Goal: Transaction & Acquisition: Obtain resource

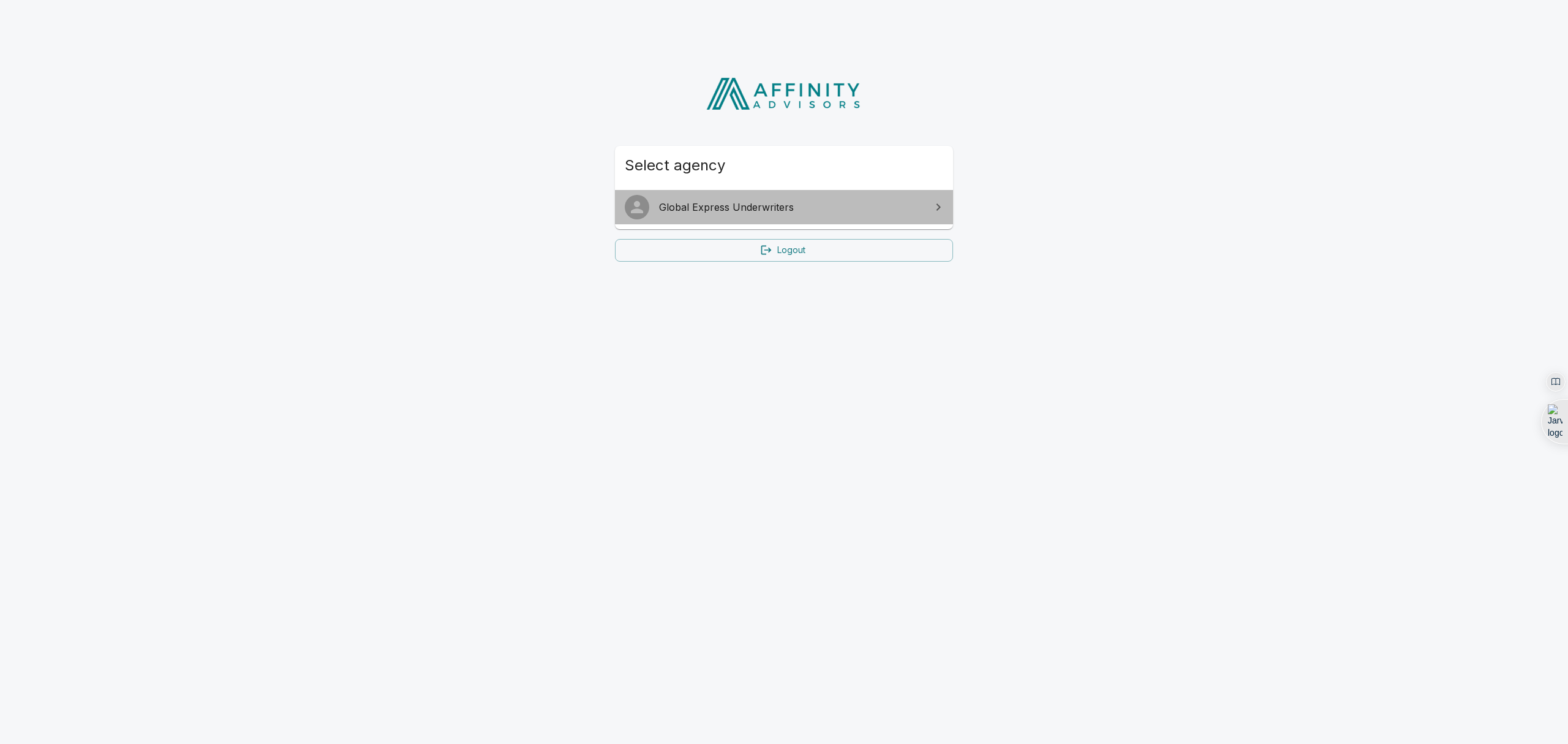
click at [881, 216] on link "Global Express Underwriters" at bounding box center [784, 207] width 338 height 35
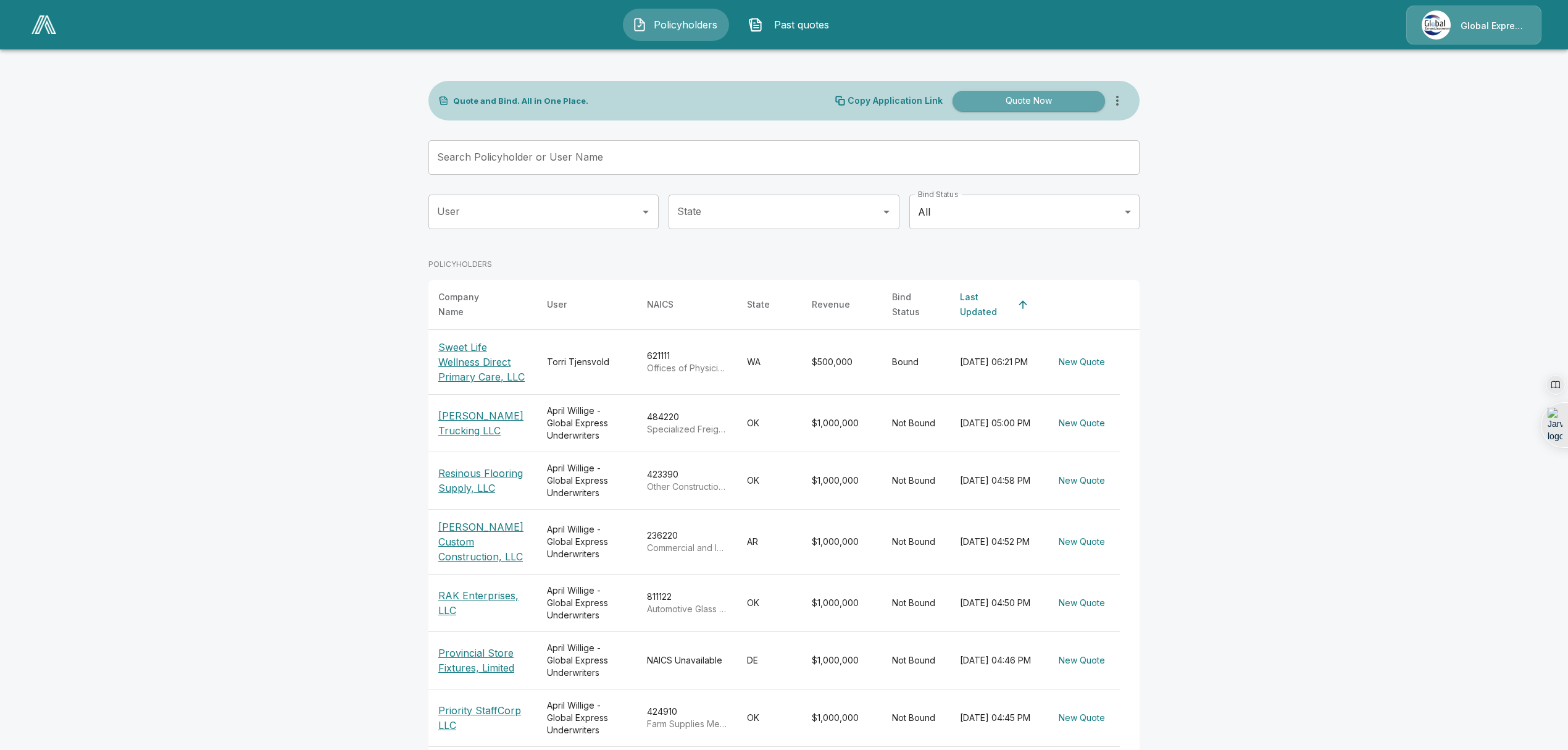
click at [1059, 102] on button "Quote Now" at bounding box center [1028, 100] width 152 height 20
click at [890, 102] on p "Copy Application Link" at bounding box center [895, 100] width 95 height 8
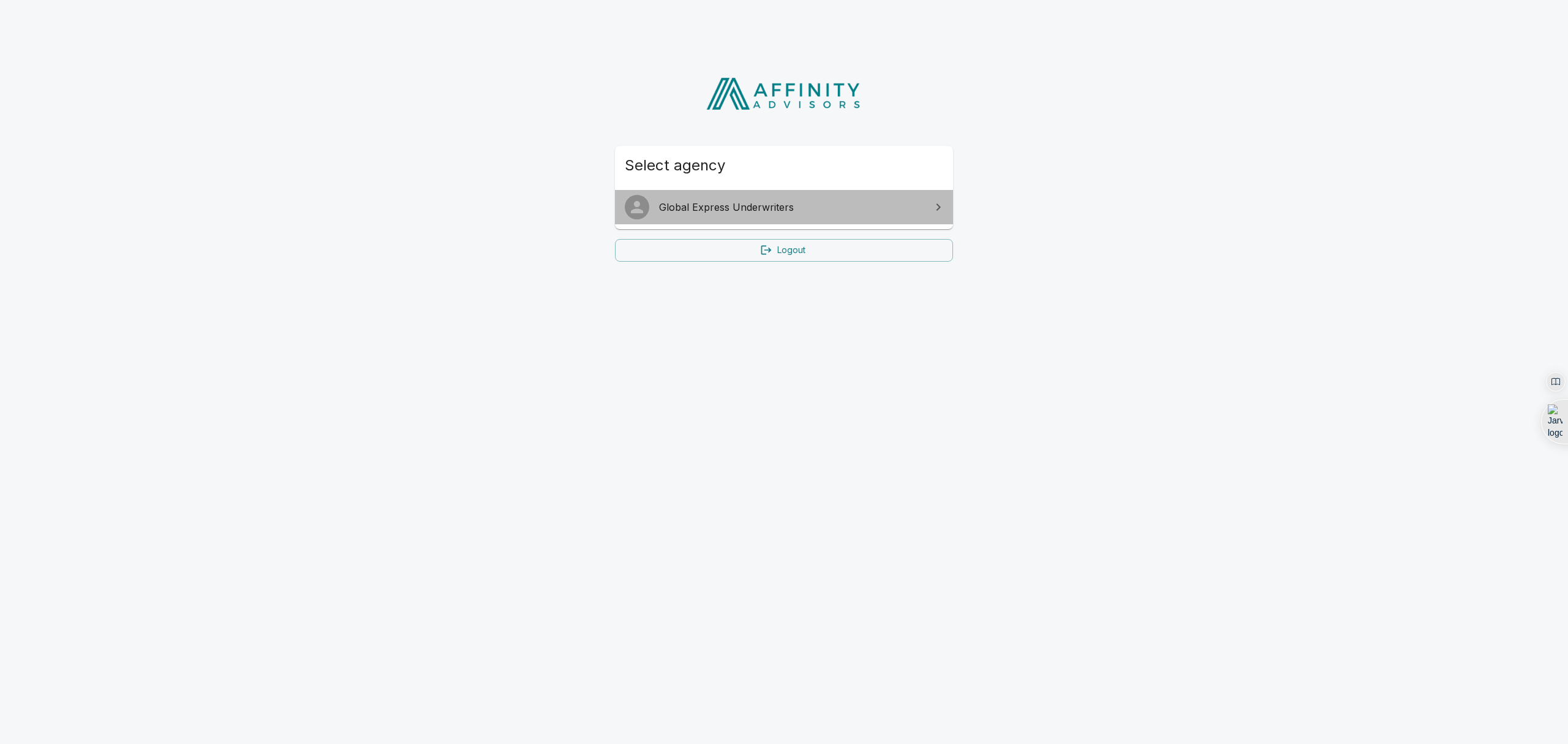
click at [788, 202] on span "Global Express Underwriters" at bounding box center [791, 206] width 265 height 14
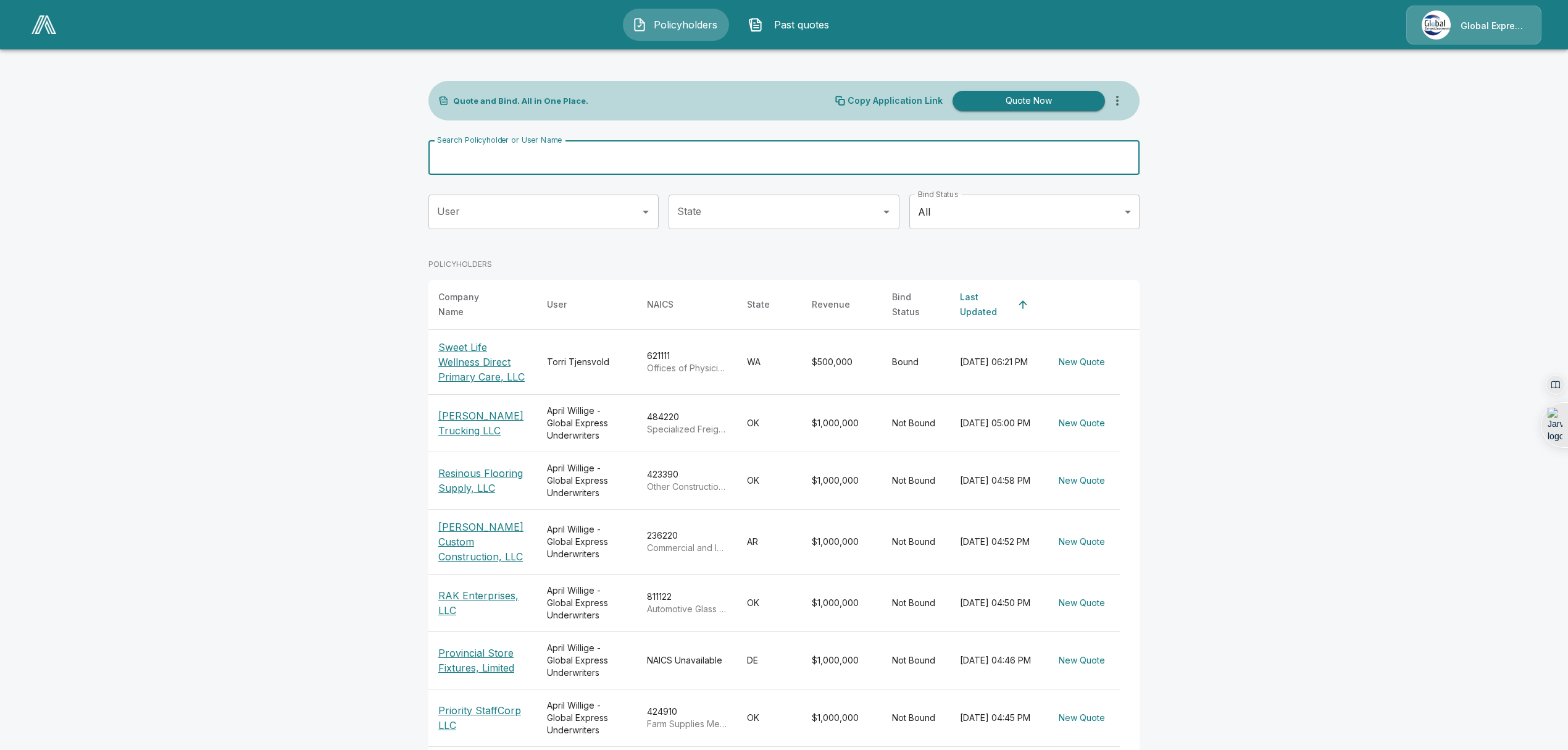
click at [517, 159] on input "Search Policyholder or User Name" at bounding box center [777, 158] width 697 height 35
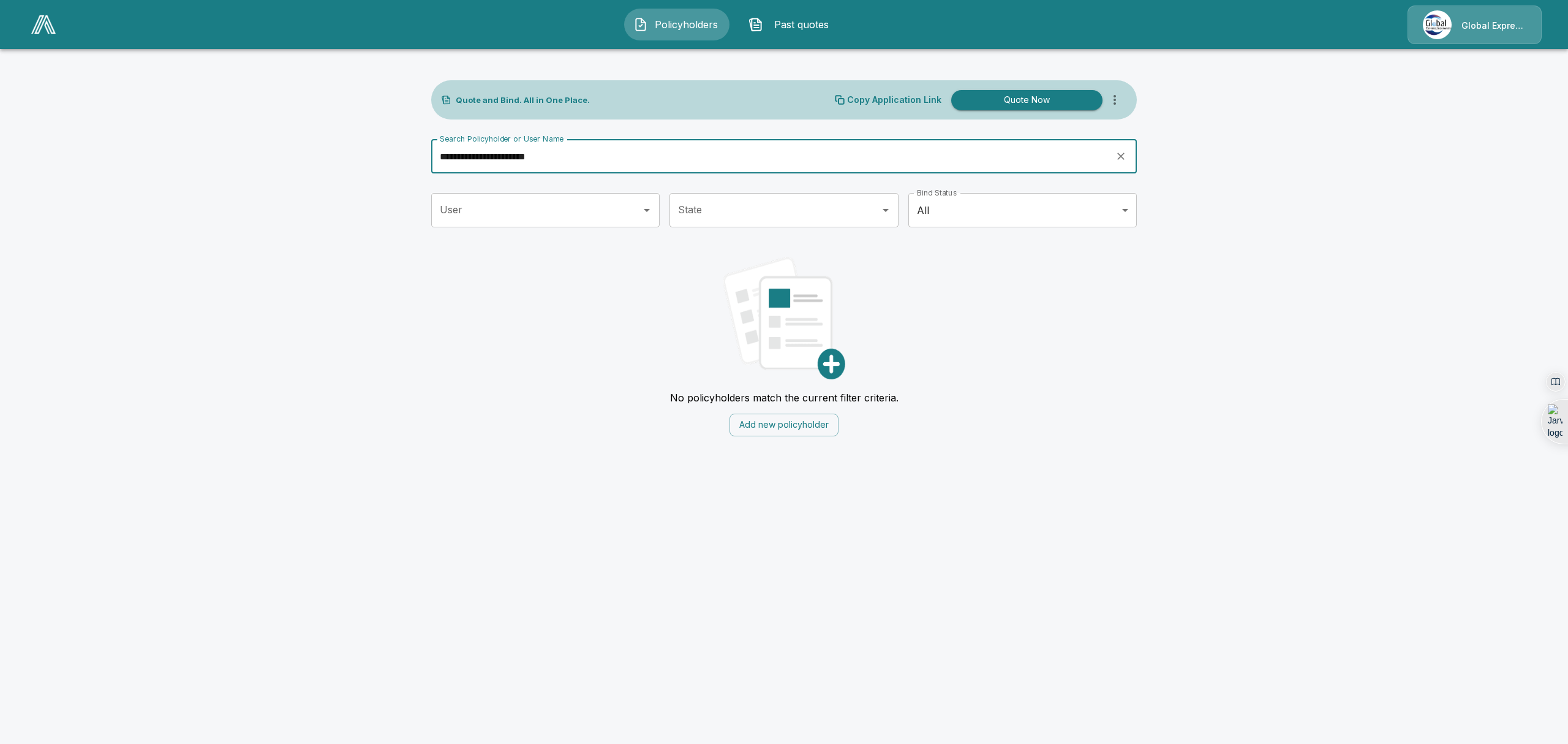
type input "**********"
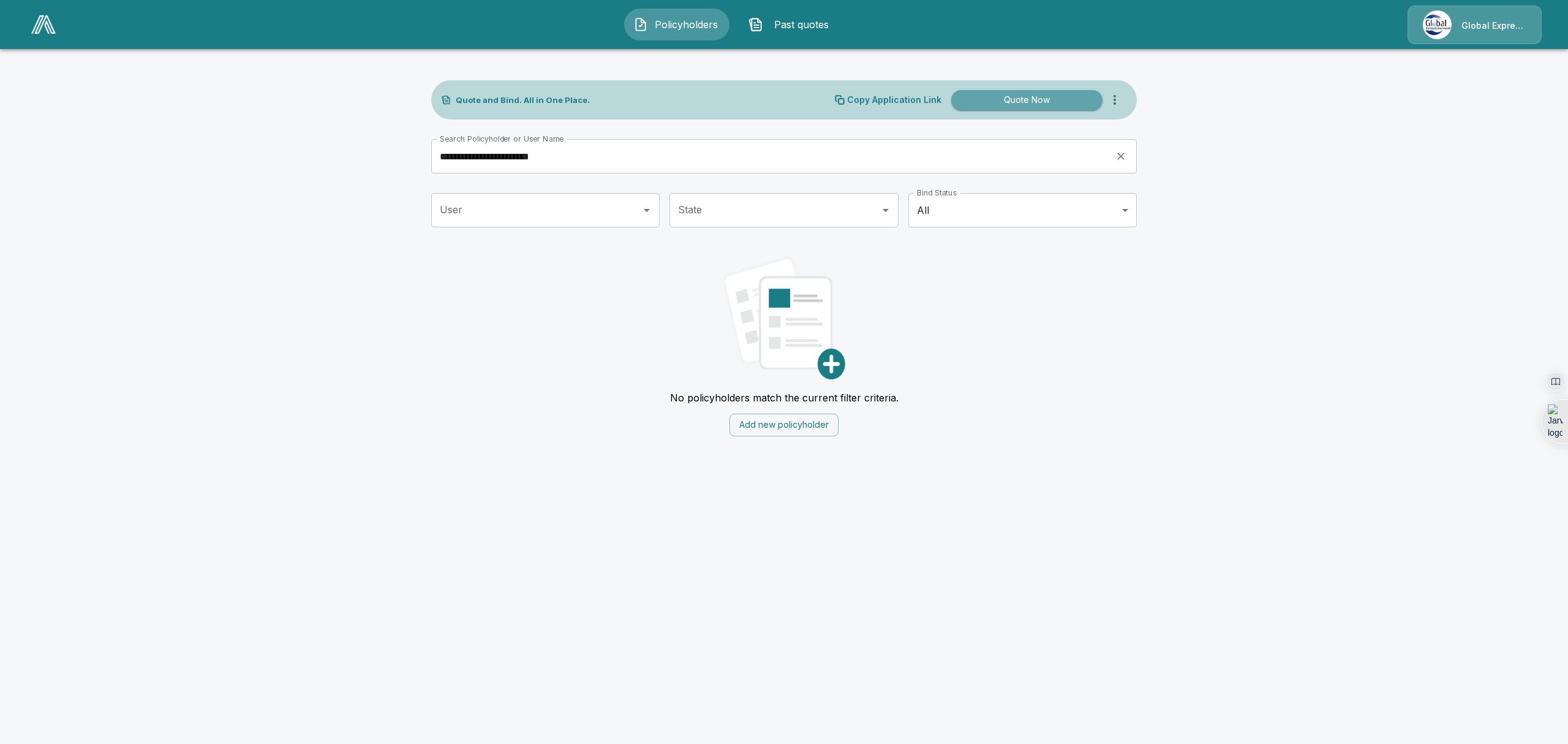
click at [1039, 98] on button "Quote Now" at bounding box center [1026, 99] width 151 height 20
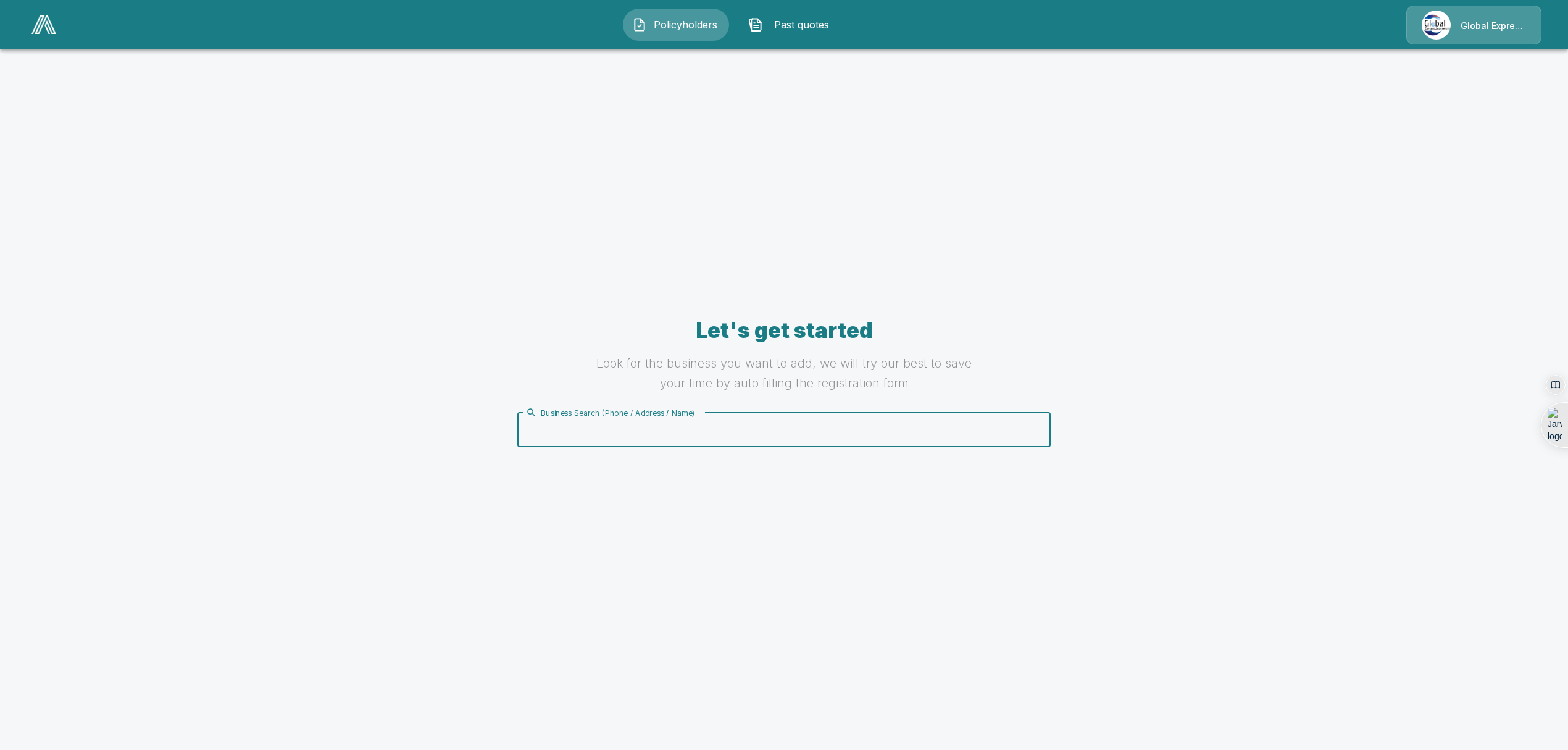
click at [592, 436] on input "Business Search (Phone / Address / Name)" at bounding box center [782, 430] width 518 height 24
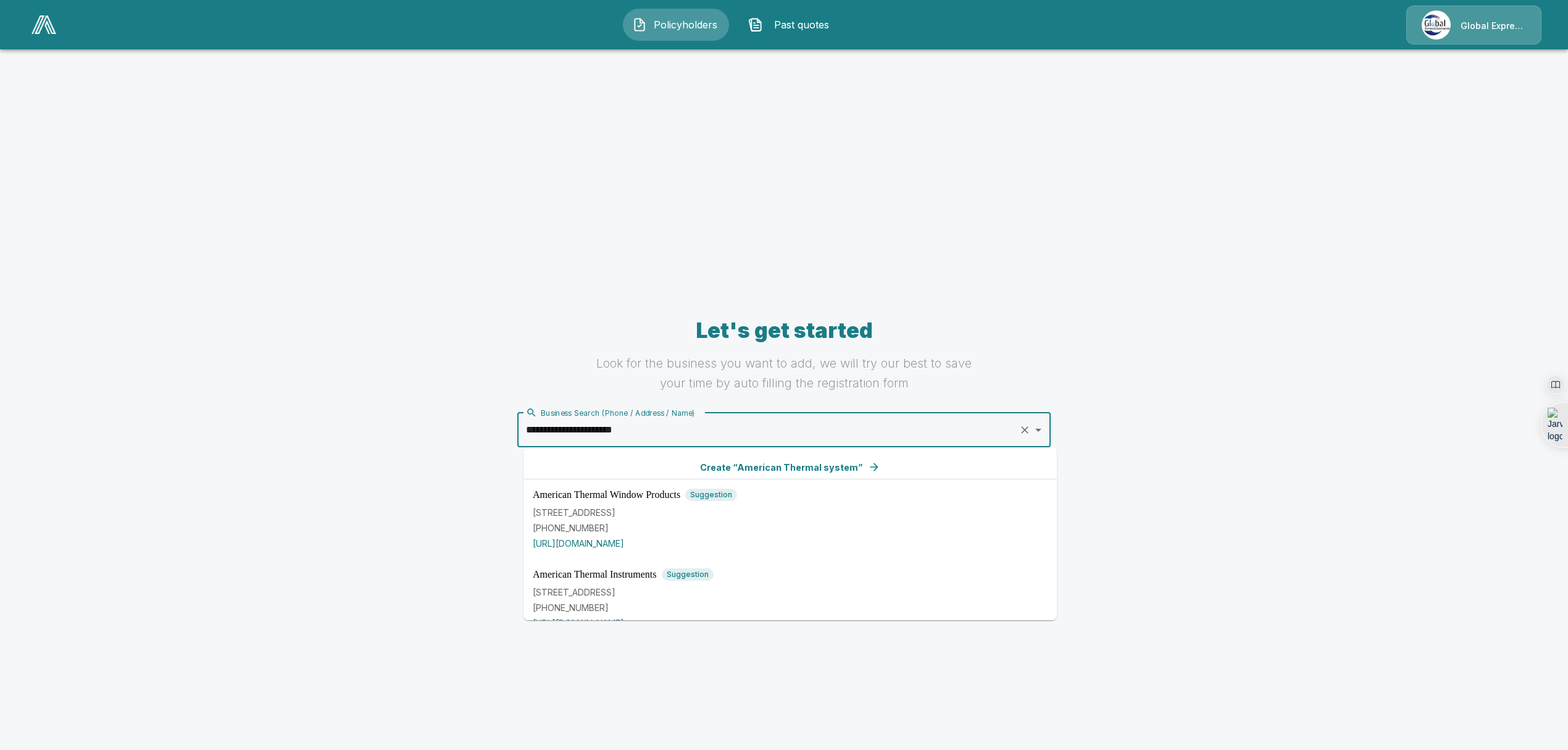
type input "**********"
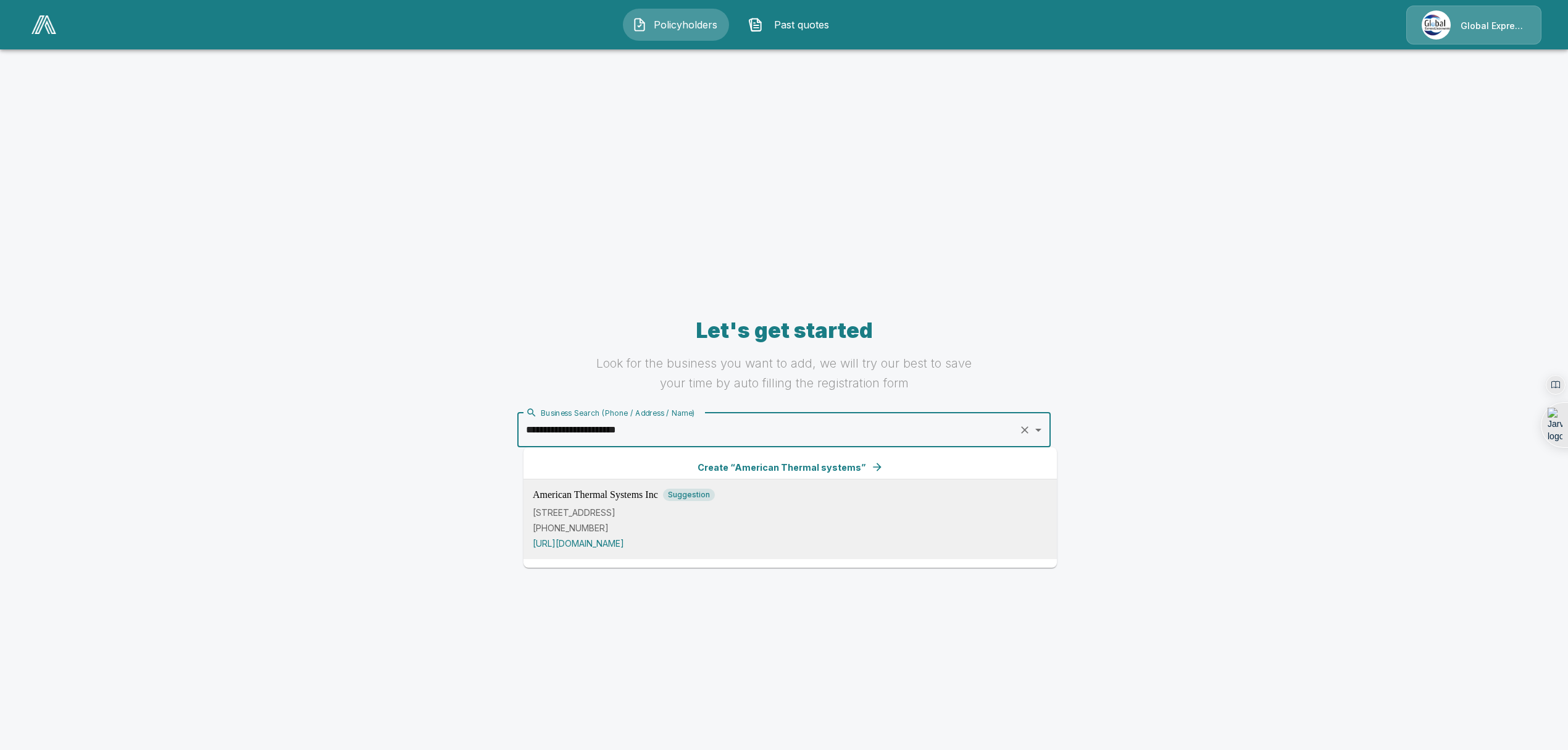
click at [657, 510] on p "112 Commercial Cir, Conroe, TX 77304, USA" at bounding box center [790, 512] width 515 height 13
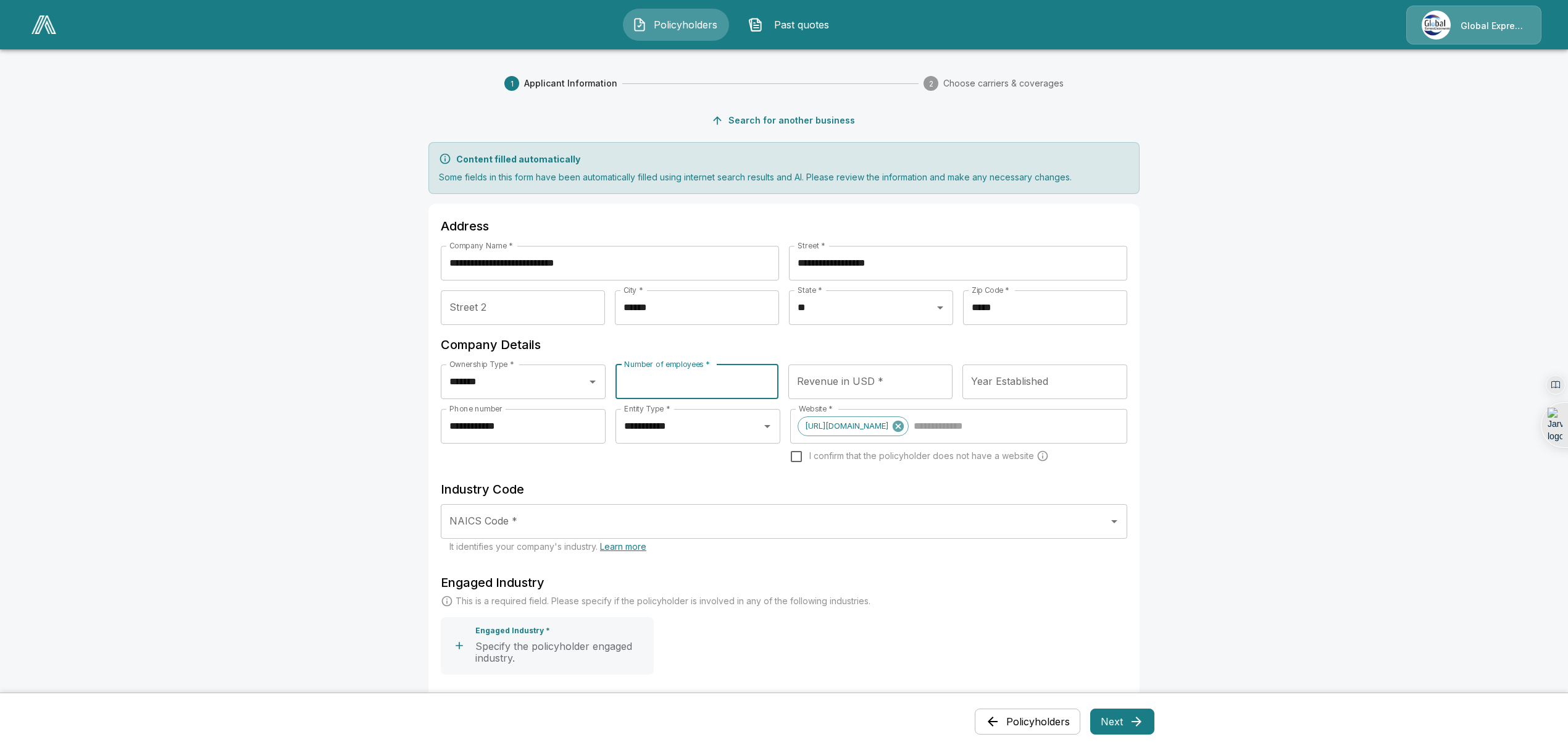
click at [712, 384] on input "Number of employees *" at bounding box center [697, 382] width 163 height 35
type input "**"
type input "**********"
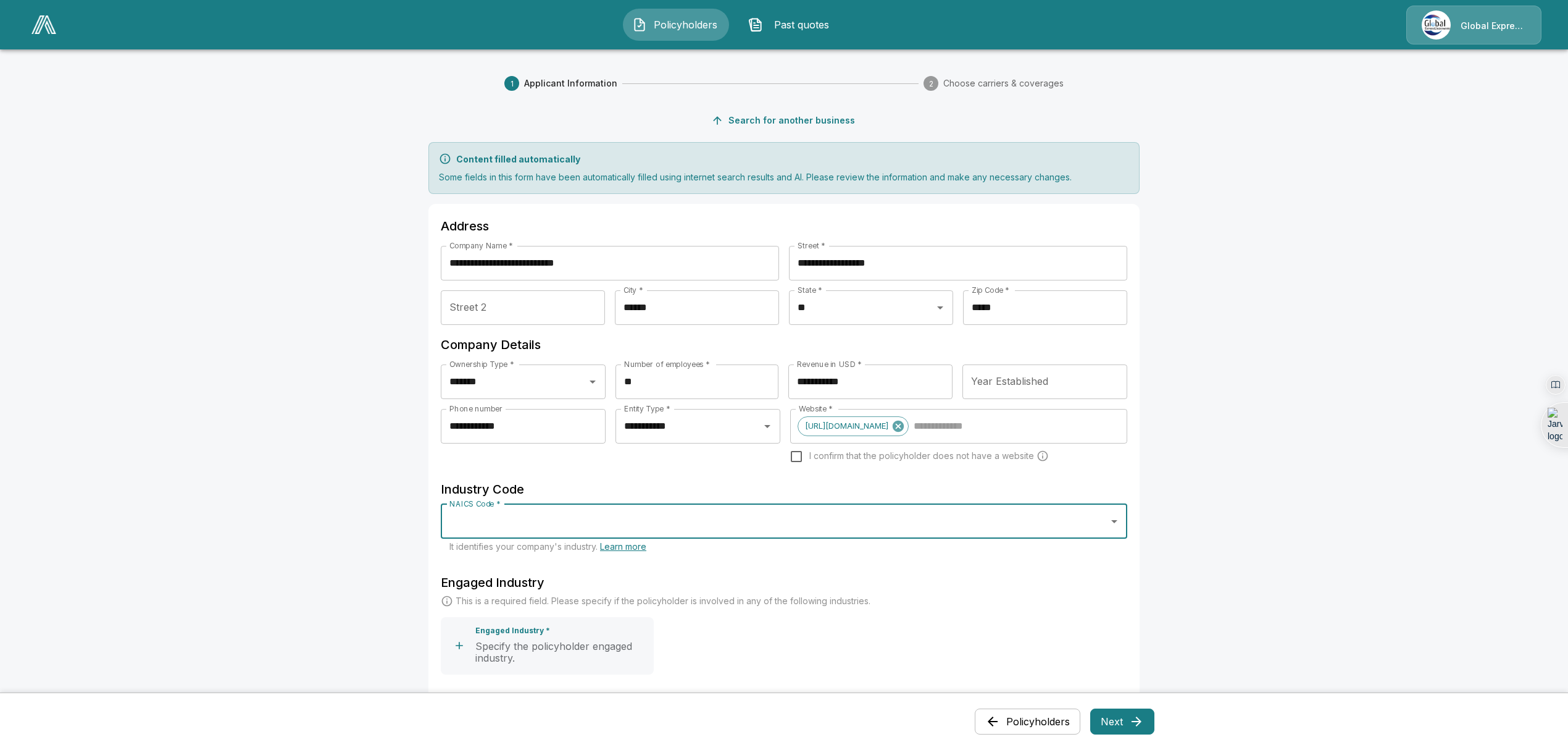
click at [709, 521] on input "NAICS Code *" at bounding box center [775, 521] width 657 height 24
click at [686, 569] on p "This U.S. industry comprises establishments primarily engaged in repairing and …" at bounding box center [790, 575] width 667 height 25
type input "**********"
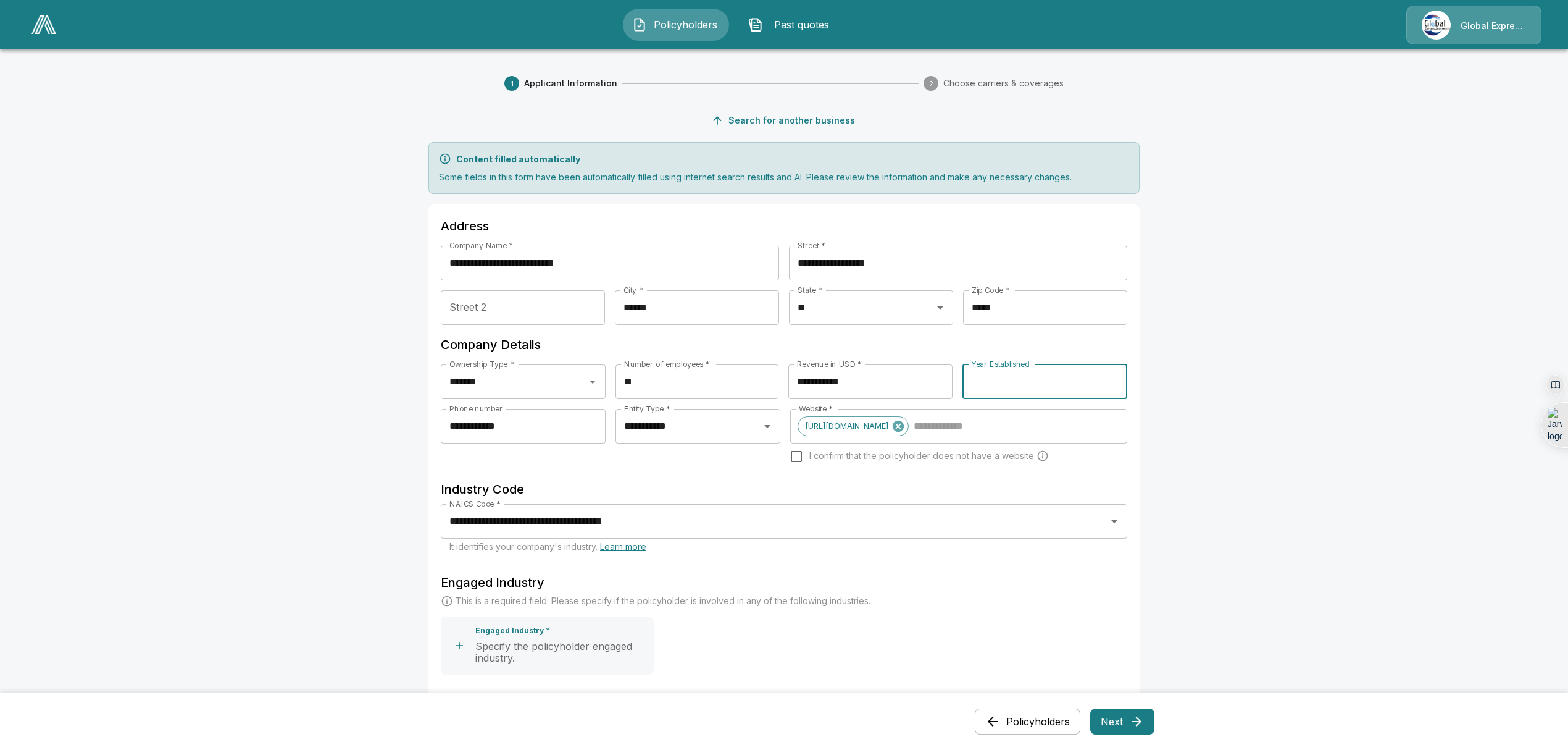
click at [995, 385] on input "Year Established" at bounding box center [1044, 382] width 165 height 35
type input "****"
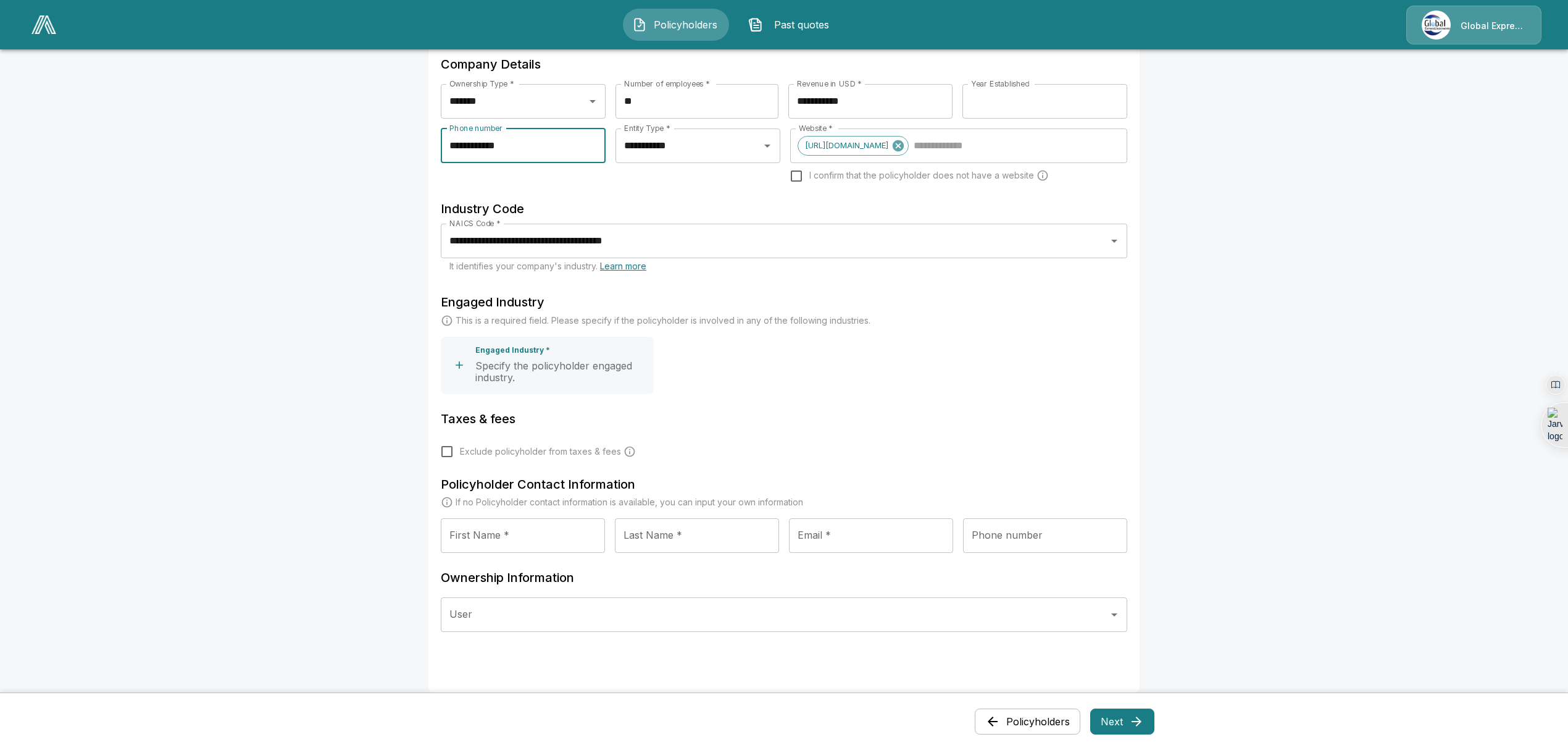
scroll to position [292, 0]
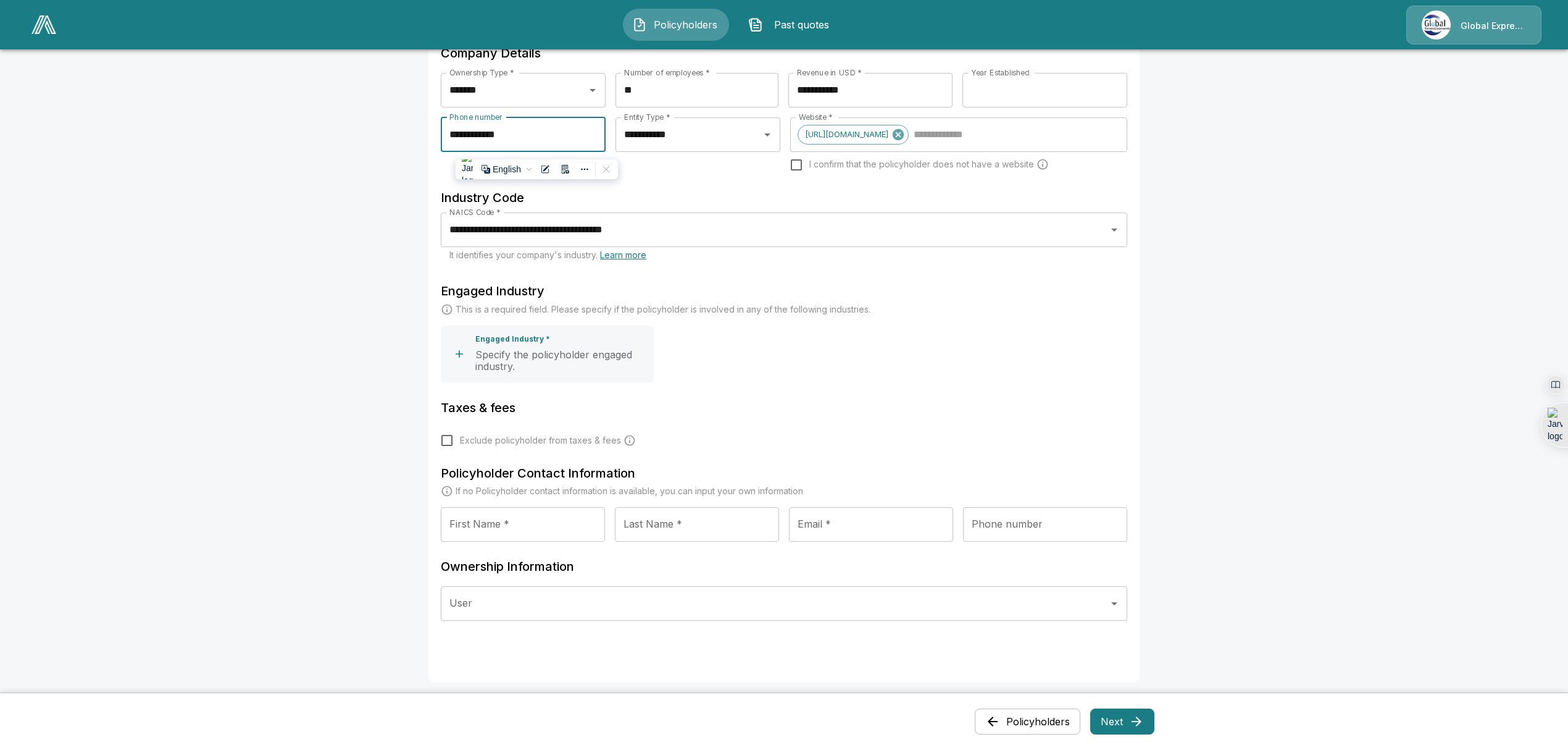
click at [470, 351] on span "button" at bounding box center [456, 354] width 27 height 13
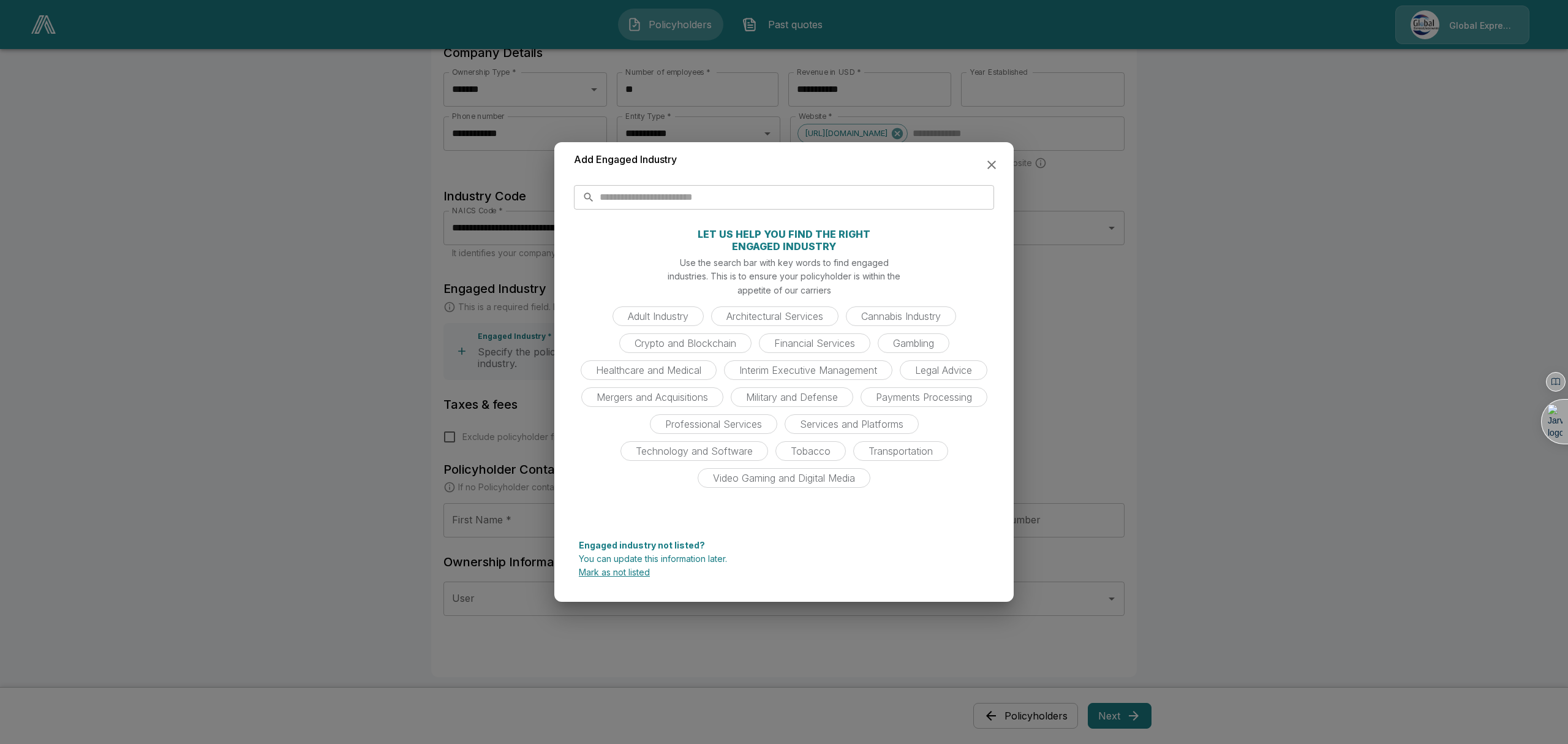
drag, startPoint x: 604, startPoint y: 577, endPoint x: 604, endPoint y: 569, distance: 8.0
click at [604, 569] on div "Engaged industry not listed? You can update this information later. Mark as not…" at bounding box center [784, 562] width 439 height 61
click at [604, 569] on p "Mark as not listed" at bounding box center [784, 572] width 410 height 8
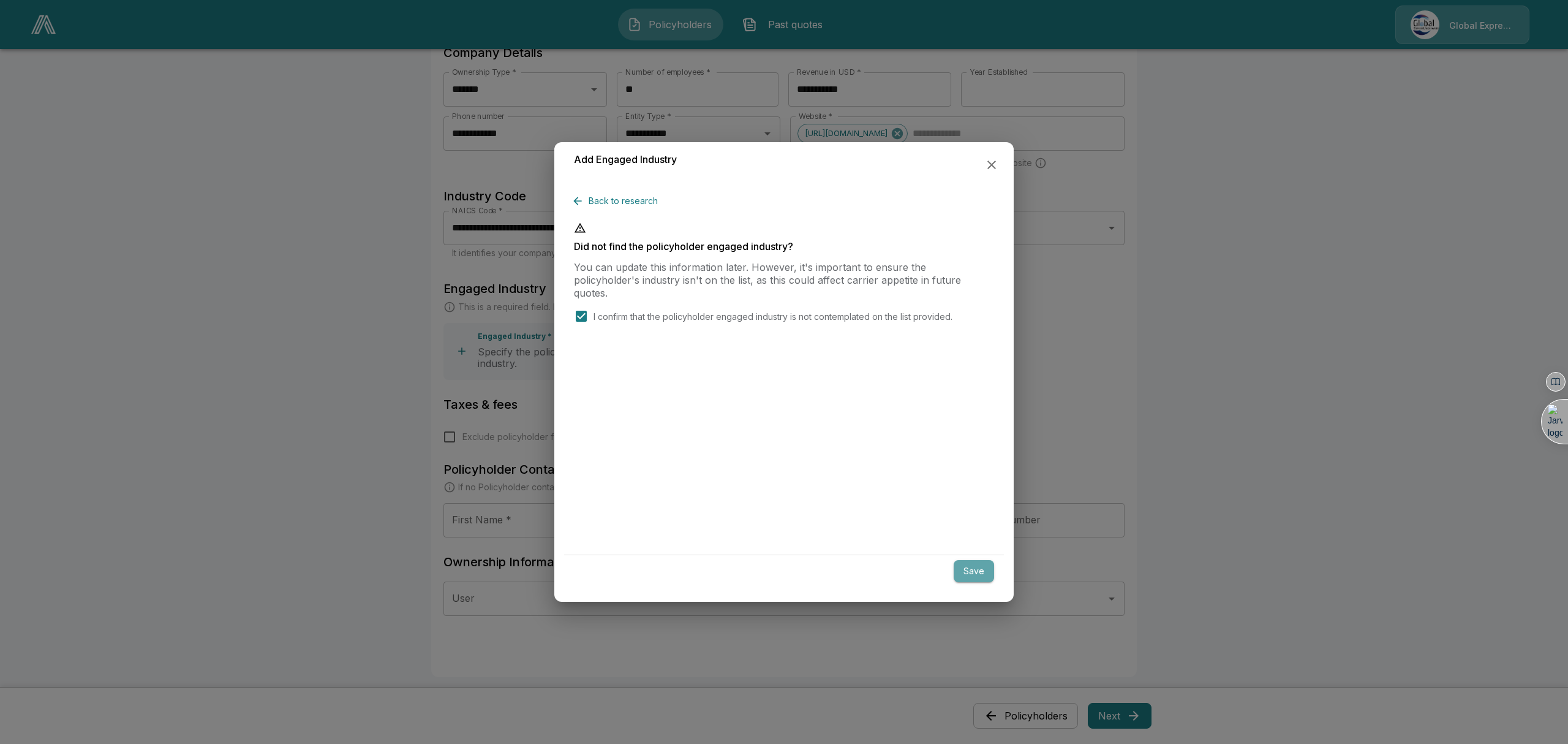
click at [980, 570] on button "Save" at bounding box center [973, 571] width 41 height 23
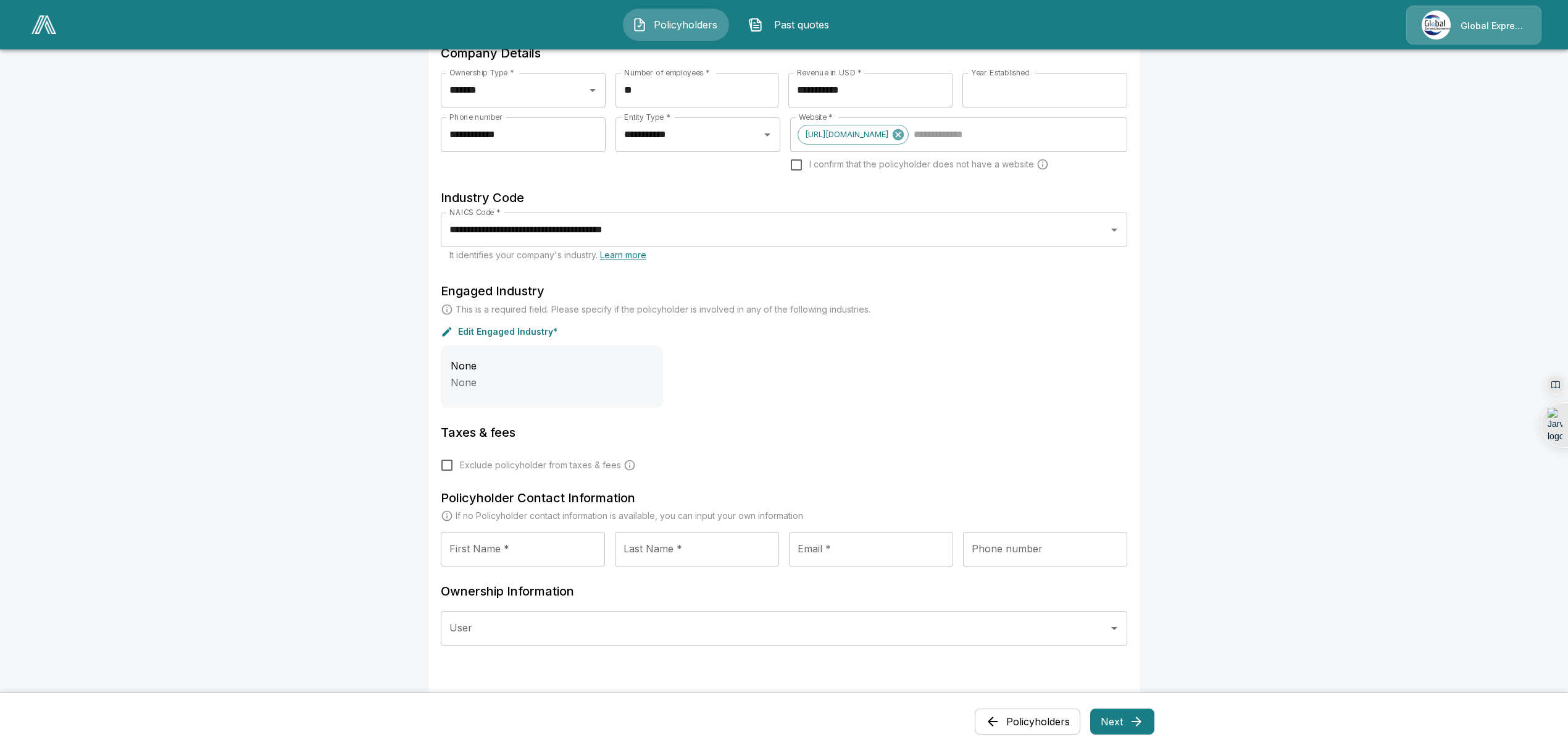
click at [501, 543] on input "First Name *" at bounding box center [523, 549] width 164 height 35
type input "***"
type input "**********"
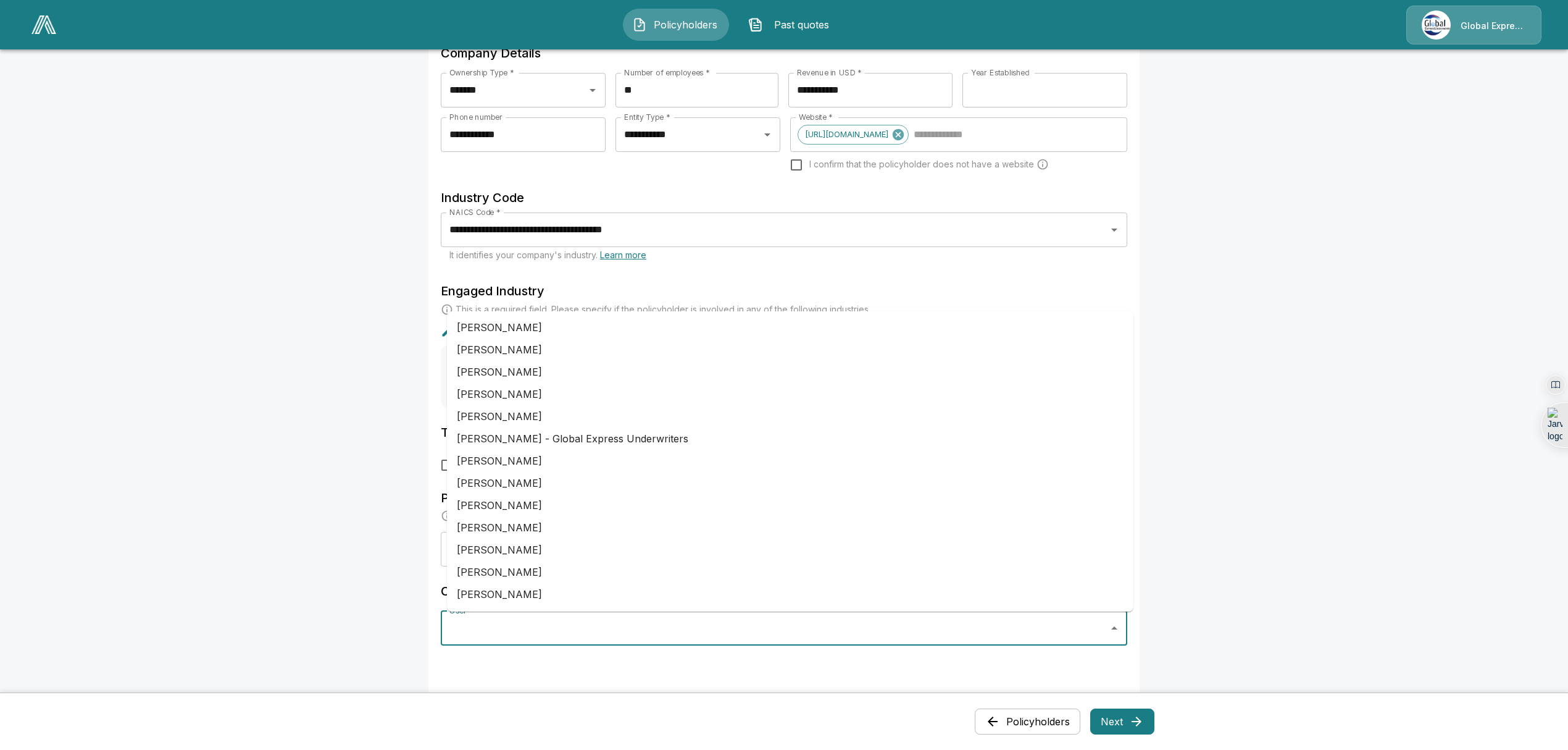
click at [857, 629] on input "User" at bounding box center [775, 628] width 657 height 24
click at [709, 431] on li "April Willige - Global Express Underwriters" at bounding box center [790, 438] width 686 height 22
type input "**********"
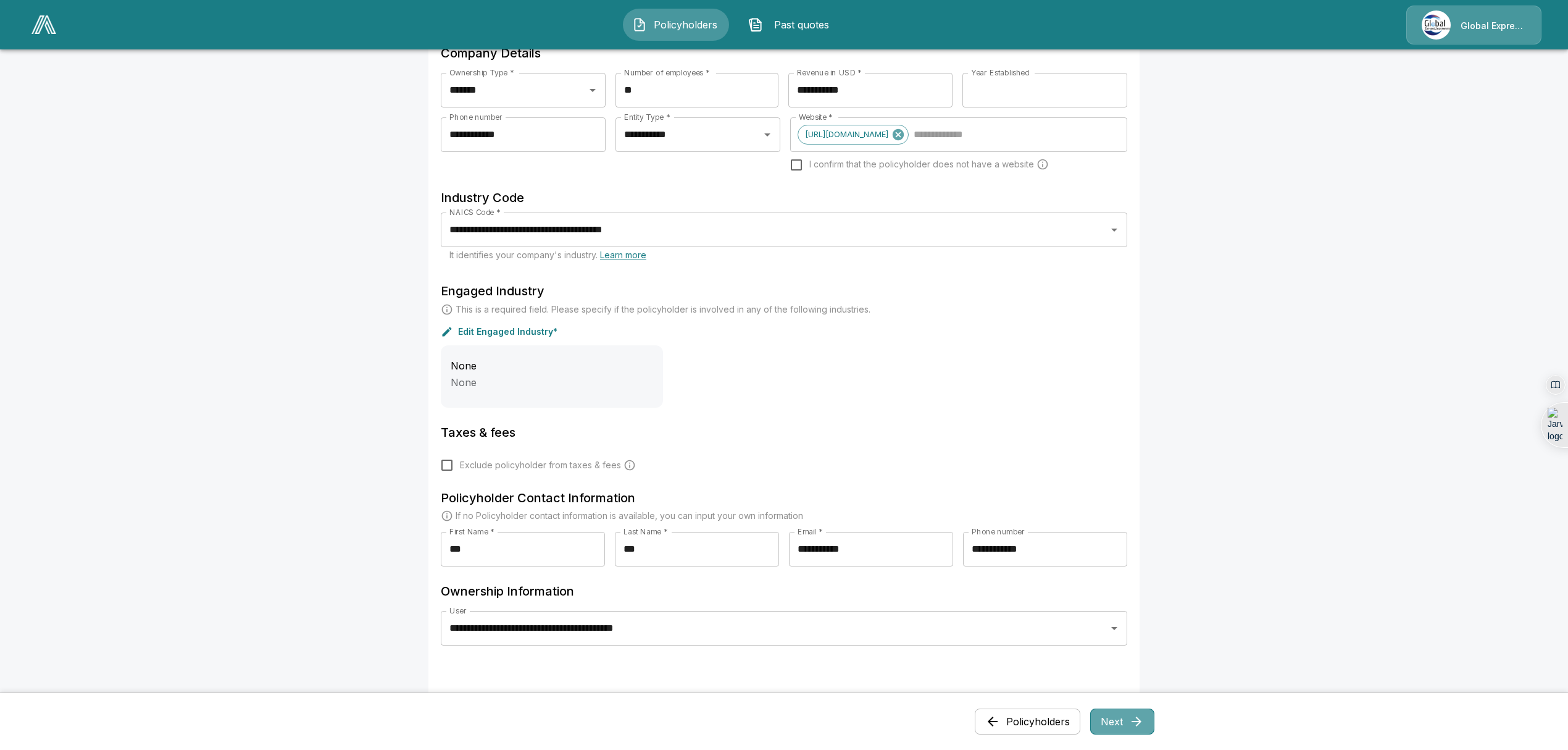
click at [1120, 722] on button "Next" at bounding box center [1122, 721] width 64 height 26
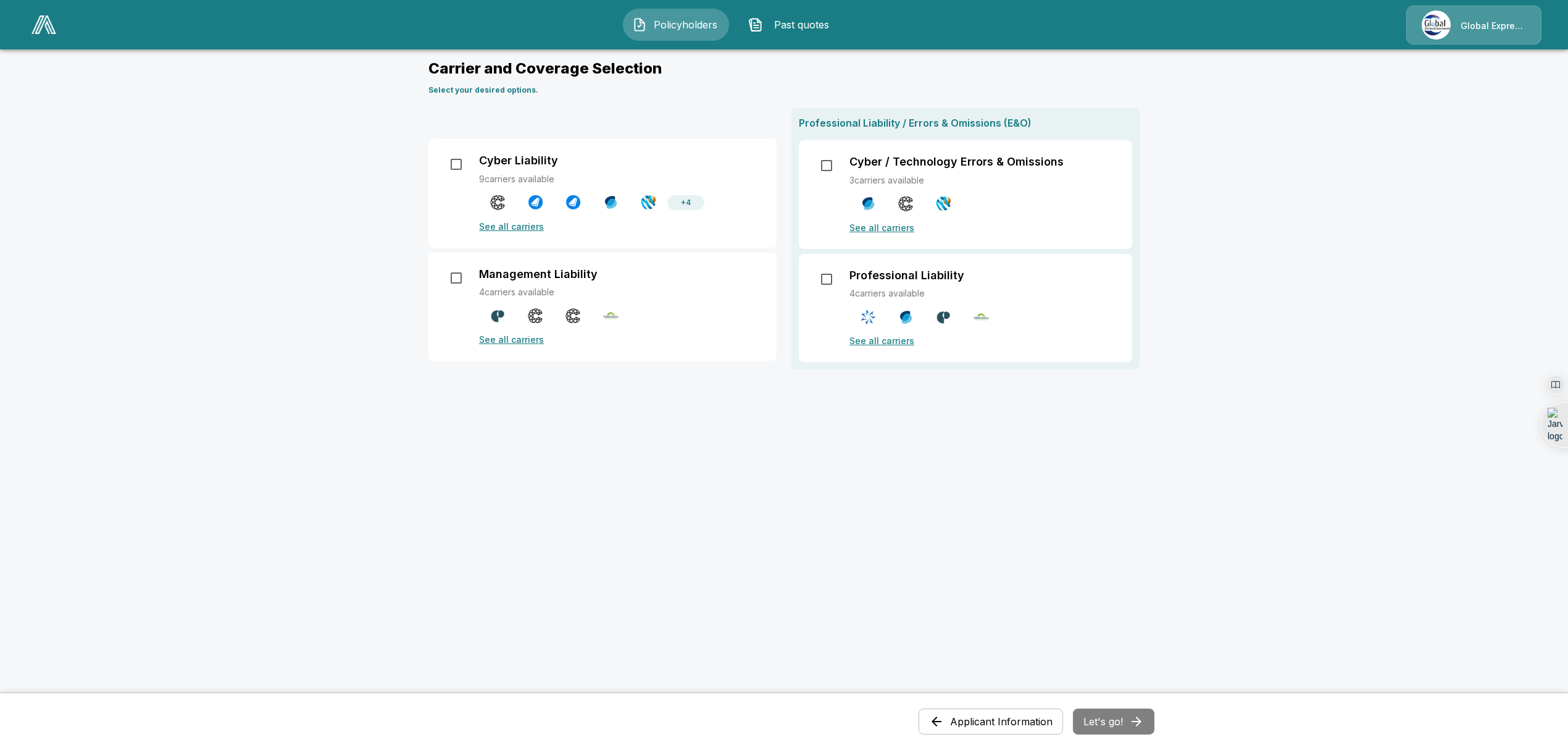
scroll to position [0, 0]
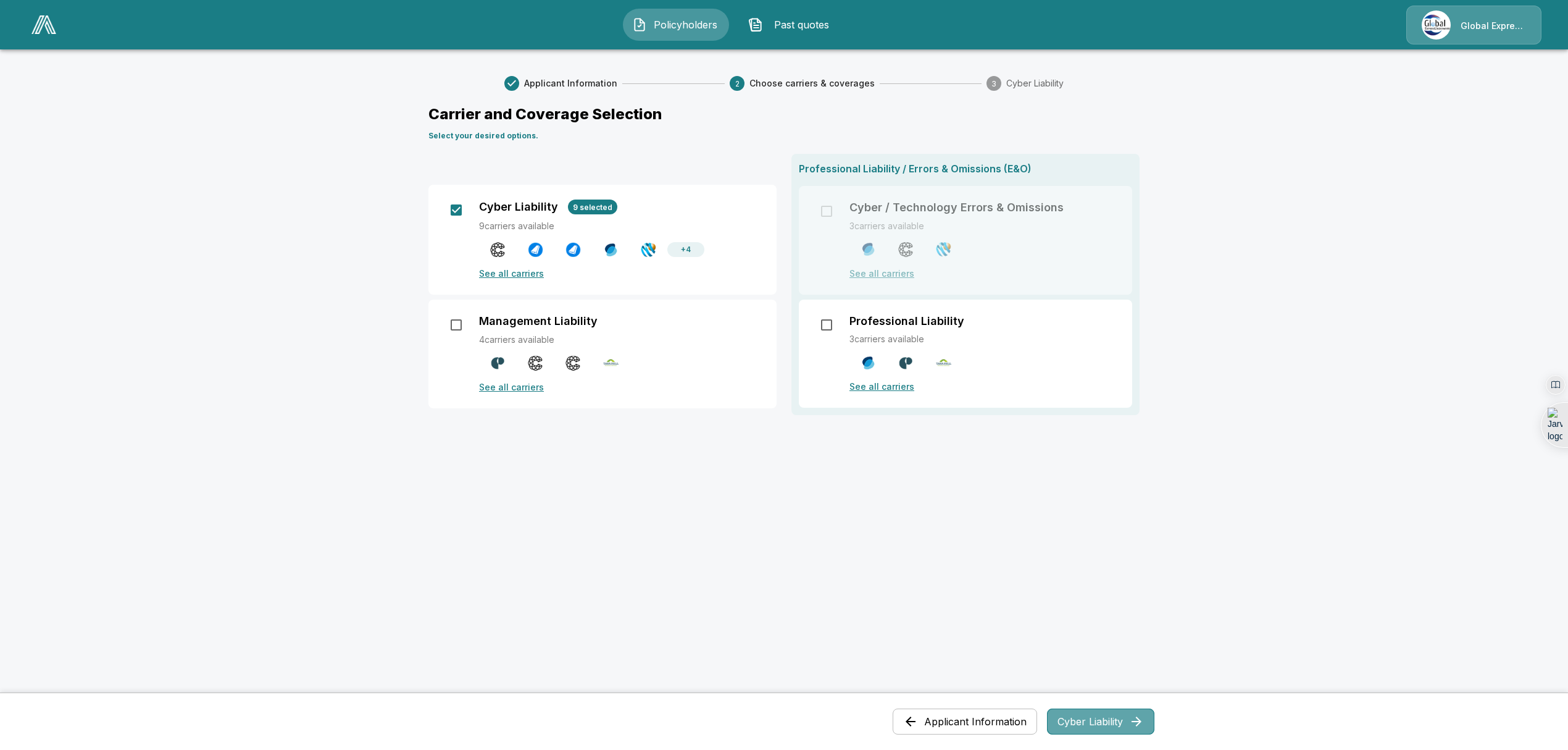
click at [1104, 719] on button "Cyber Liability" at bounding box center [1101, 721] width 107 height 26
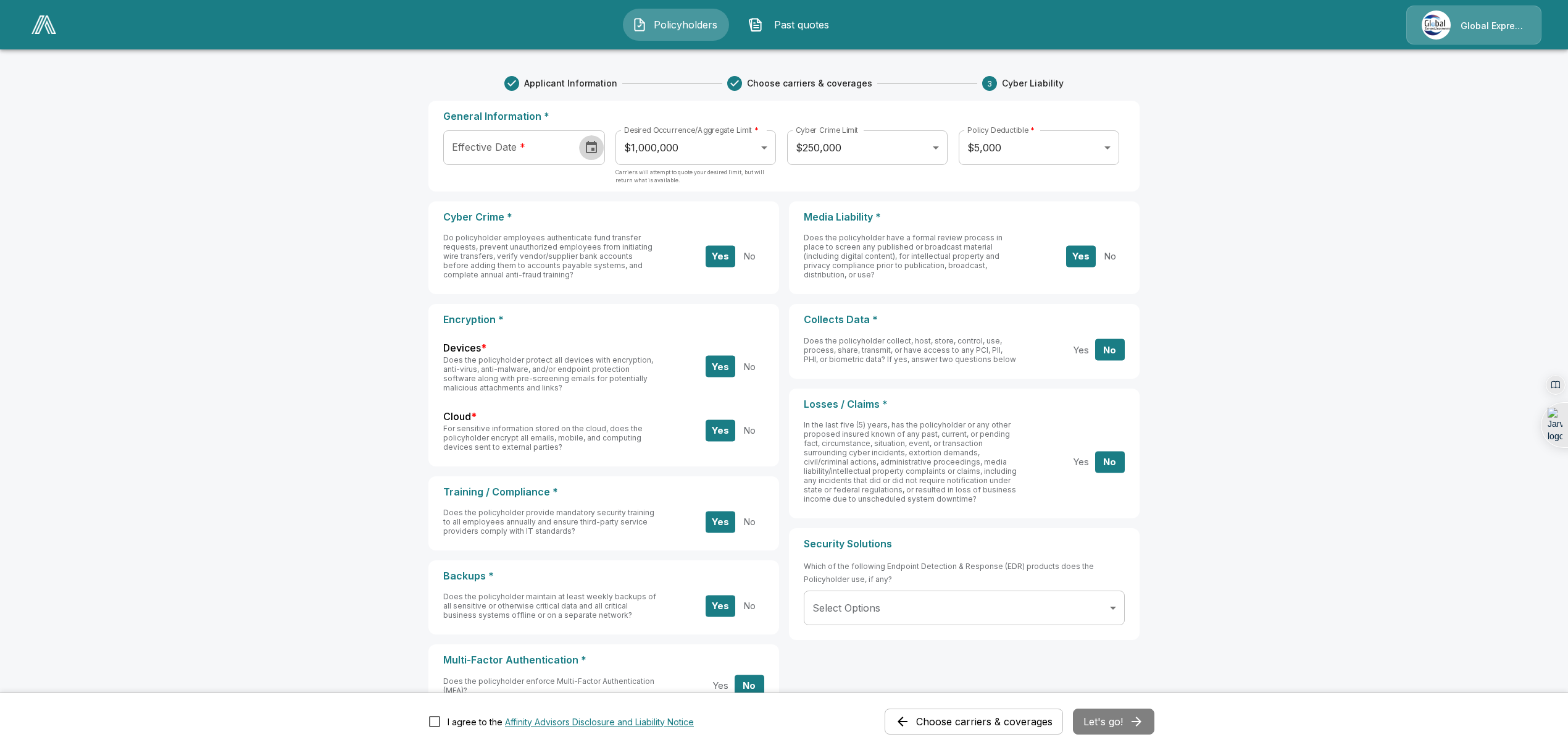
click at [597, 149] on icon "Choose date" at bounding box center [591, 147] width 11 height 13
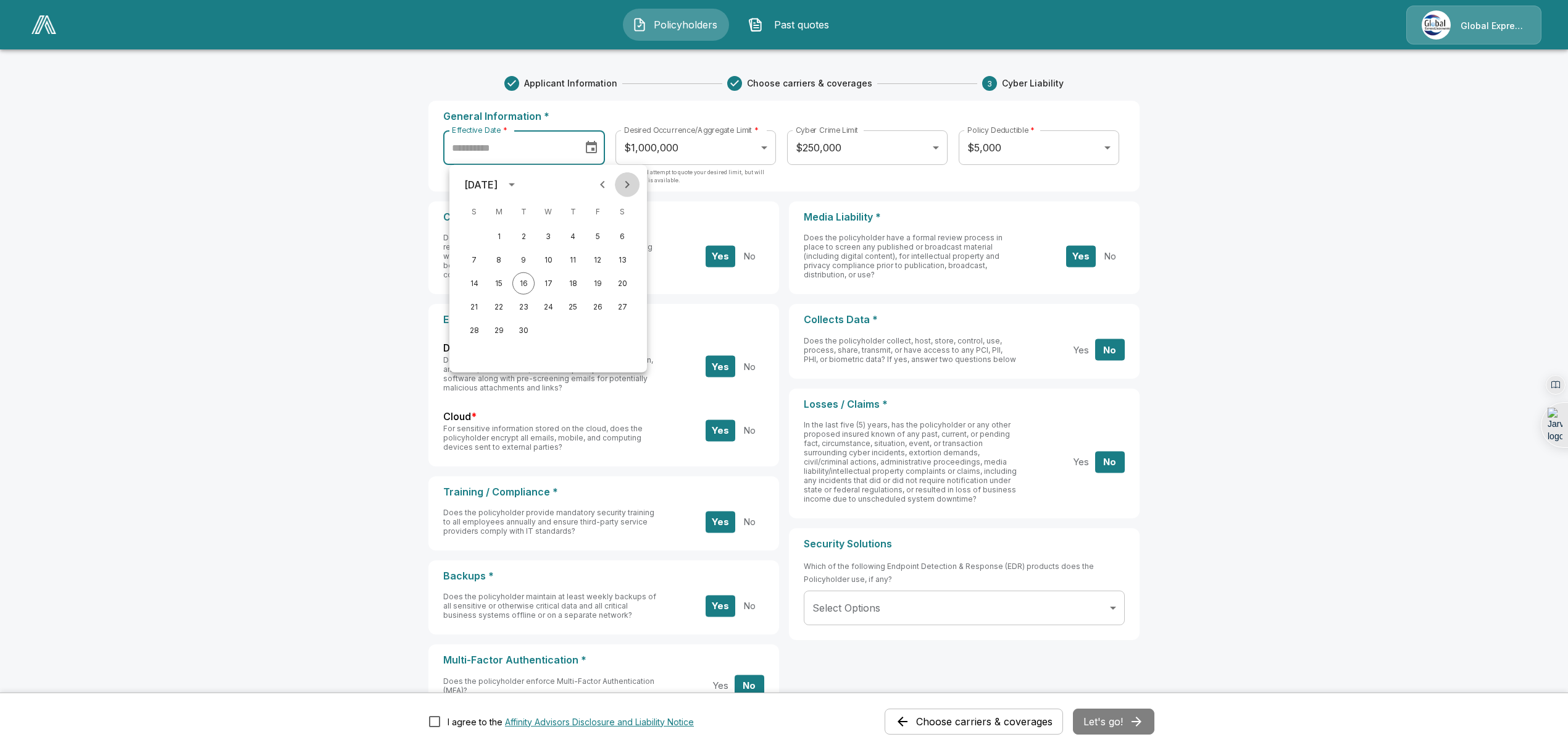
click at [625, 185] on icon "Next month" at bounding box center [627, 184] width 15 height 15
click at [540, 282] on button "15" at bounding box center [548, 283] width 22 height 22
type input "**********"
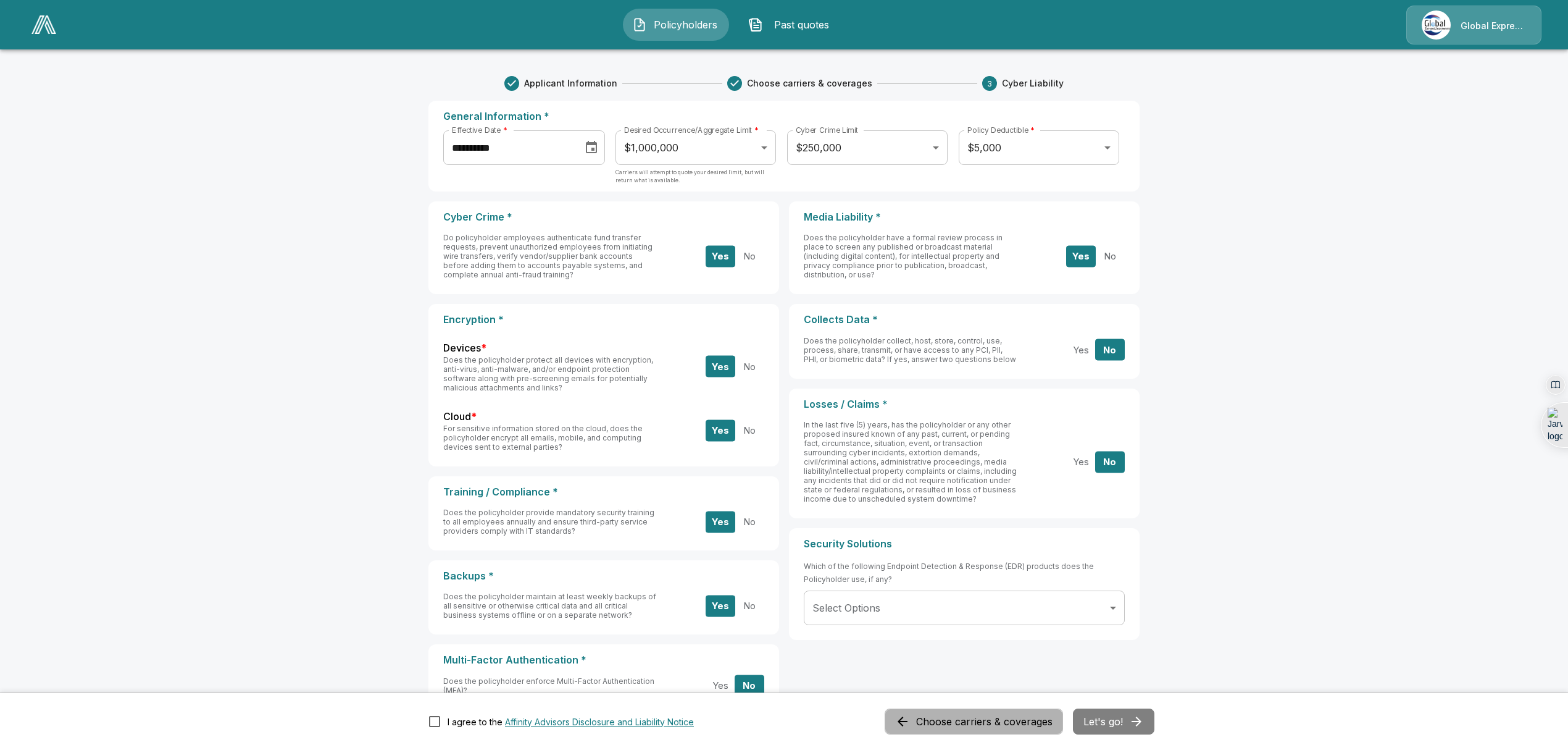
click at [963, 729] on button "Choose carriers & coverages" at bounding box center [973, 721] width 179 height 26
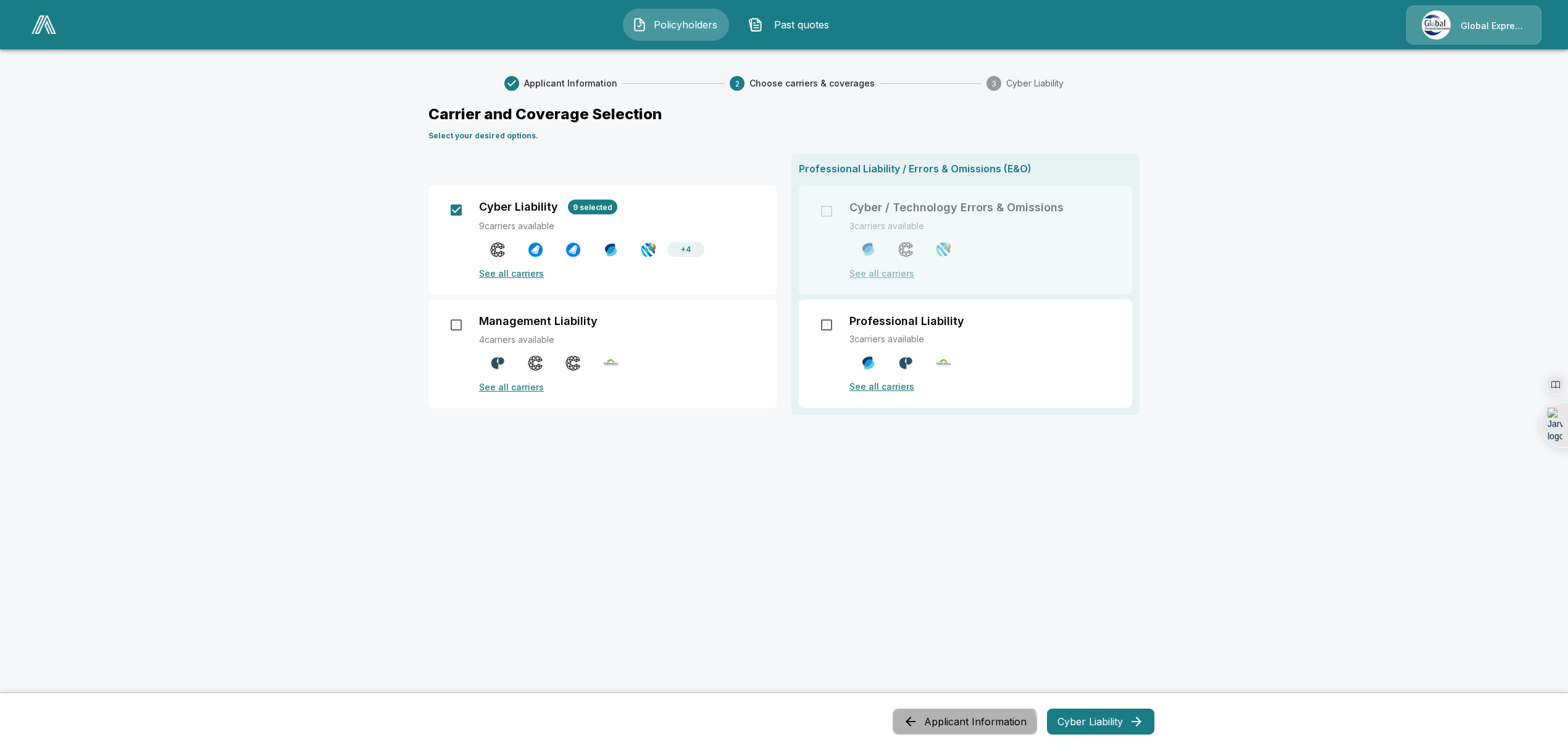
click at [963, 729] on button "Applicant Information" at bounding box center [965, 721] width 145 height 26
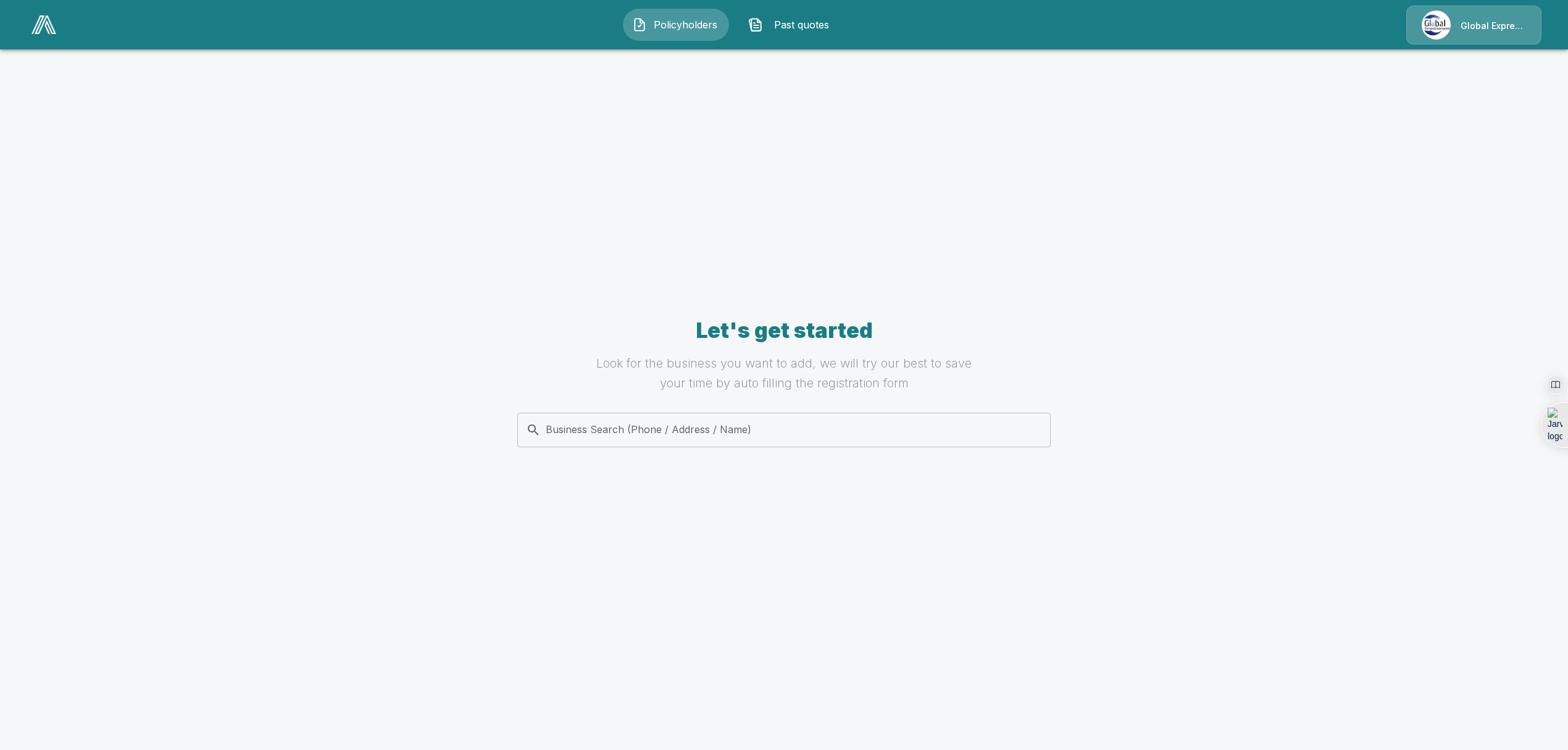
click at [686, 21] on span "Policyholders" at bounding box center [686, 24] width 68 height 15
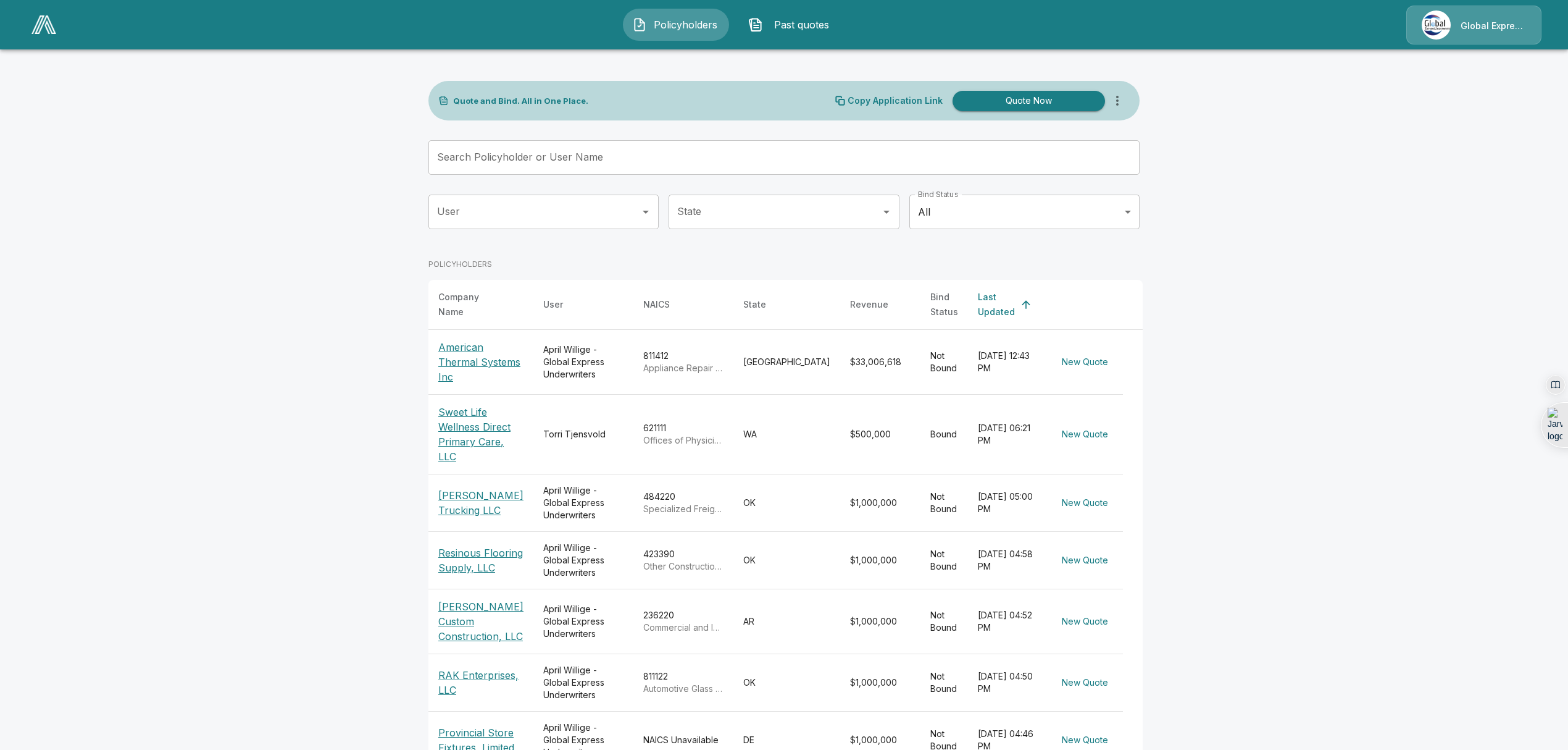
click at [460, 346] on p "American Thermal Systems Inc" at bounding box center [480, 362] width 86 height 45
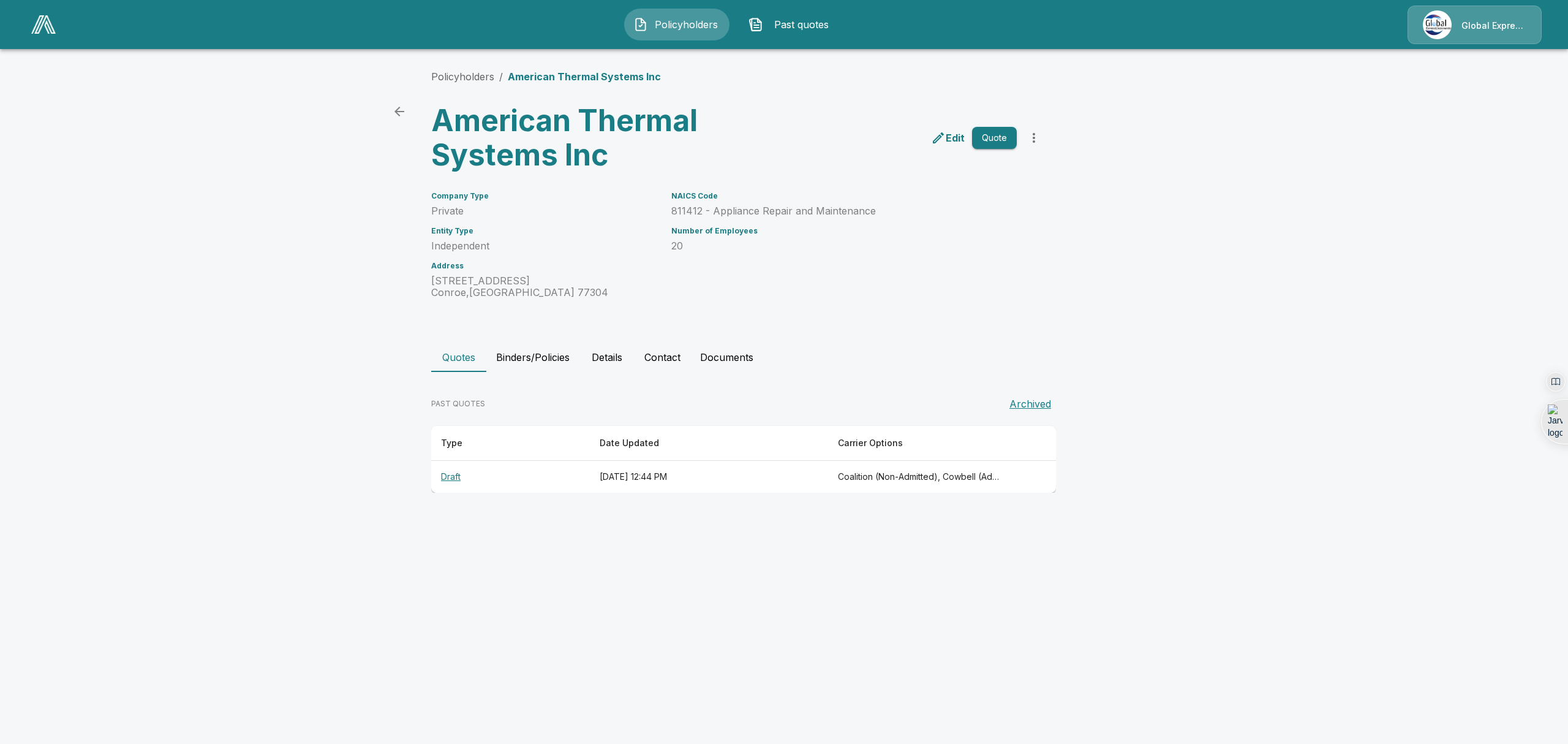
click at [452, 473] on th "Draft" at bounding box center [510, 477] width 159 height 32
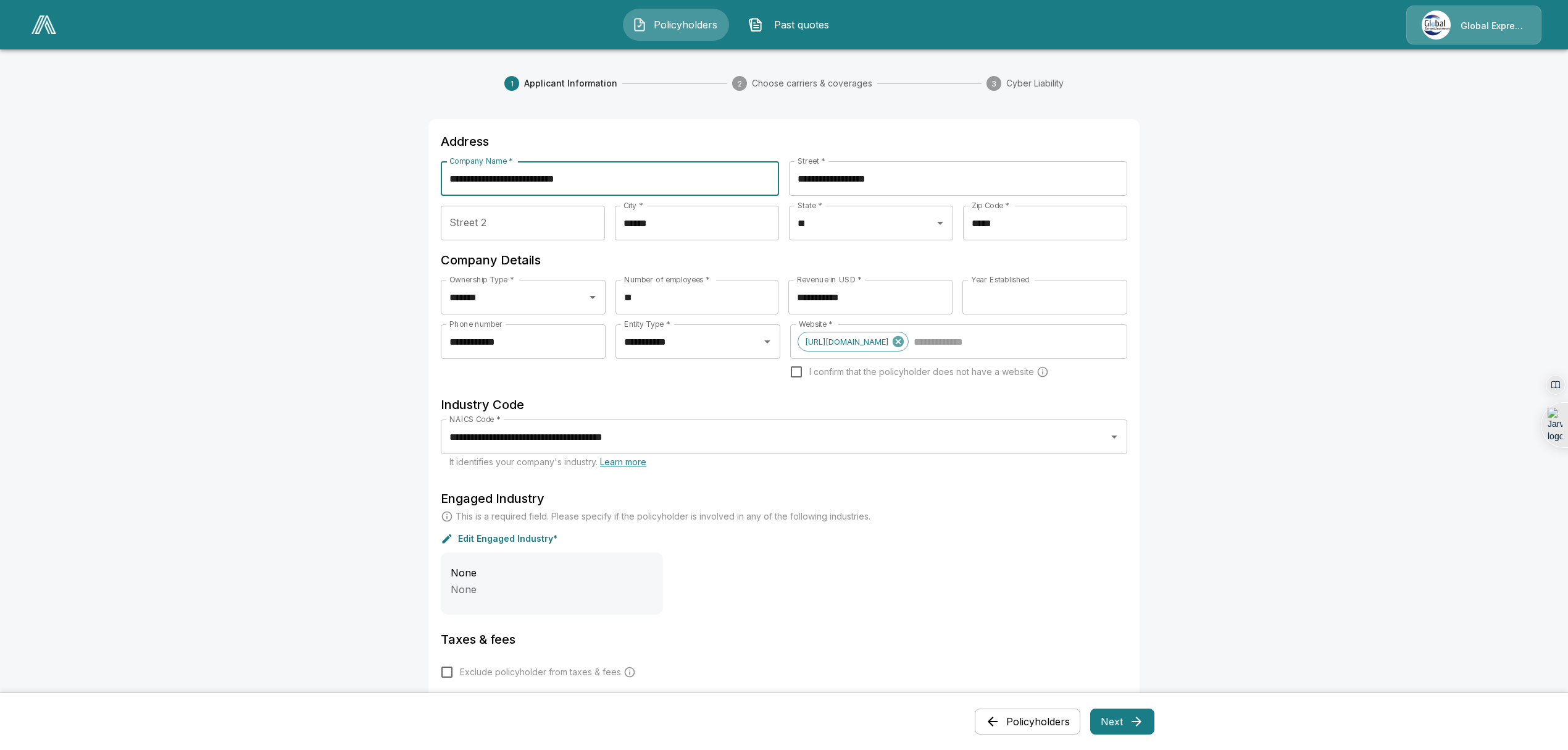
drag, startPoint x: 630, startPoint y: 181, endPoint x: 266, endPoint y: 182, distance: 364.0
click at [266, 182] on main "**********" at bounding box center [784, 534] width 1568 height 1069
type input "**********"
click at [605, 217] on html "**********" at bounding box center [790, 534] width 1581 height 1069
click at [620, 272] on div "Hide until next visit" at bounding box center [645, 274] width 86 height 14
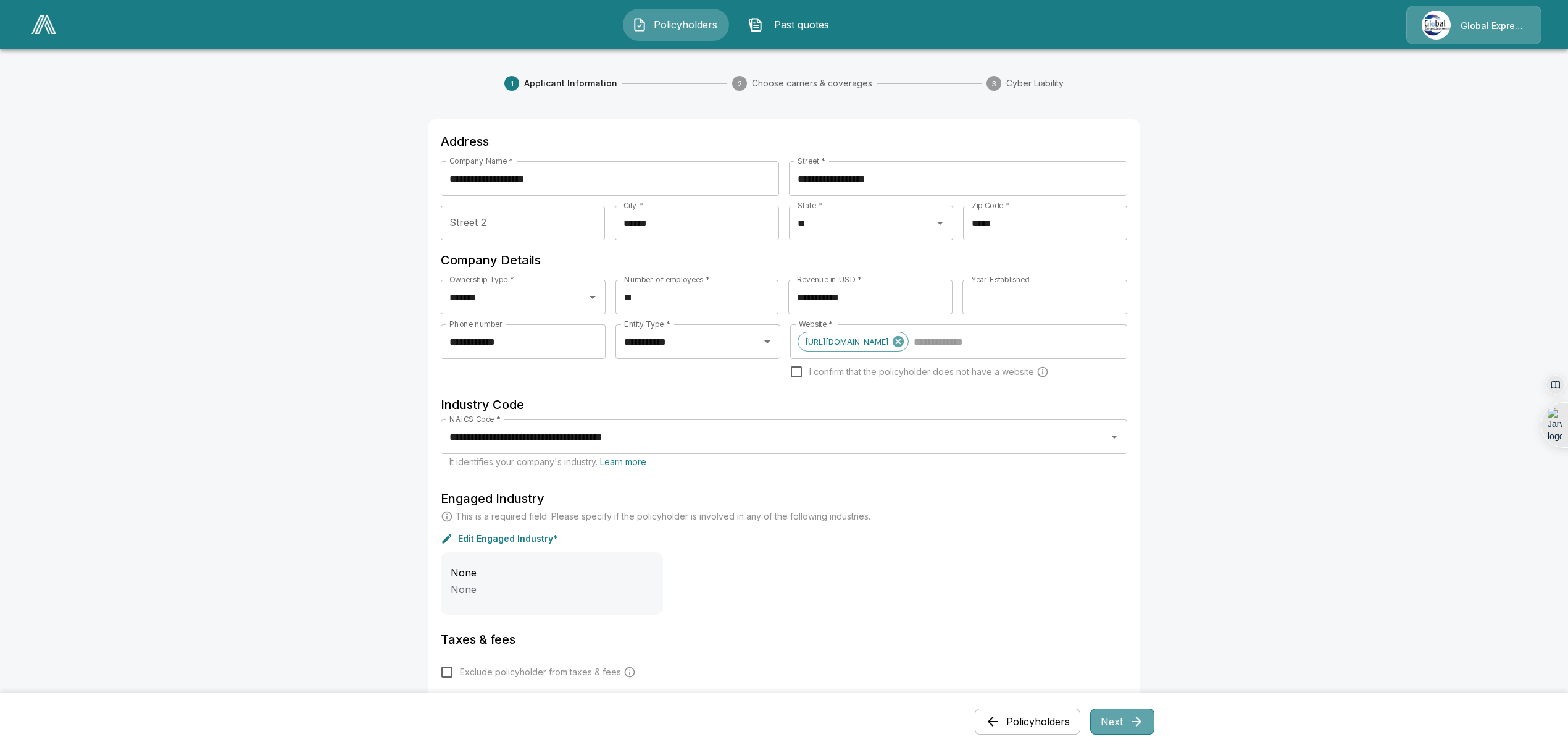
click at [1144, 723] on icon "button" at bounding box center [1136, 721] width 15 height 15
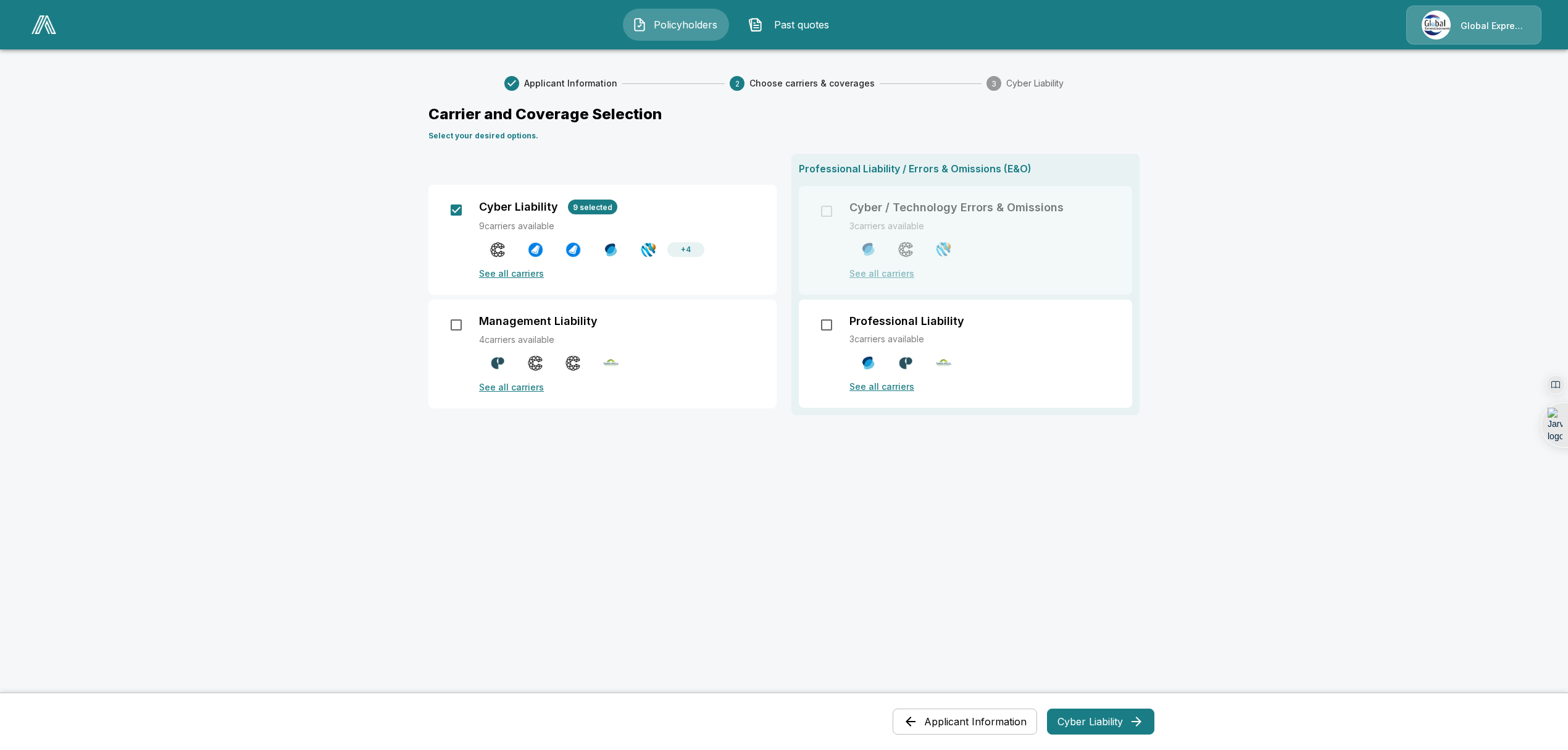
click at [1144, 723] on icon "button" at bounding box center [1136, 721] width 15 height 15
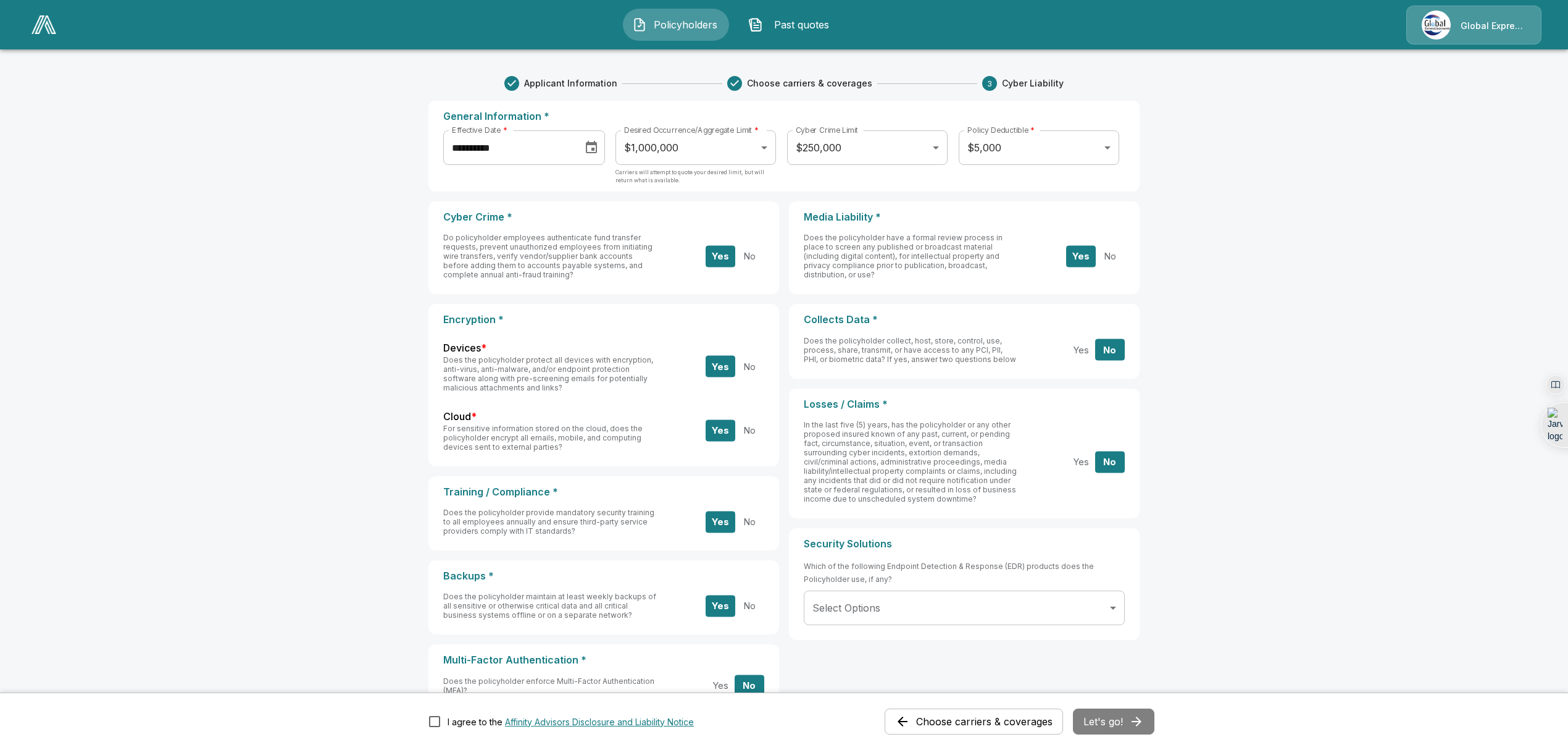
click at [949, 148] on body "**********" at bounding box center [784, 445] width 1568 height 890
click at [875, 207] on li "$100,000" at bounding box center [873, 203] width 161 height 22
type input "******"
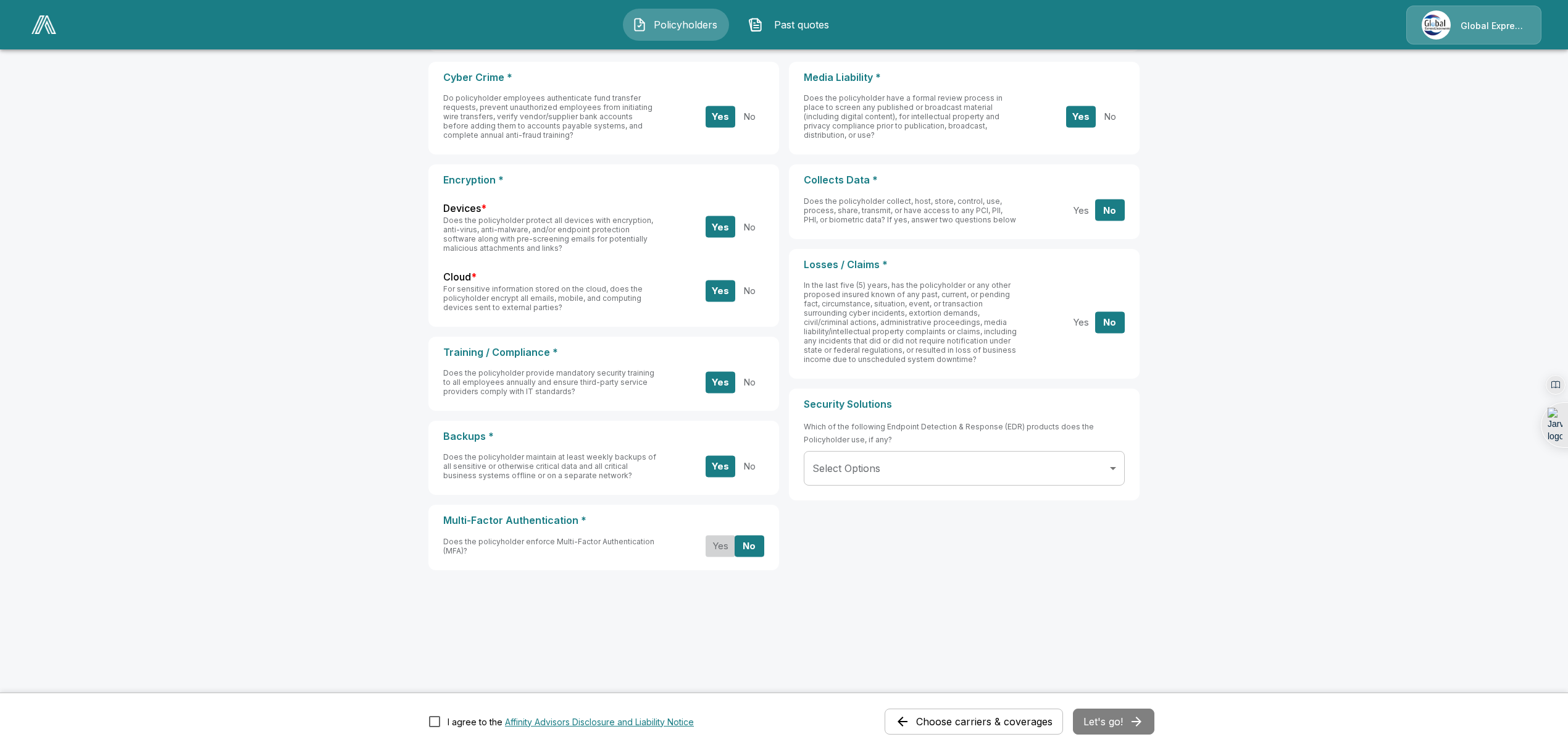
click at [724, 542] on button "Yes" at bounding box center [720, 545] width 30 height 22
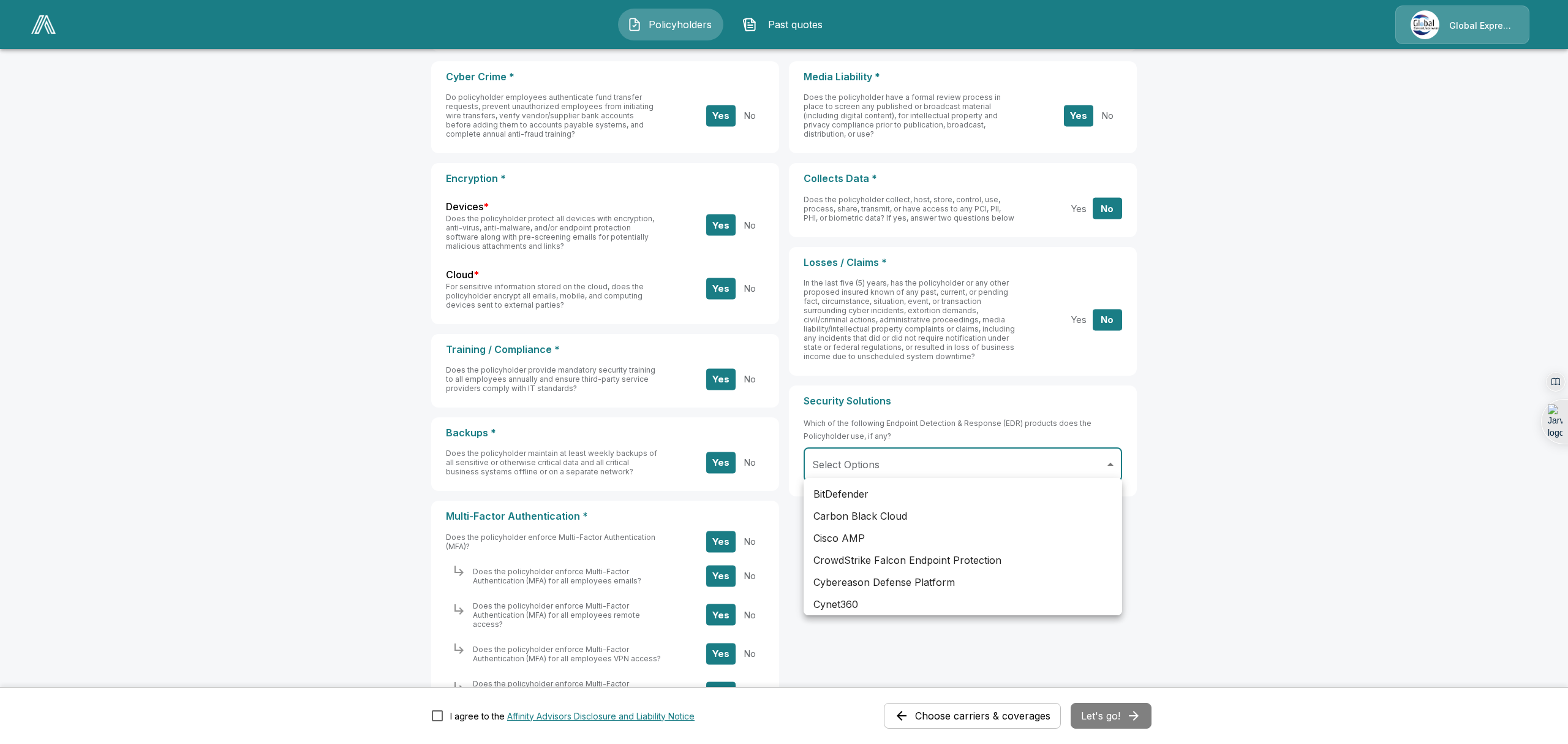
click at [1000, 460] on body "**********" at bounding box center [784, 357] width 1568 height 992
click at [966, 464] on div at bounding box center [784, 372] width 1568 height 744
click at [944, 447] on body "**********" at bounding box center [784, 357] width 1568 height 992
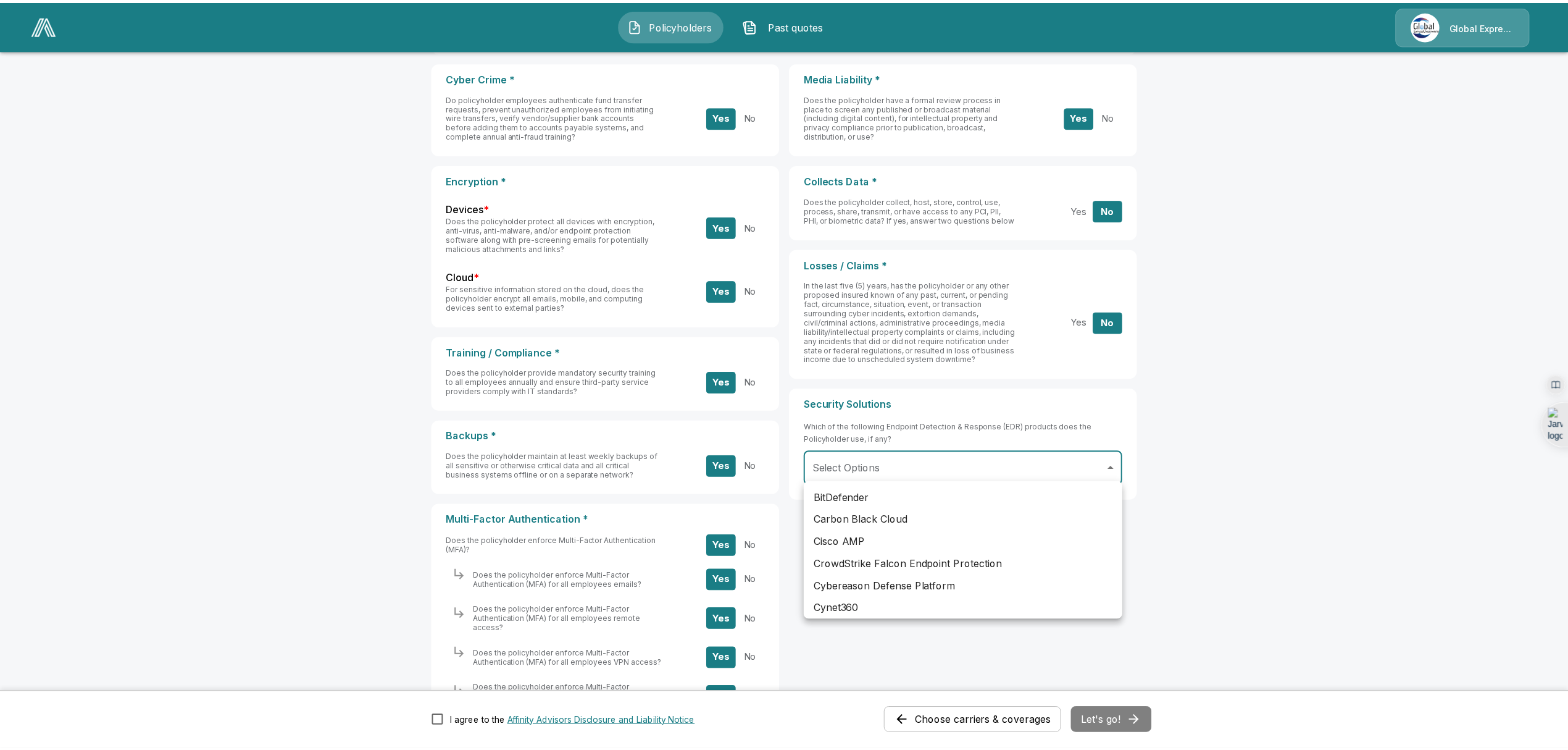
scroll to position [369, 0]
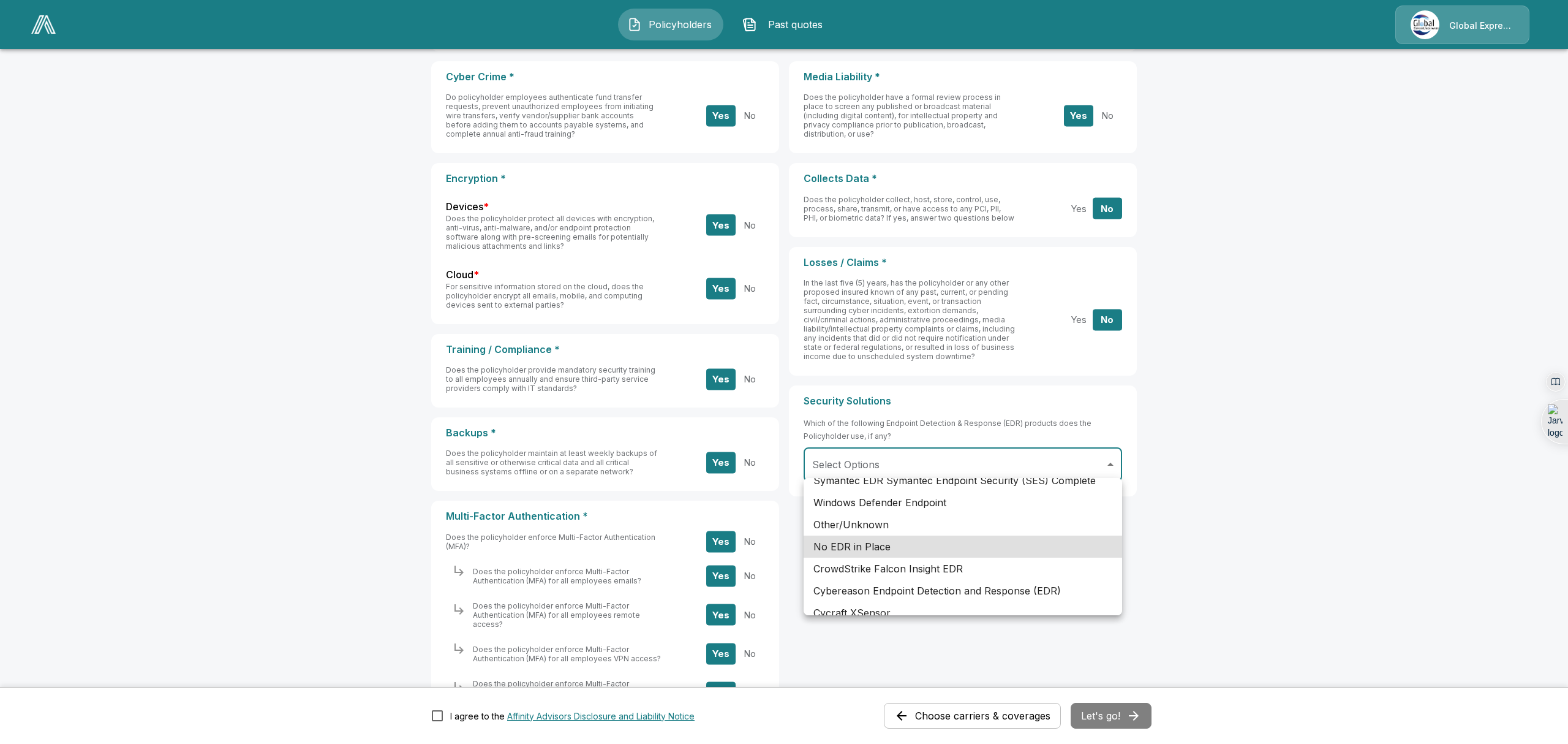
type input "**********"
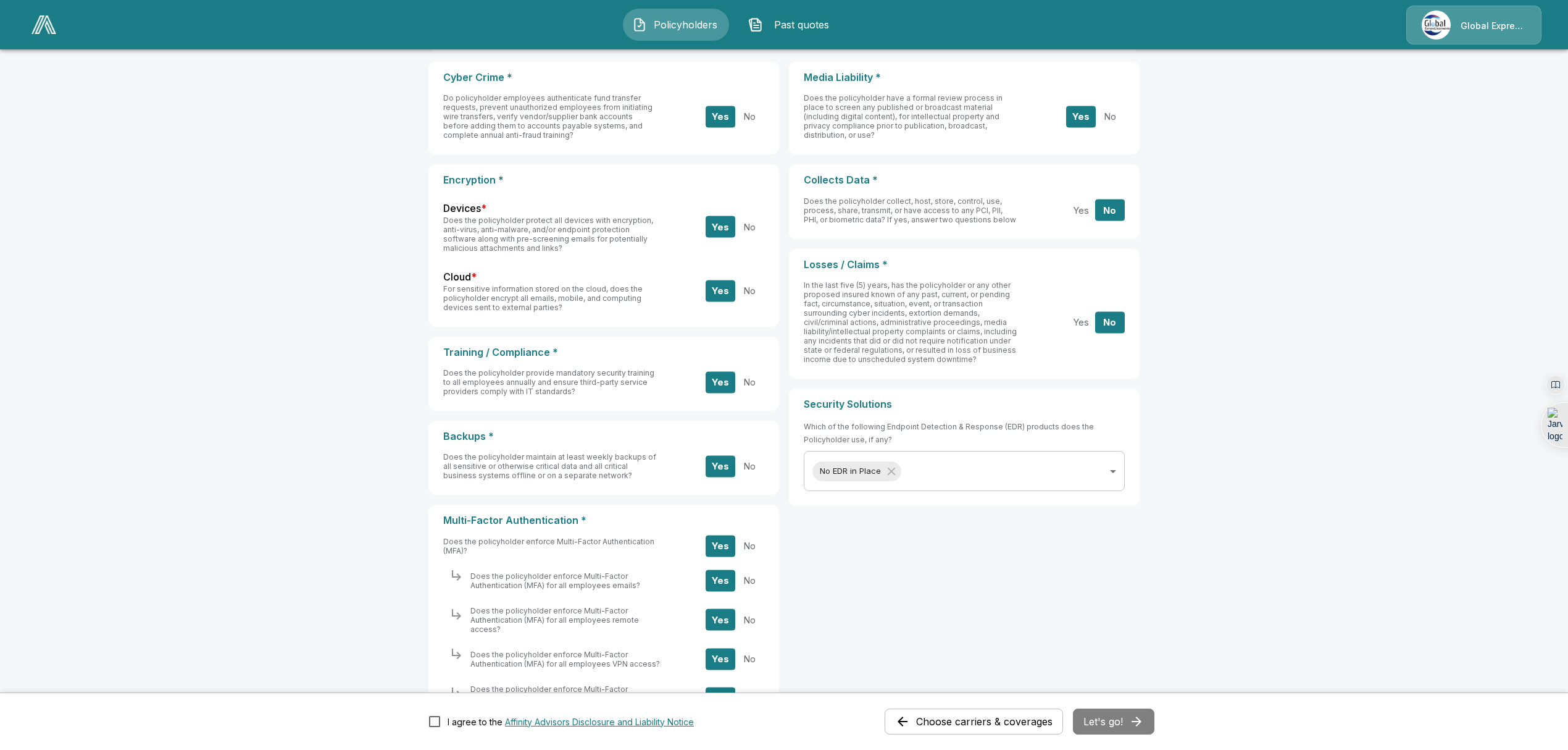
click at [1355, 564] on main "**********" at bounding box center [784, 360] width 1568 height 1000
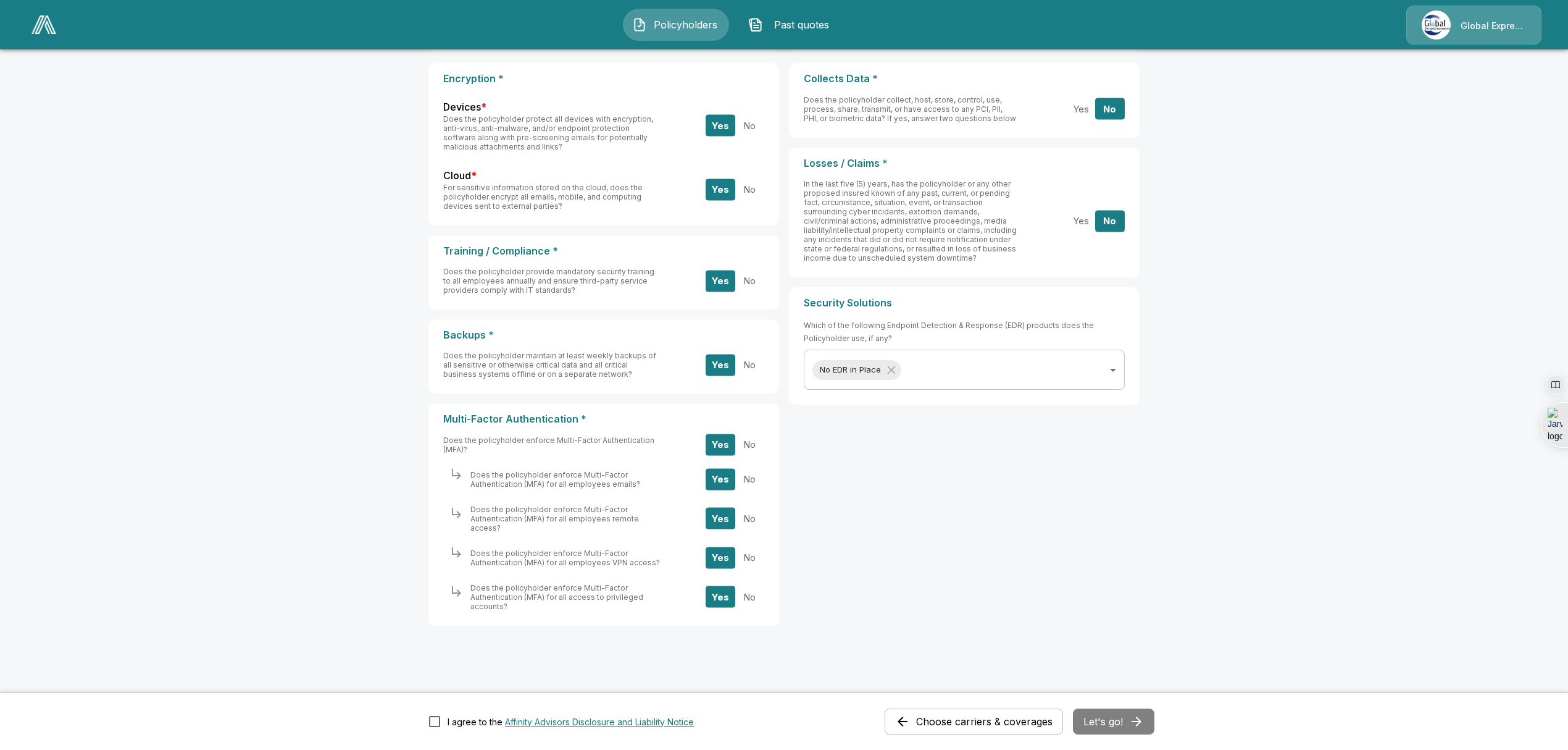
scroll to position [243, 0]
click at [1132, 726] on button "Let's go!" at bounding box center [1113, 721] width 81 height 26
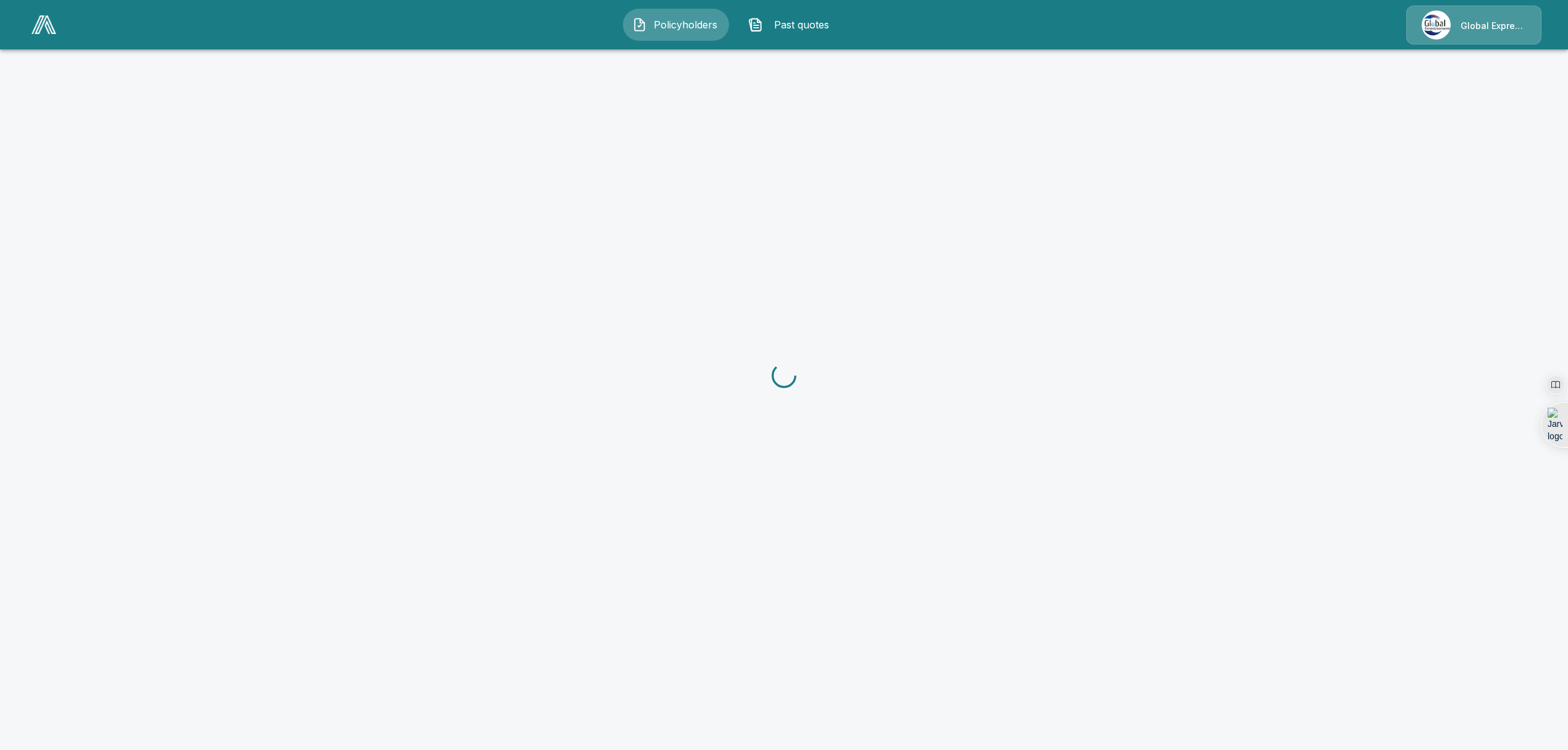
scroll to position [225, 0]
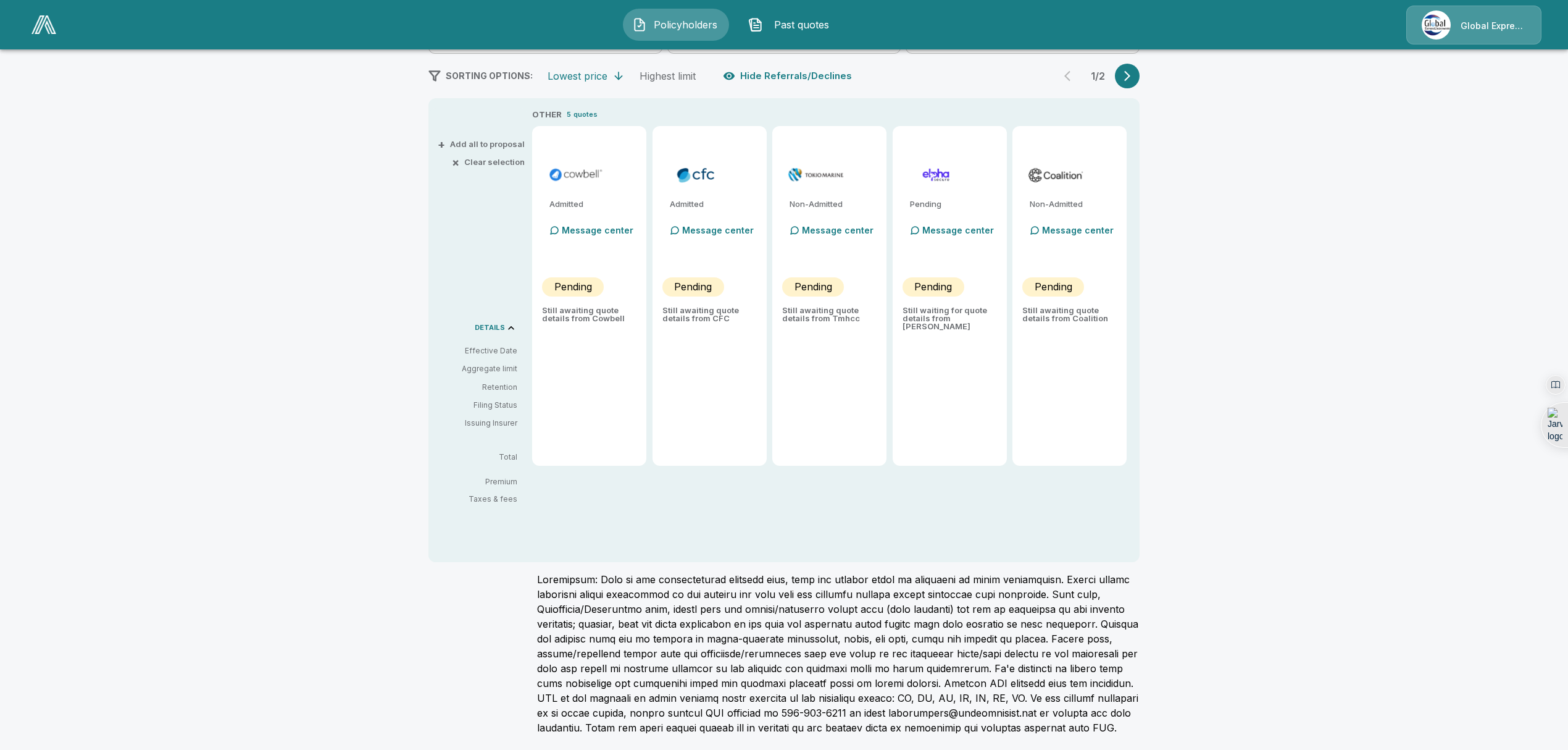
type input "*******"
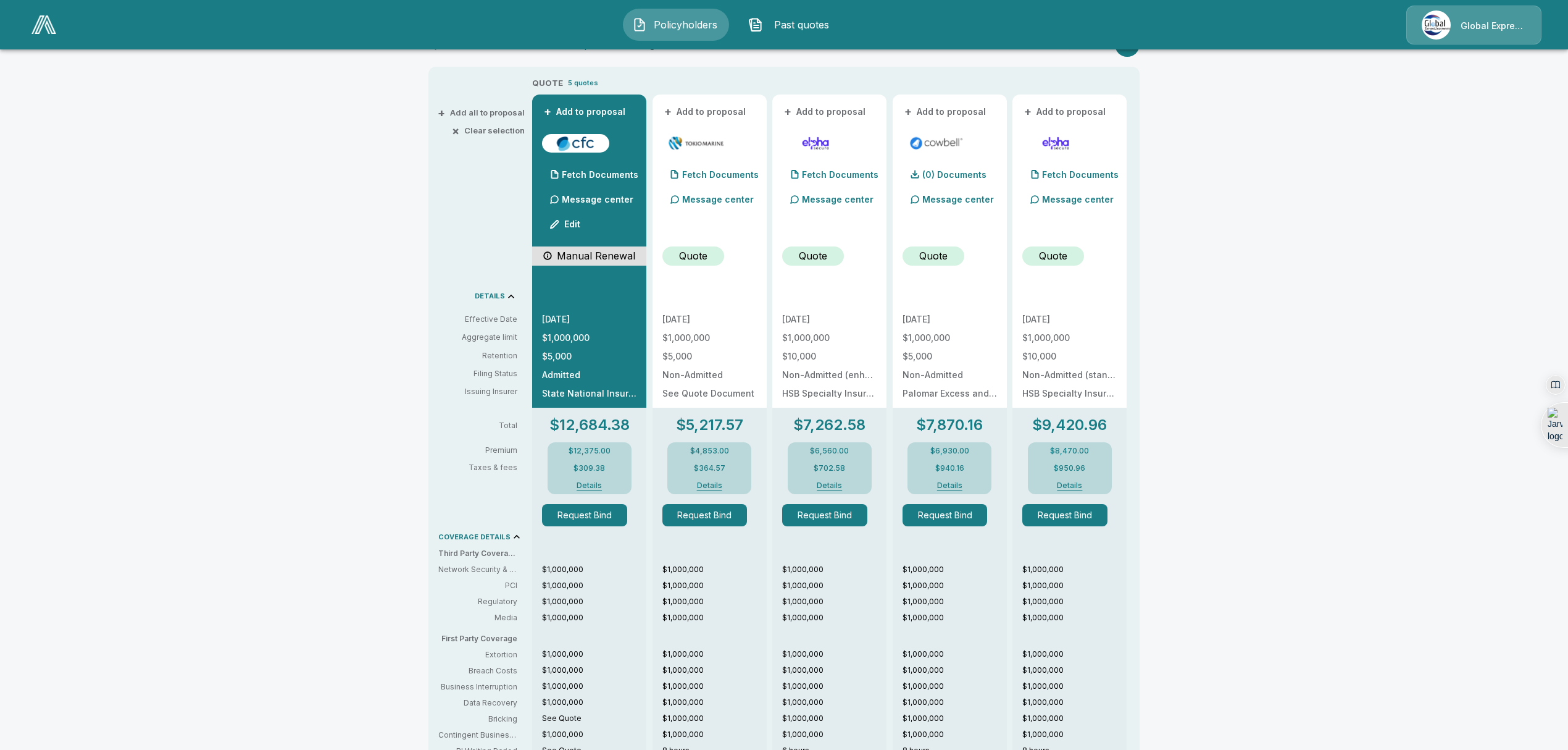
scroll to position [0, 0]
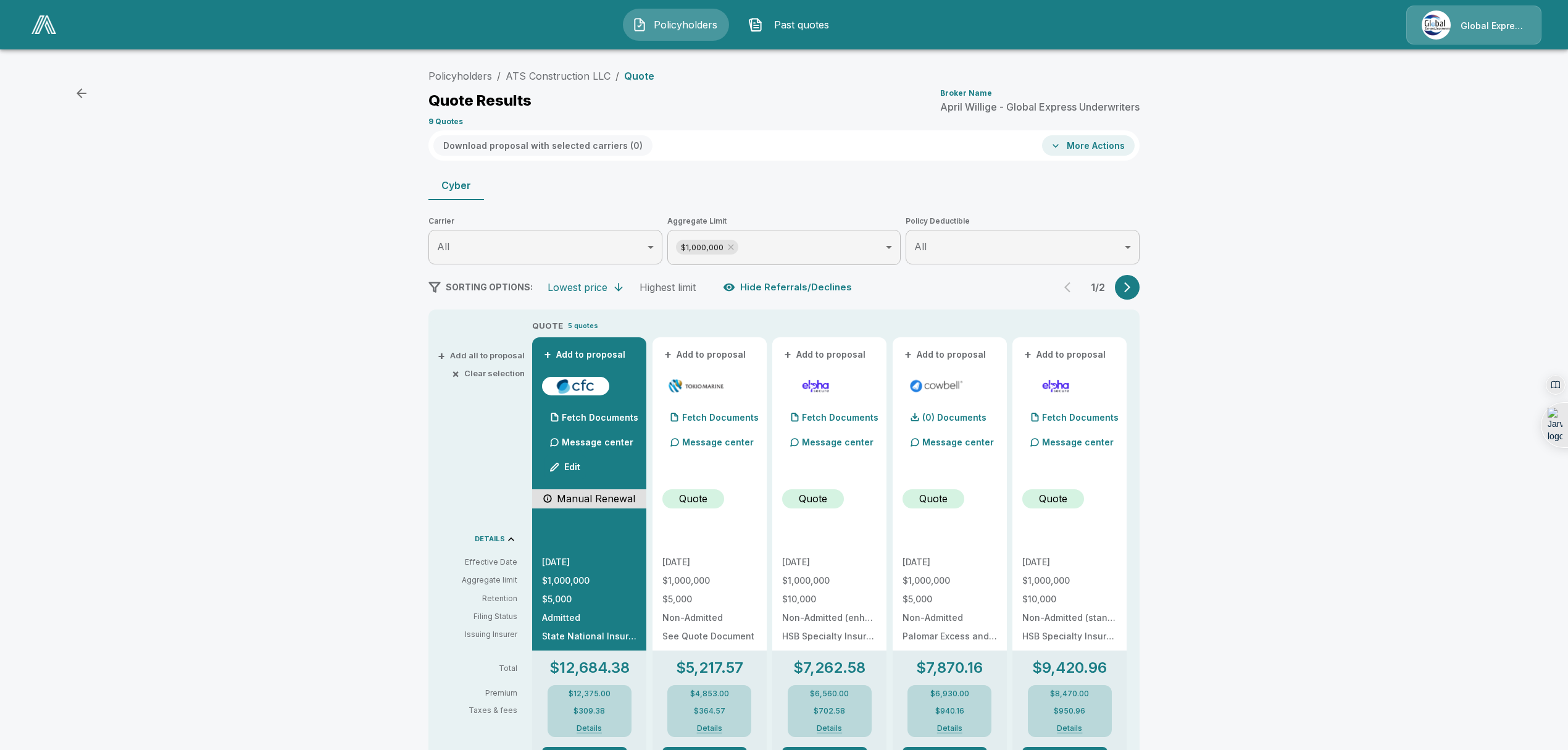
click at [1106, 141] on button "More Actions" at bounding box center [1088, 145] width 92 height 20
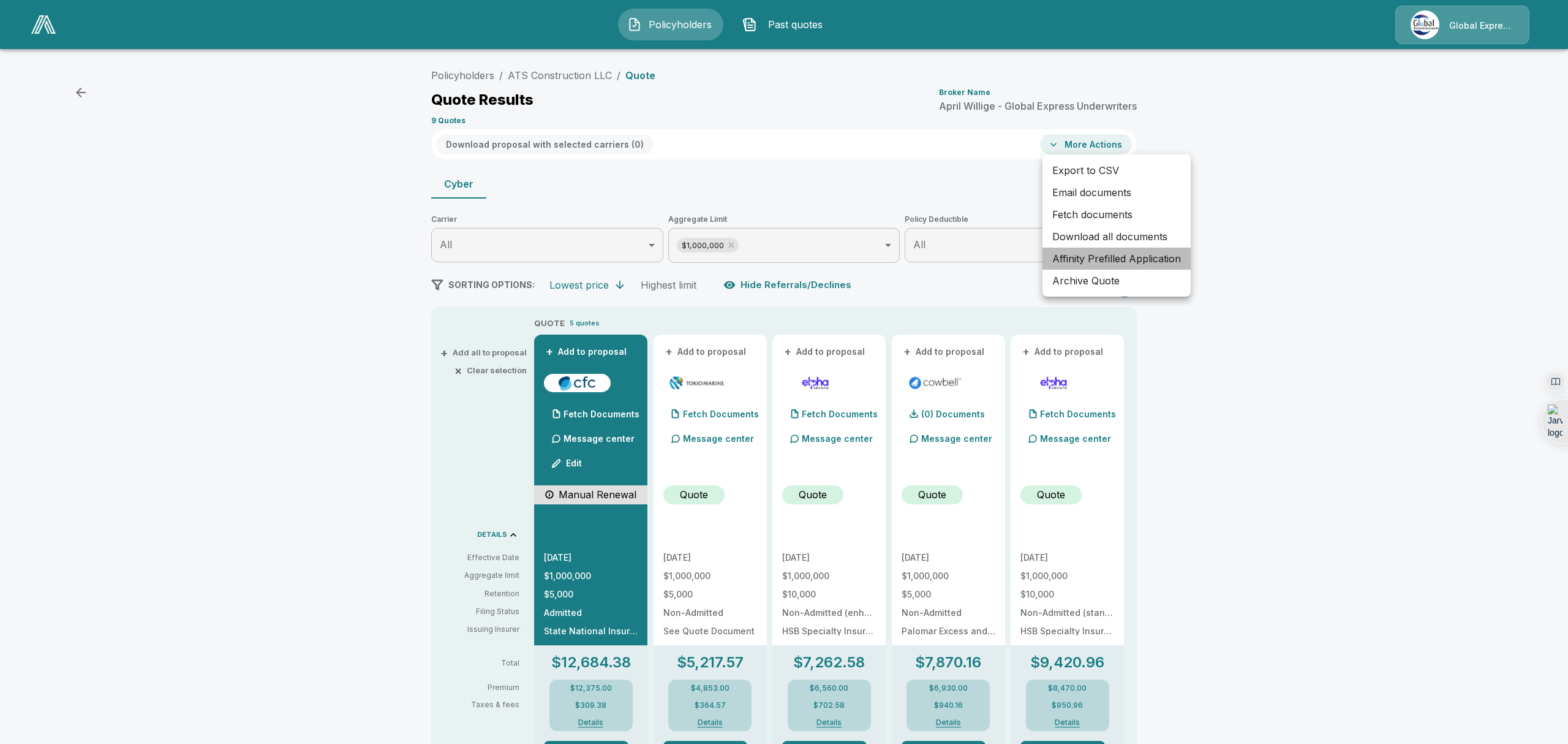
click at [1081, 266] on li "Affinity Prefilled Application" at bounding box center [1116, 259] width 148 height 22
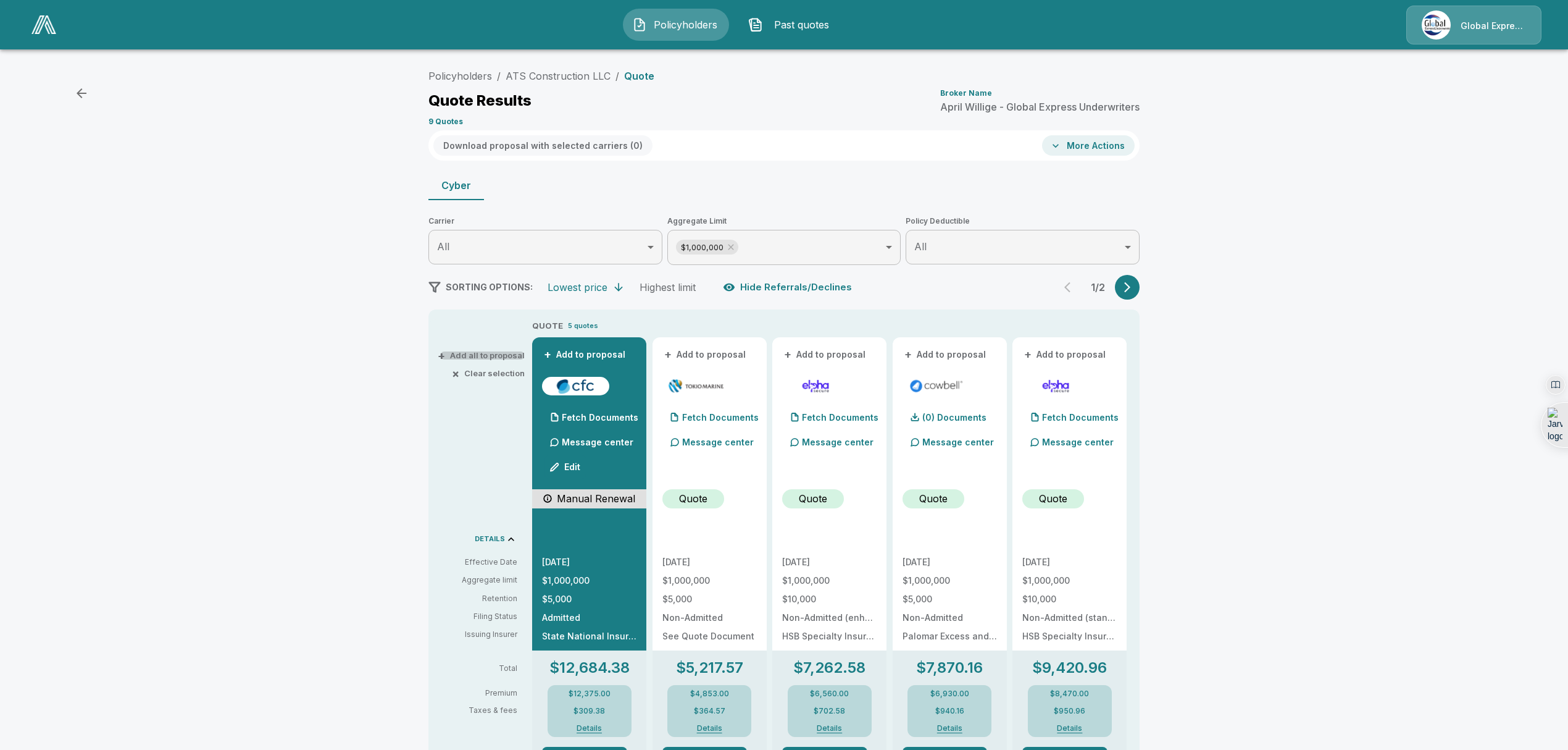
click at [469, 355] on button "+ Add all to proposal" at bounding box center [483, 356] width 85 height 8
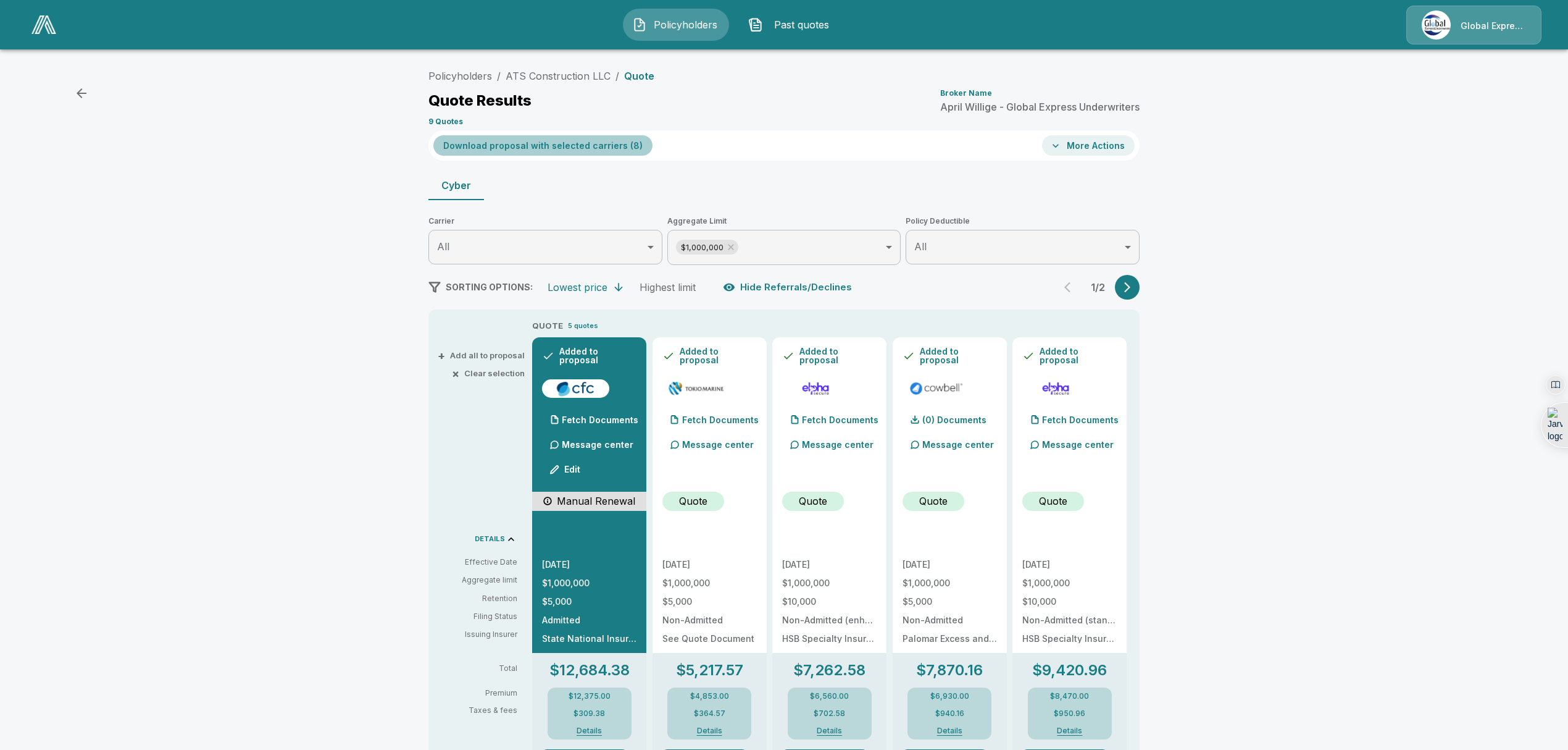
click at [590, 144] on button "Download proposal with selected carriers ( 8 )" at bounding box center [542, 145] width 219 height 20
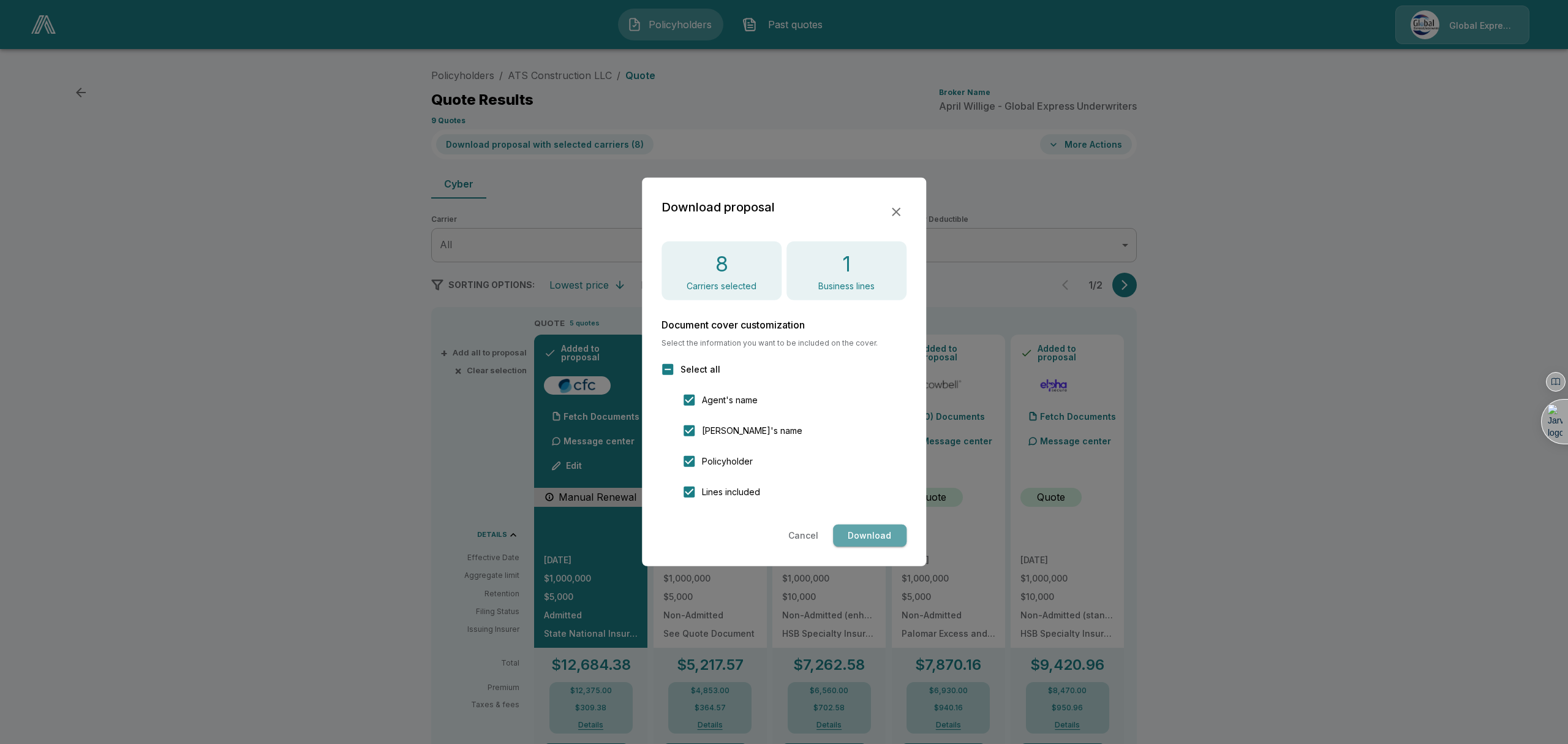
click at [883, 537] on button "Download" at bounding box center [869, 536] width 74 height 23
click at [804, 530] on button "Cancel" at bounding box center [803, 536] width 40 height 23
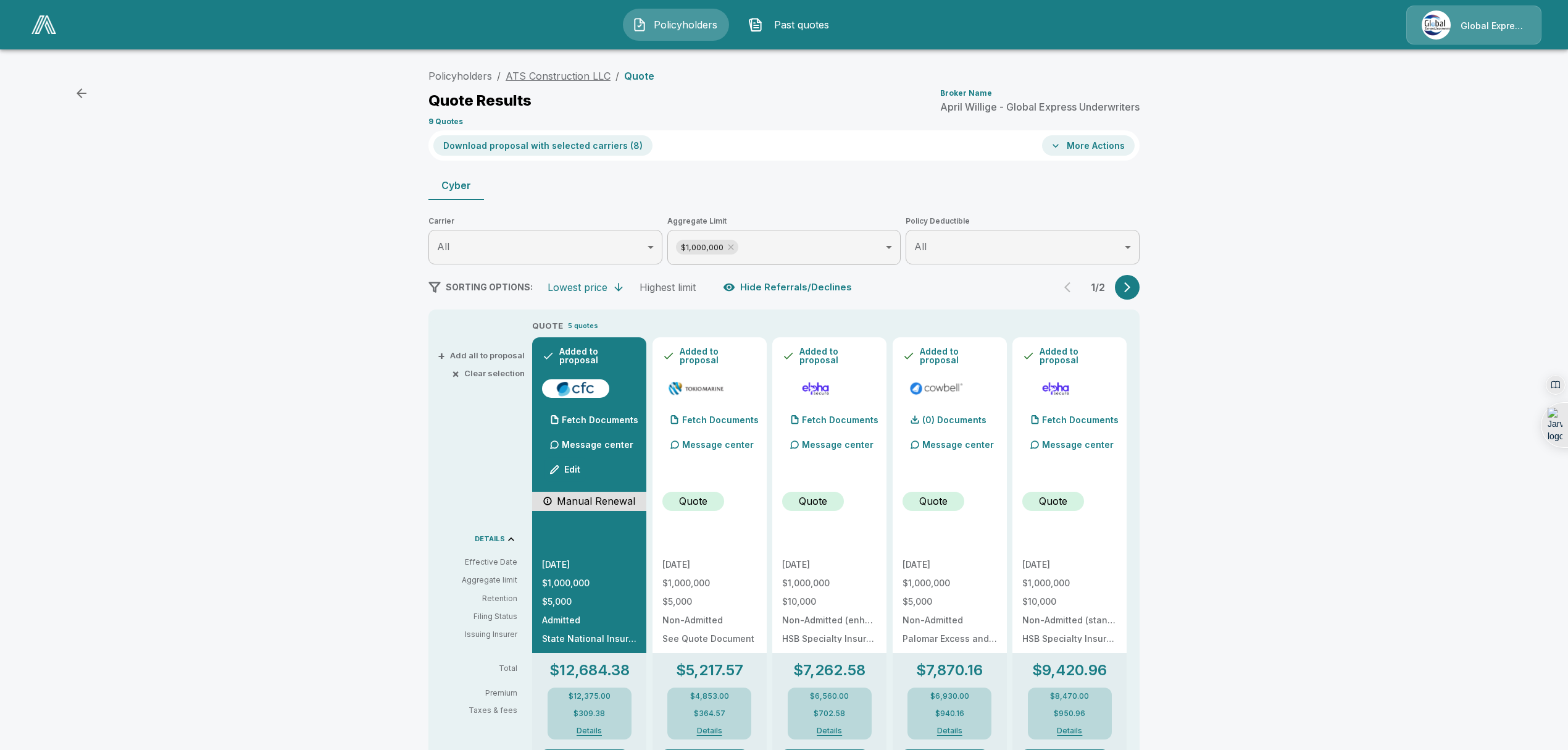
click at [588, 72] on link "ATS Construction LLC" at bounding box center [558, 76] width 105 height 13
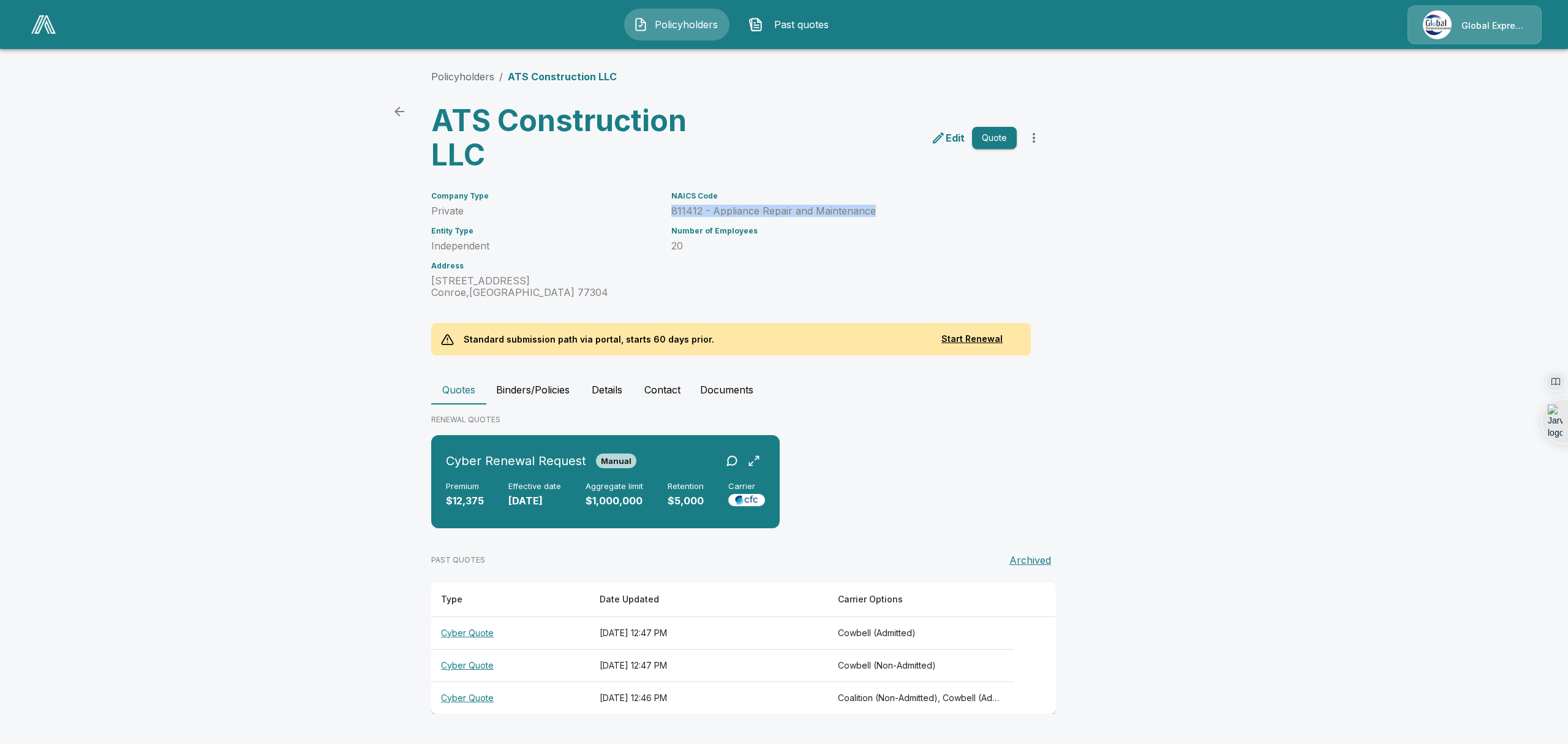
drag, startPoint x: 884, startPoint y: 208, endPoint x: 665, endPoint y: 208, distance: 219.0
click at [665, 208] on div "NAICS Code 811412 - Appliance Repair and Maintenance Number of Employees 20" at bounding box center [837, 238] width 360 height 121
copy p "811412 - Appliance Repair and Maintenance"
click at [393, 109] on icon "back" at bounding box center [399, 111] width 14 height 14
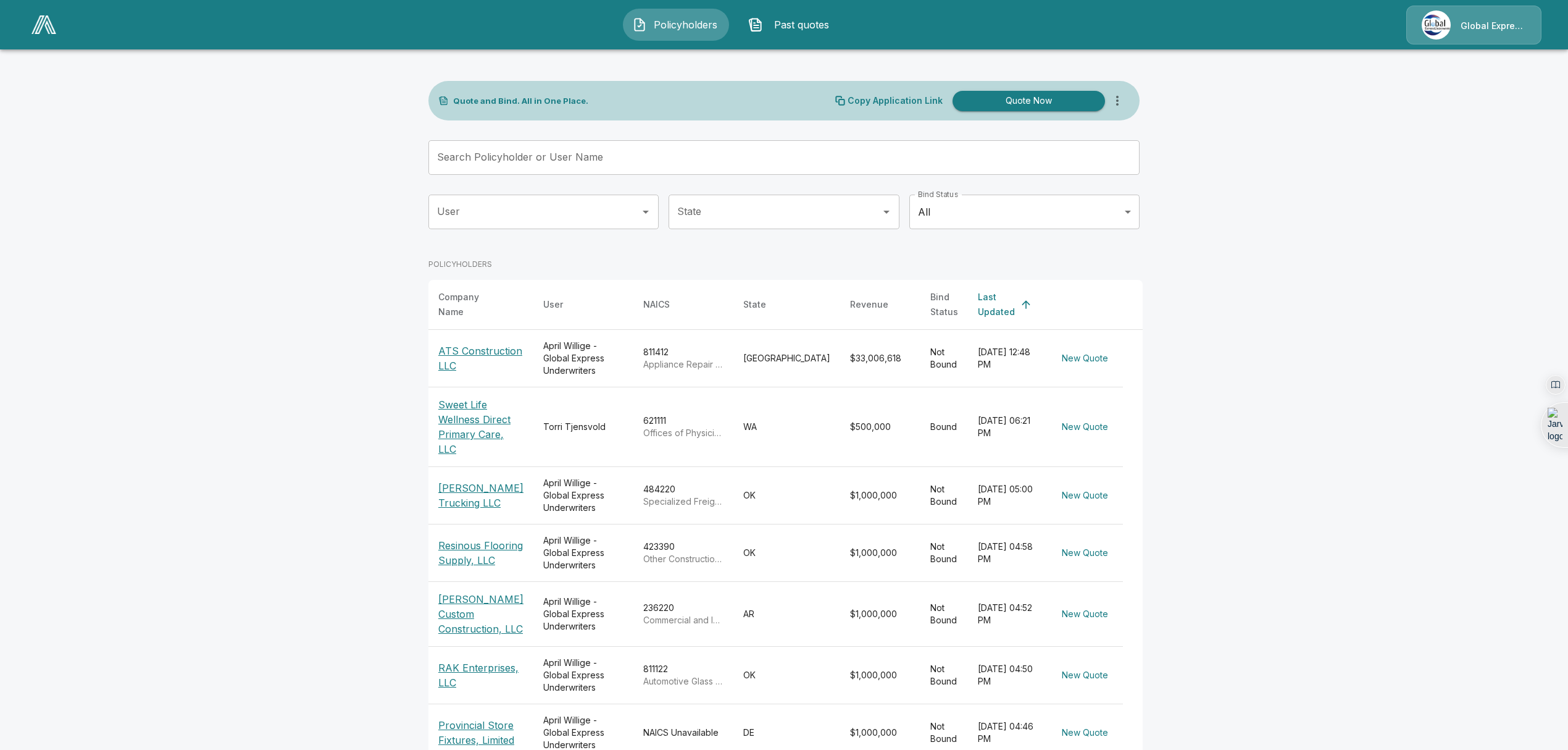
click at [470, 344] on p "ATS Construction LLC" at bounding box center [480, 358] width 86 height 30
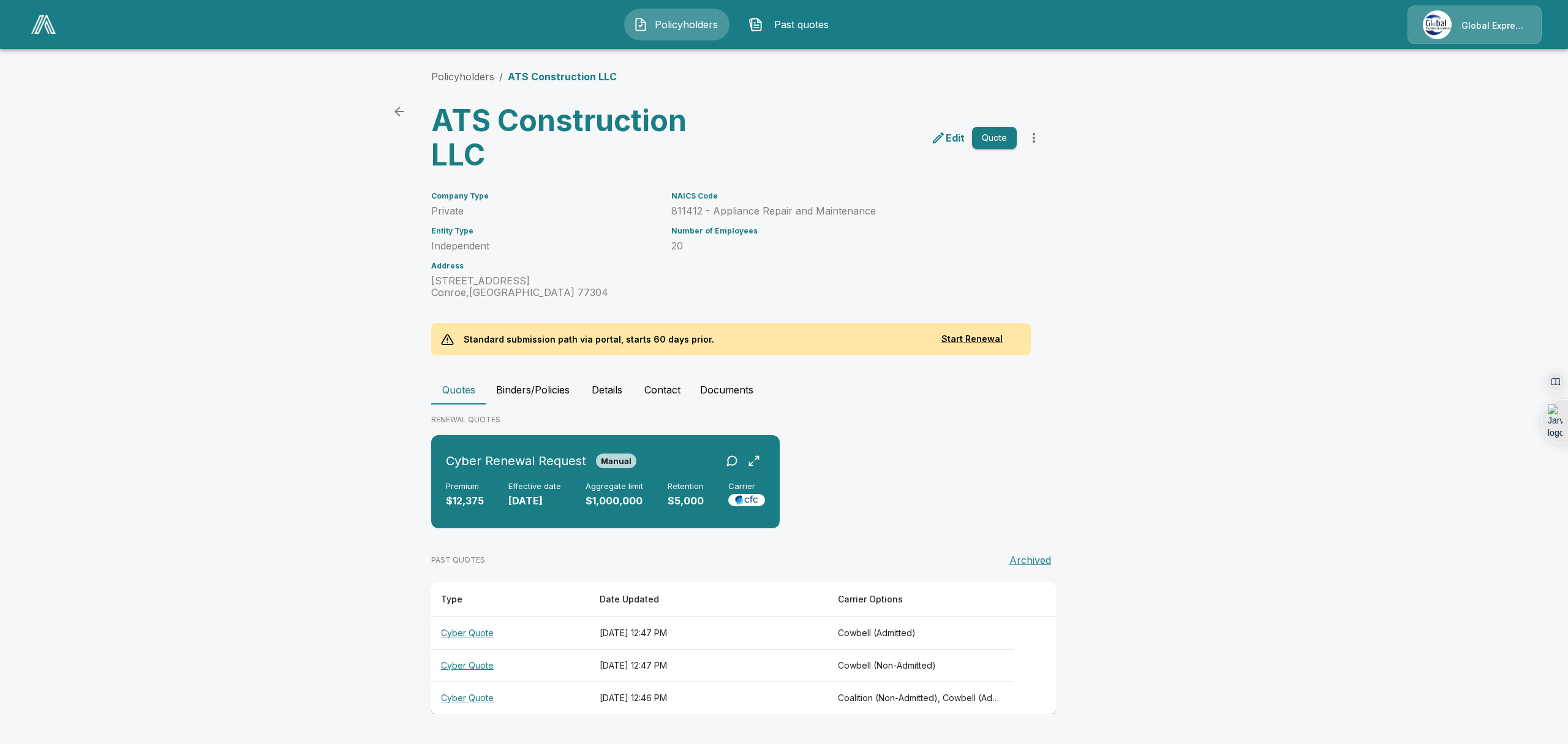
click at [464, 626] on th "Cyber Quote" at bounding box center [510, 632] width 159 height 32
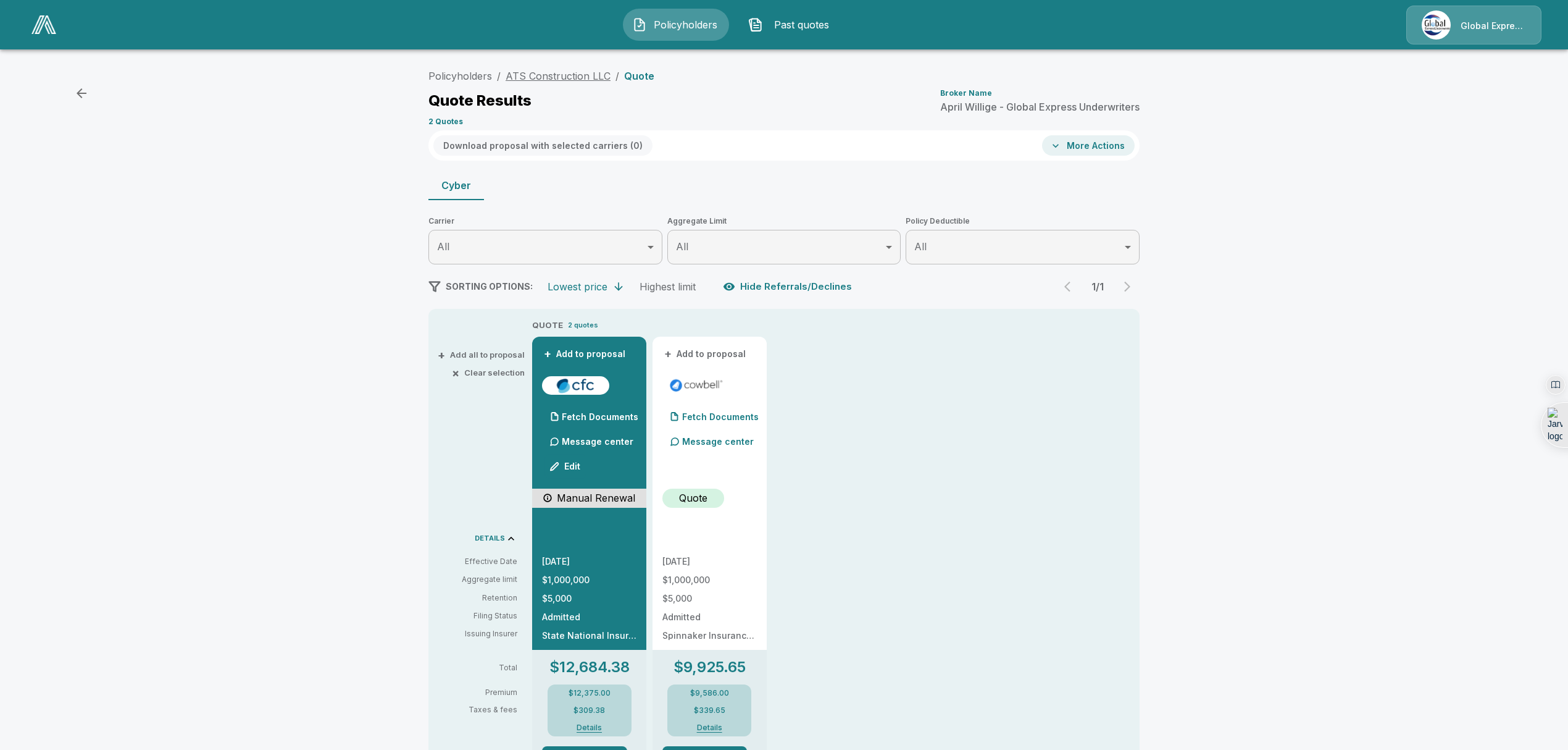
click at [536, 78] on link "ATS Construction LLC" at bounding box center [558, 76] width 105 height 13
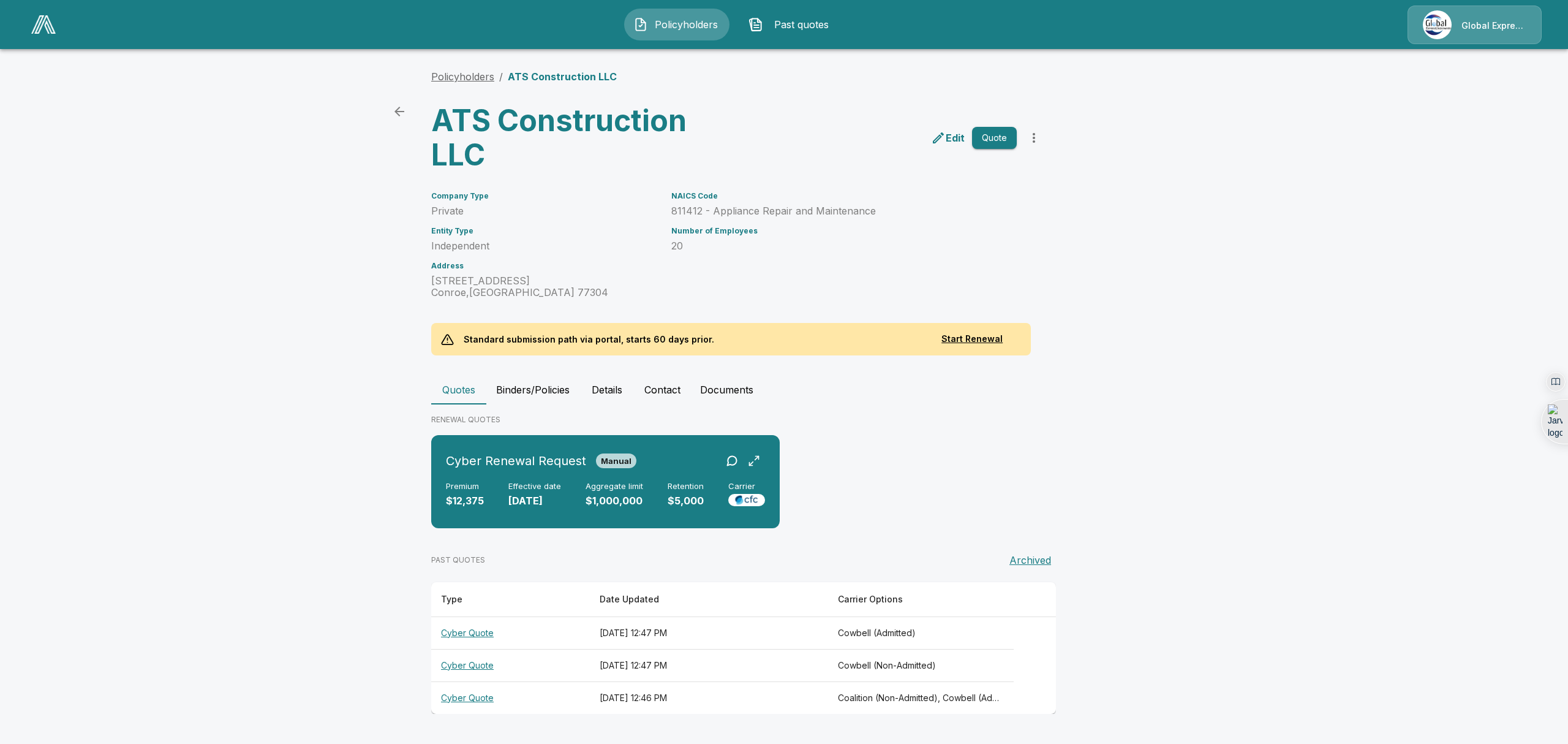
click at [463, 71] on link "Policyholders" at bounding box center [462, 77] width 63 height 12
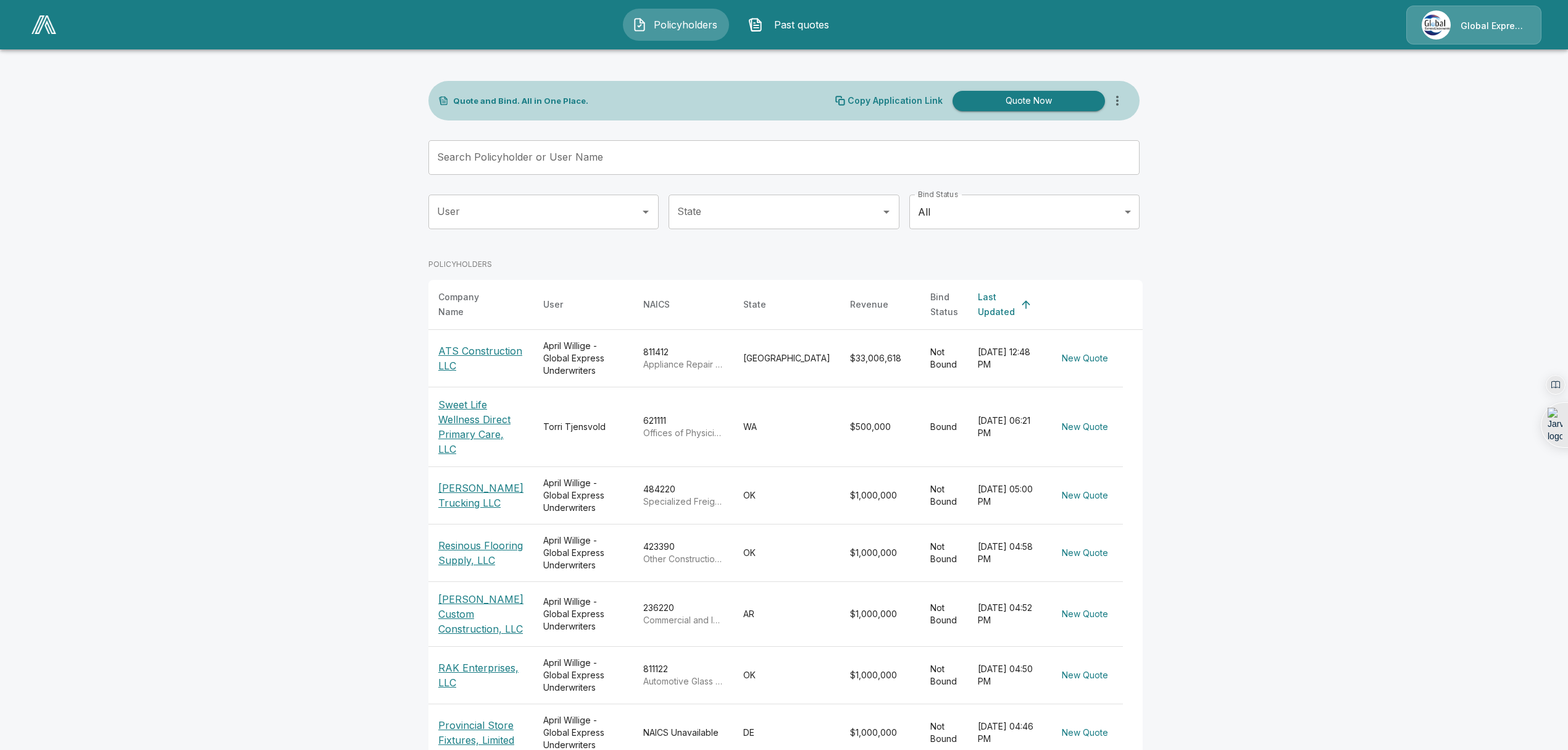
click at [463, 344] on p "ATS Construction LLC" at bounding box center [480, 358] width 86 height 30
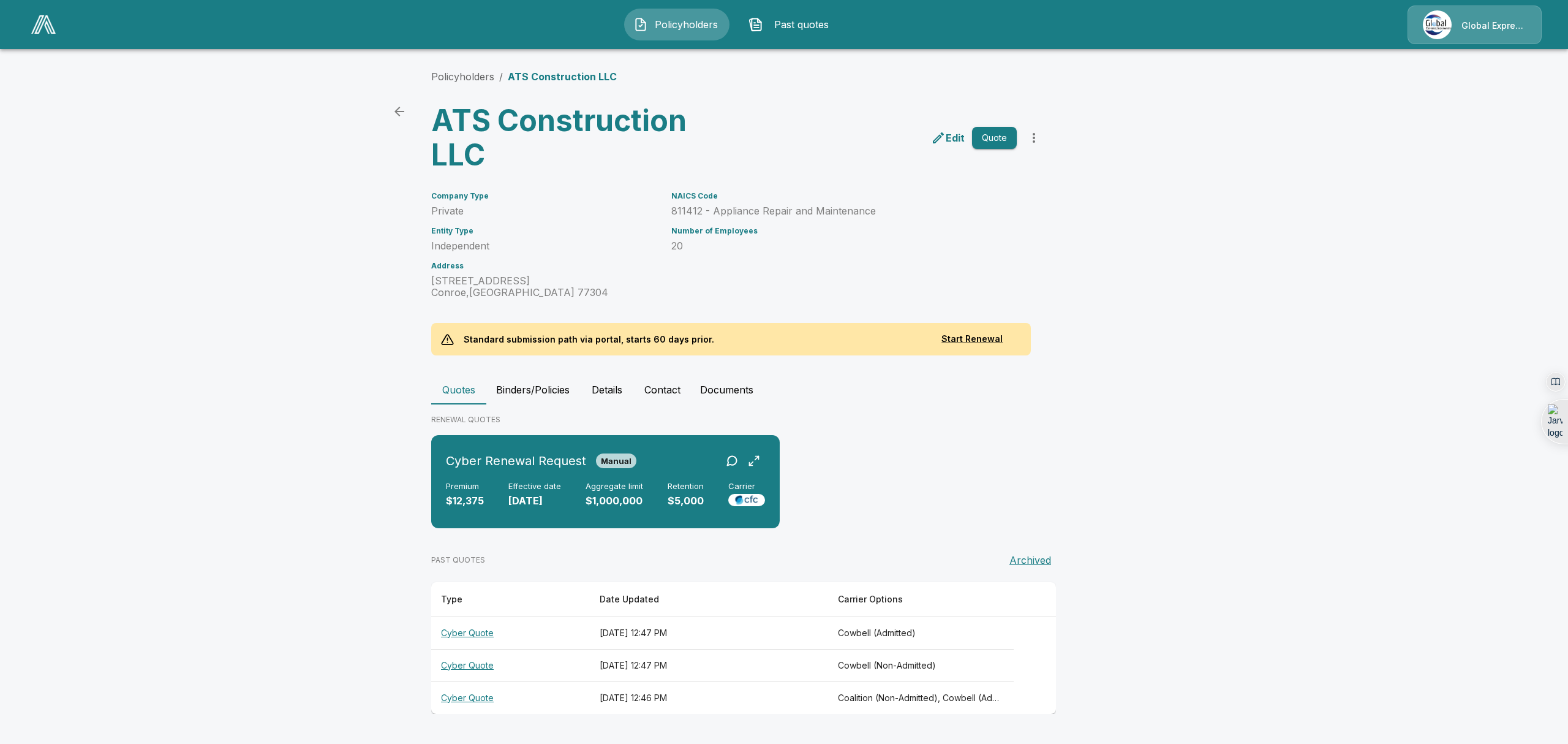
click at [463, 696] on th "Cyber Quote" at bounding box center [510, 697] width 159 height 32
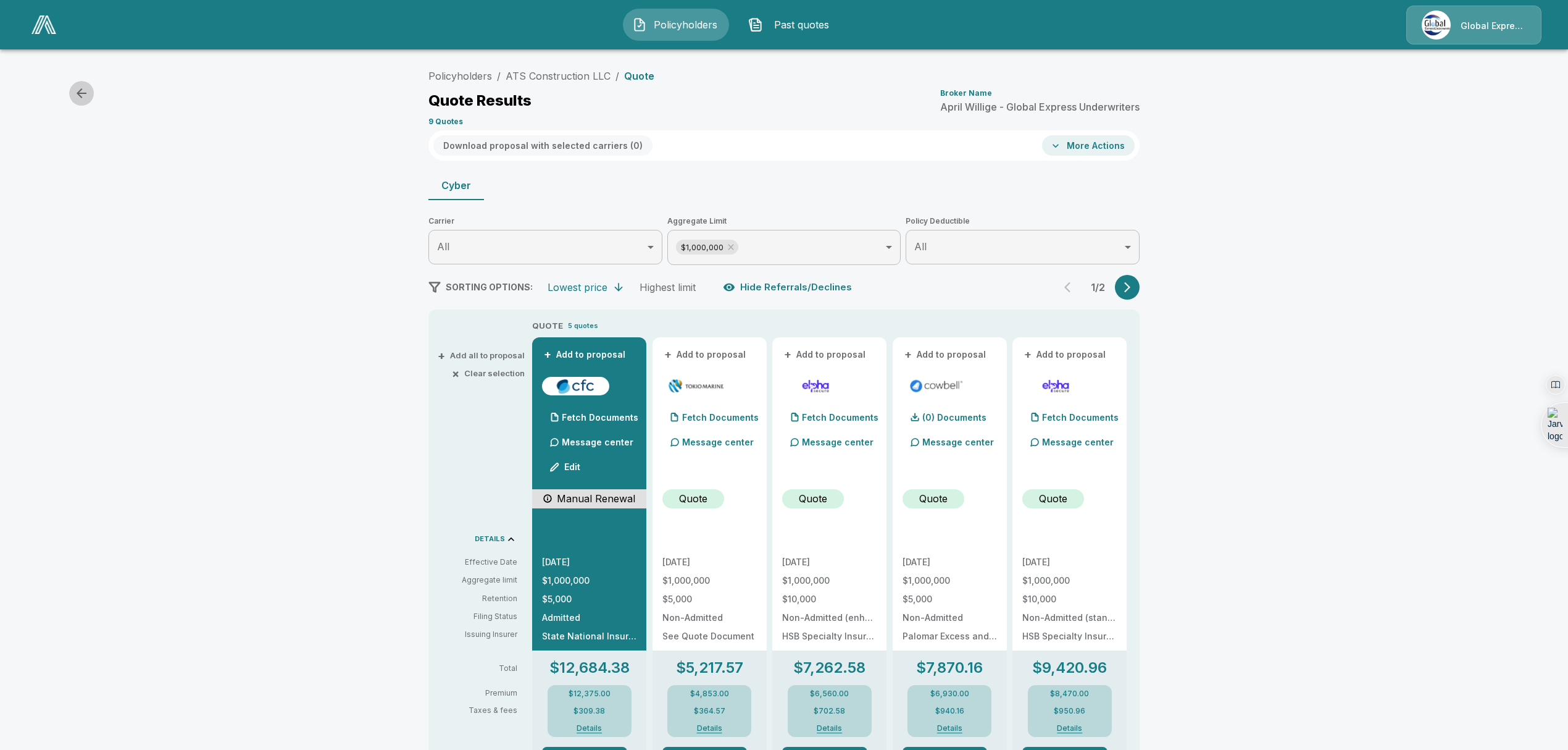
click at [77, 97] on icon "button" at bounding box center [81, 93] width 15 height 15
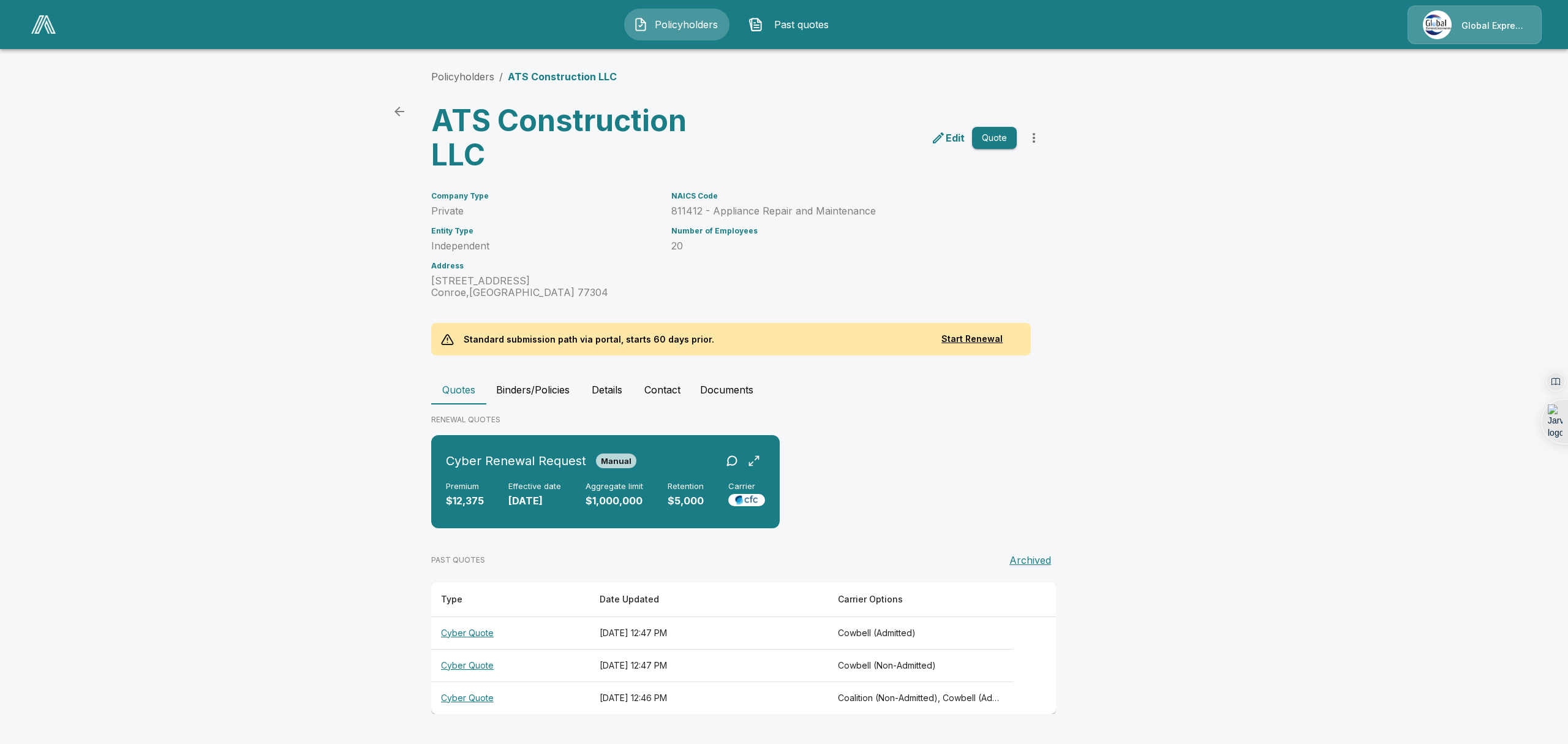
click at [468, 665] on th "Cyber Quote" at bounding box center [510, 665] width 159 height 32
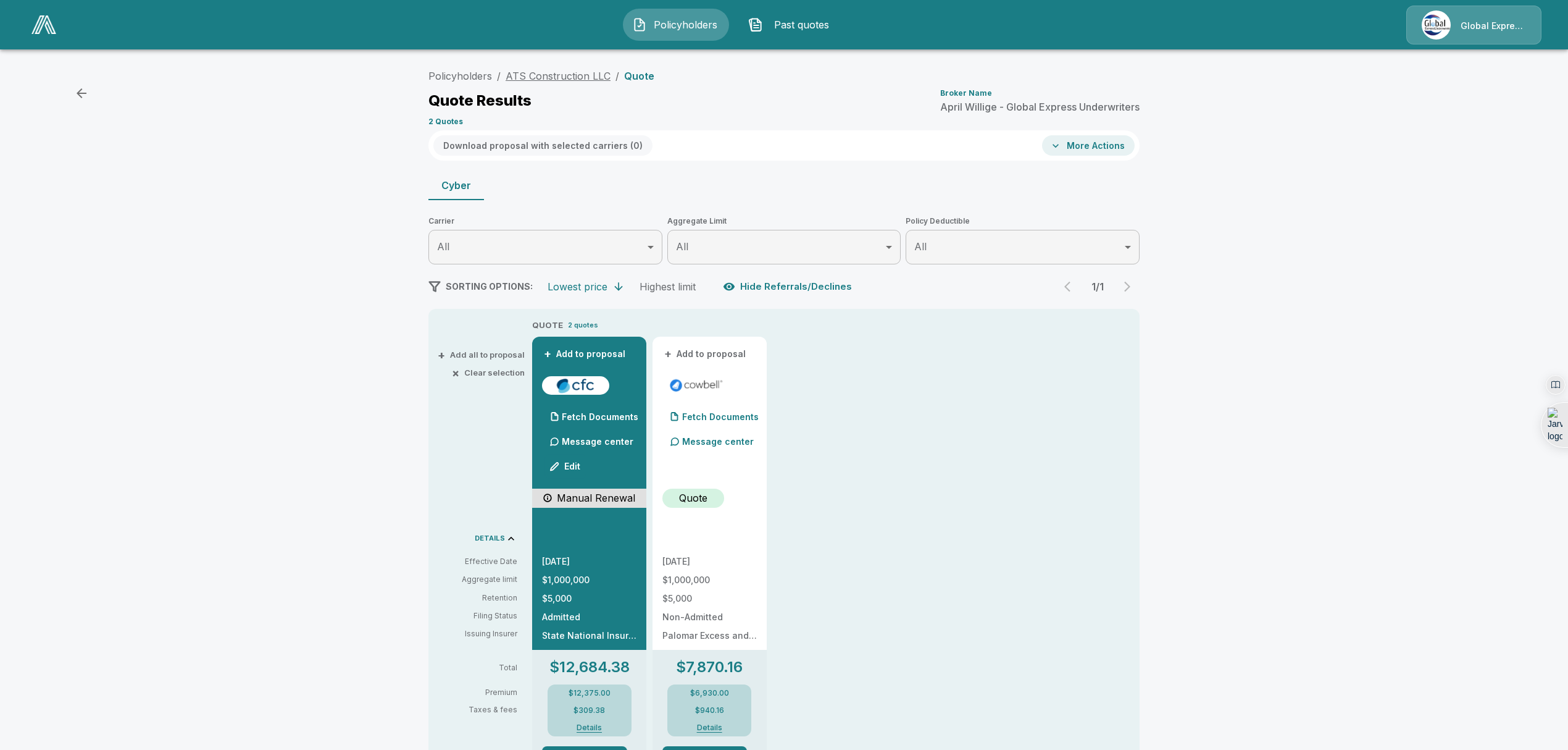
click at [544, 77] on link "ATS Construction LLC" at bounding box center [558, 76] width 105 height 13
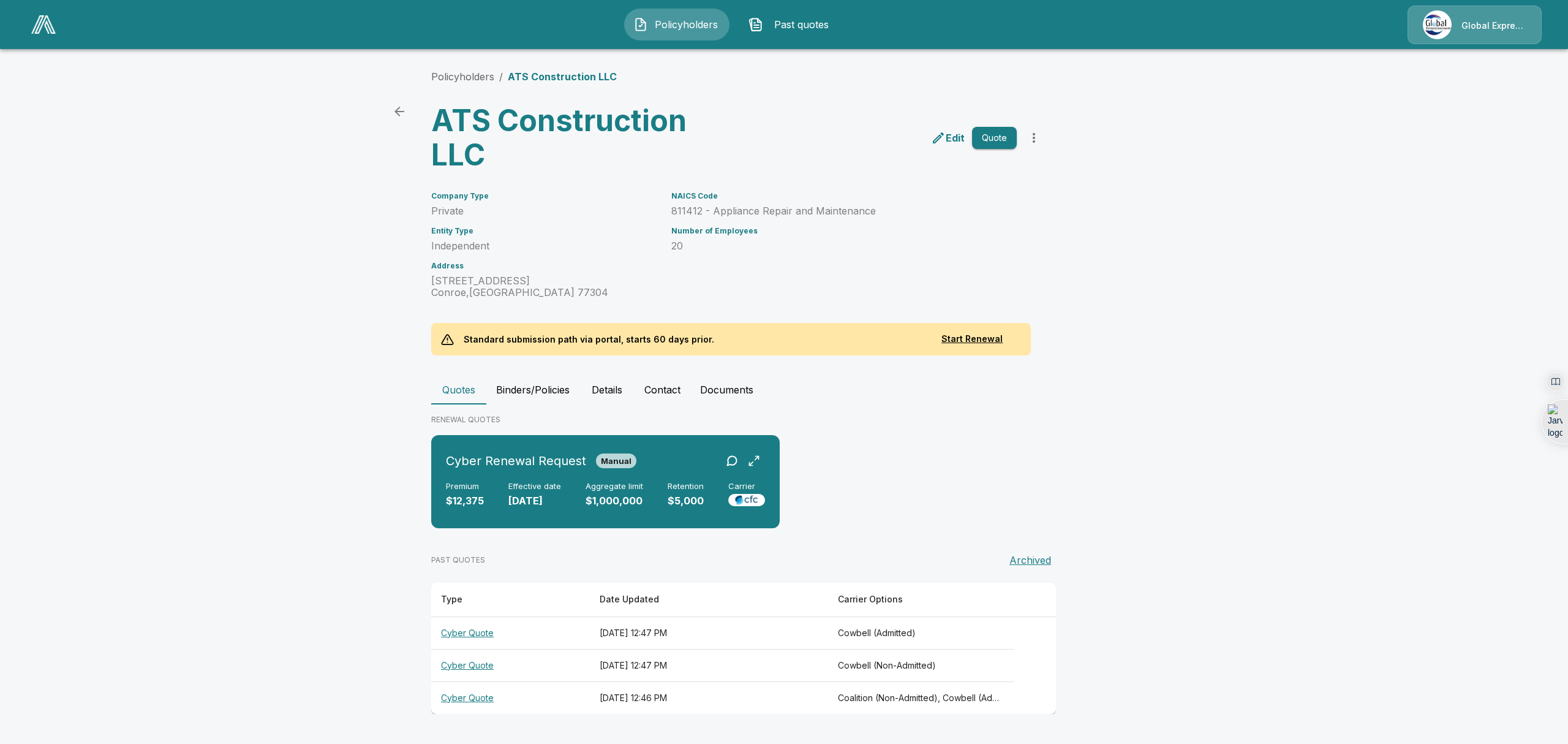
click at [468, 696] on th "Cyber Quote" at bounding box center [510, 697] width 159 height 32
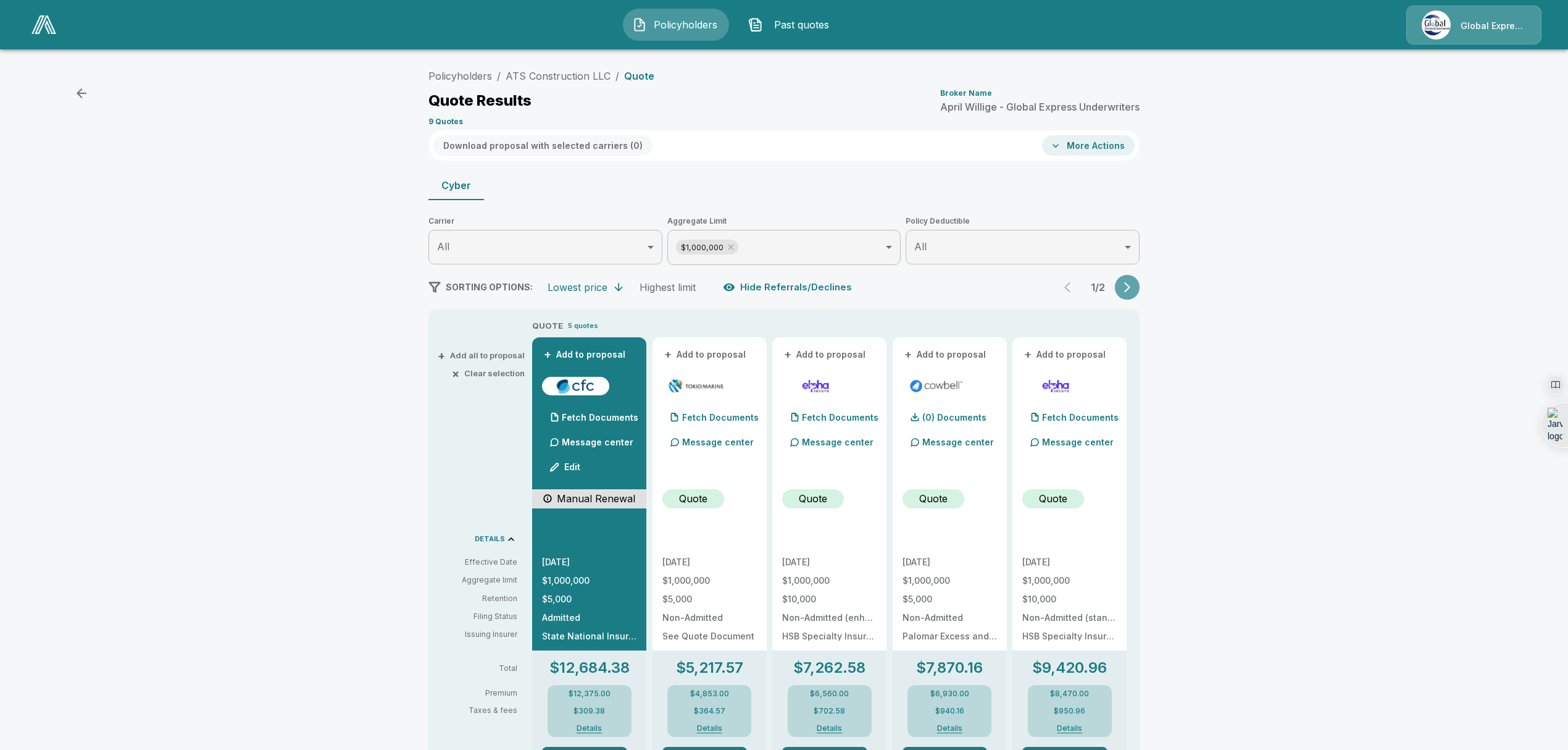
click at [1133, 287] on icon "button" at bounding box center [1127, 287] width 13 height 13
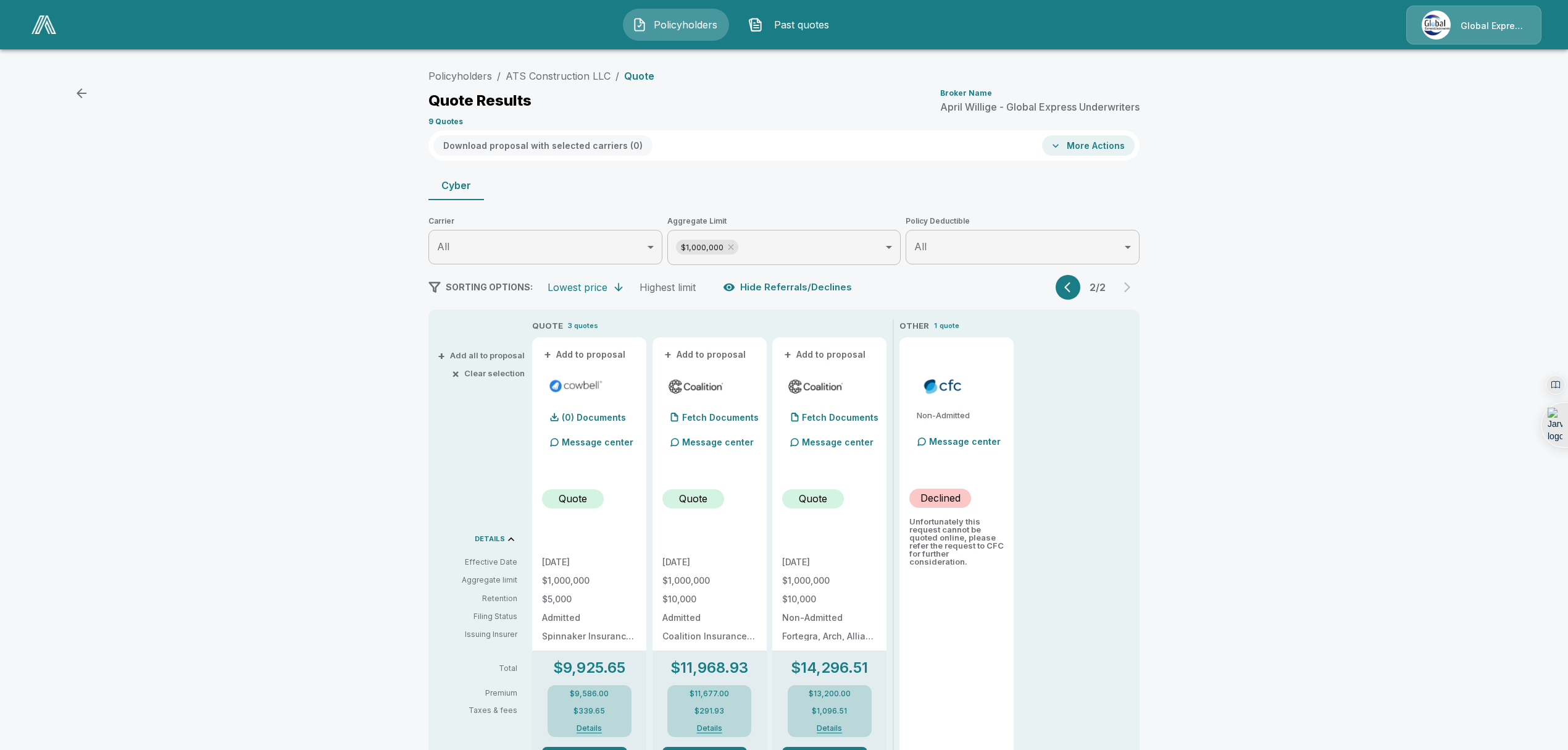
click at [1076, 289] on icon "button" at bounding box center [1070, 287] width 13 height 13
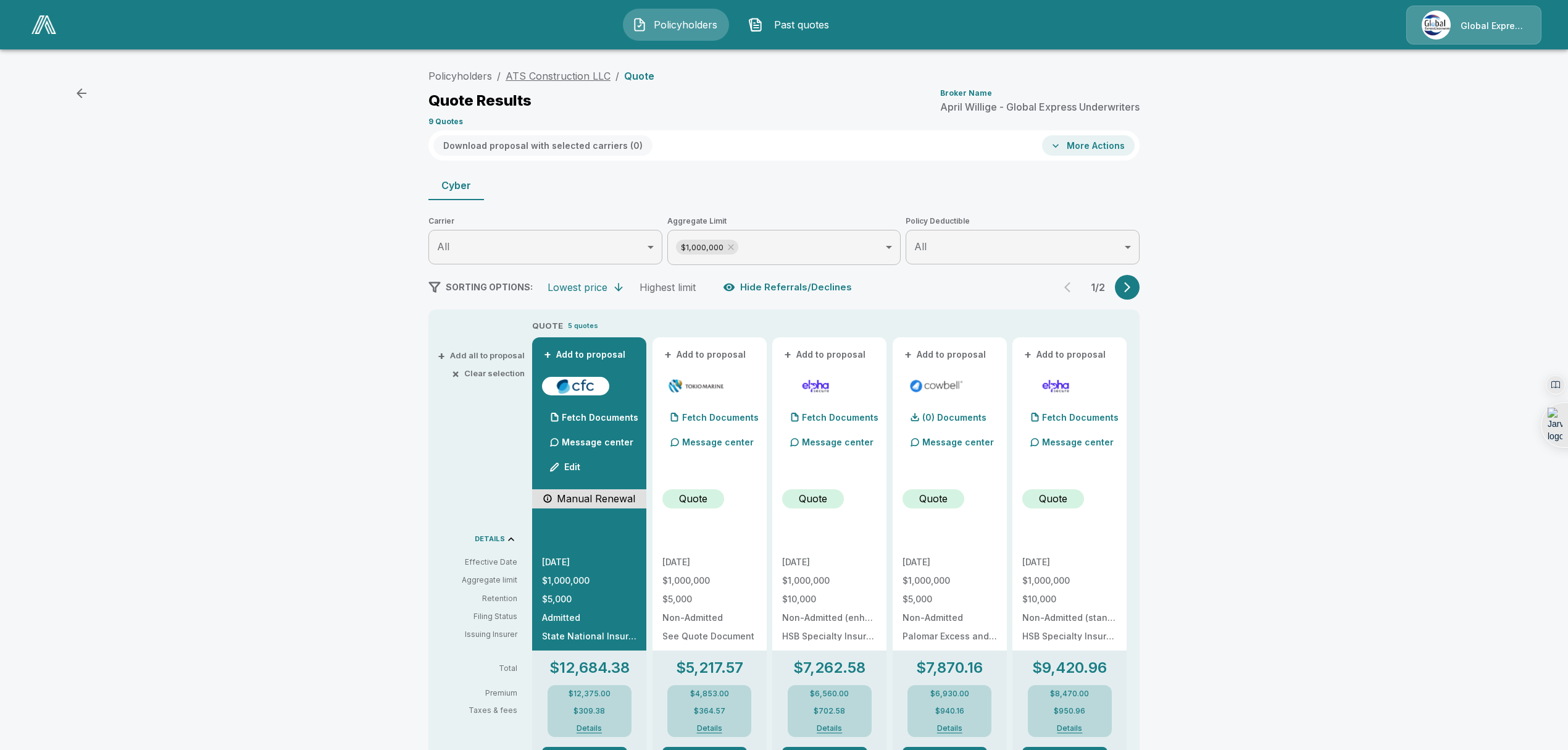
click at [557, 73] on link "ATS Construction LLC" at bounding box center [558, 76] width 105 height 13
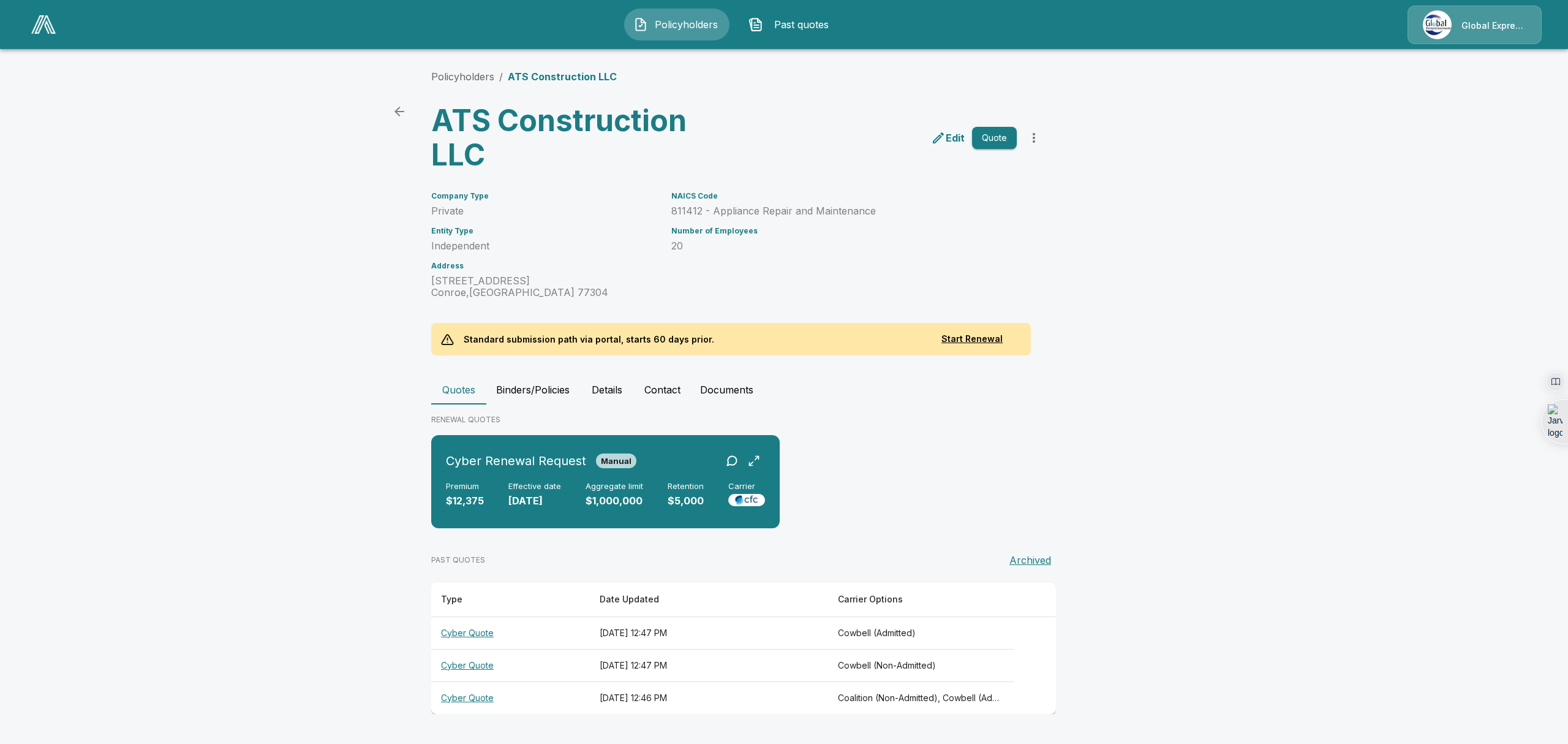
click at [466, 663] on th "Cyber Quote" at bounding box center [510, 665] width 159 height 32
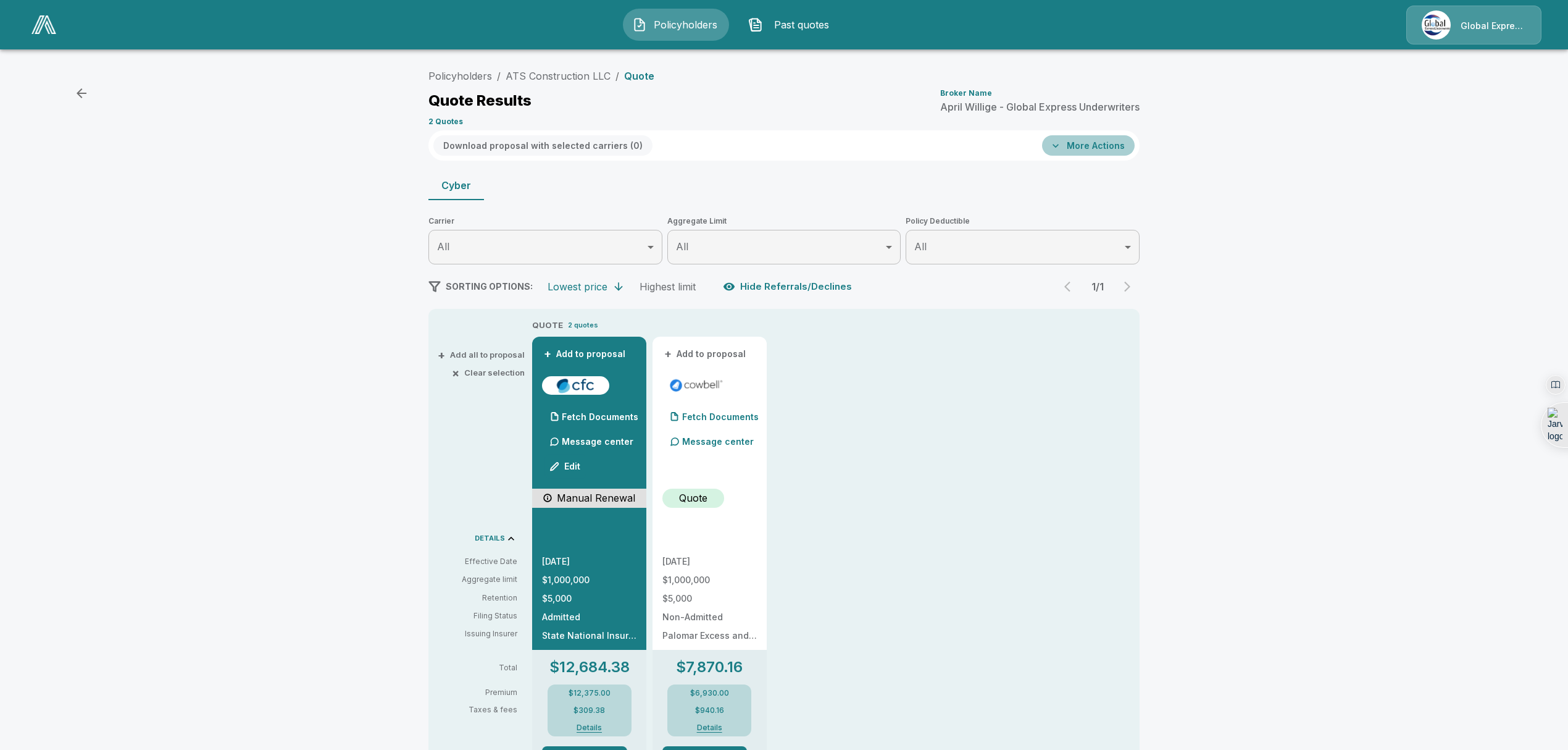
click at [1107, 141] on button "More Actions" at bounding box center [1088, 145] width 92 height 20
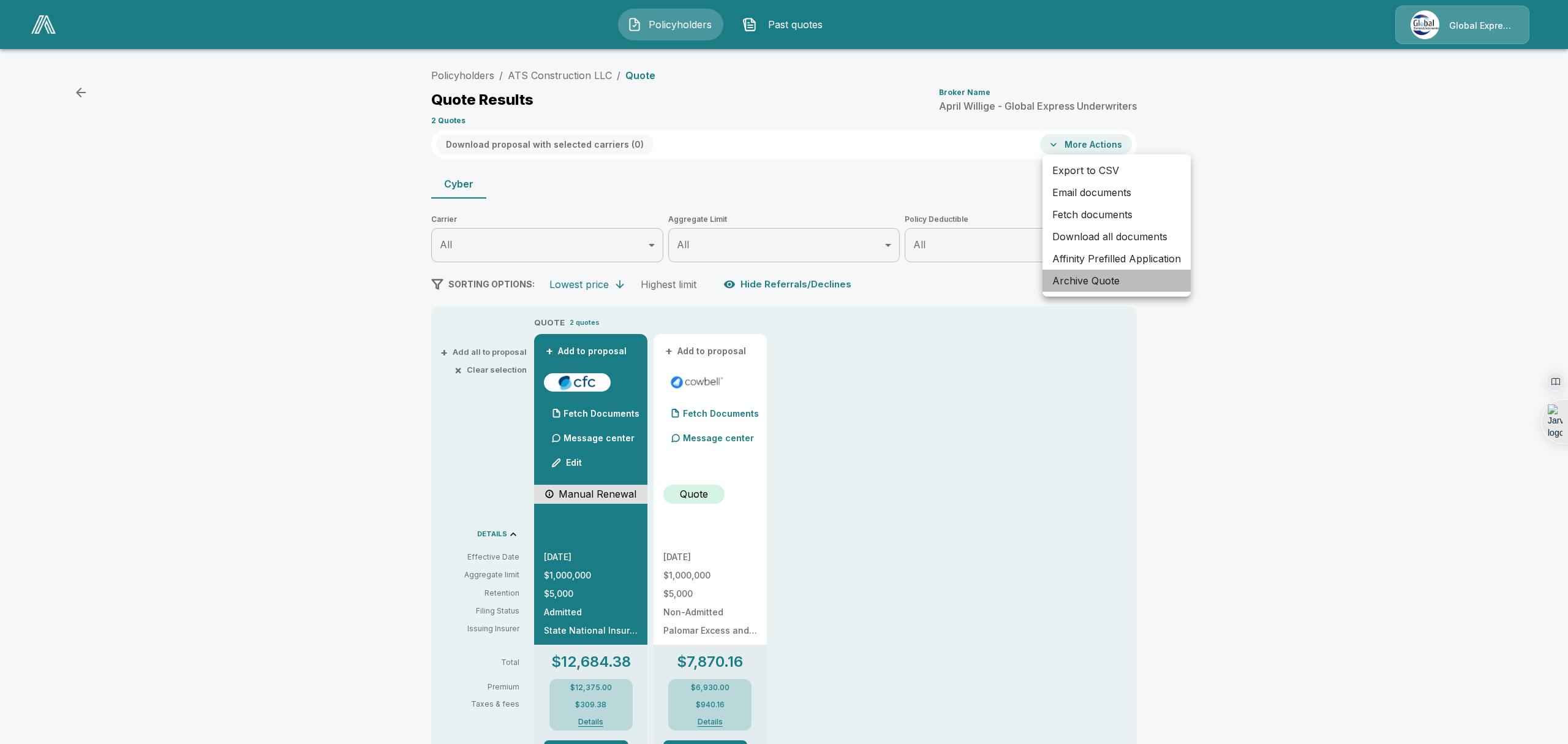
click at [1086, 280] on li "Archive Quote" at bounding box center [1116, 281] width 148 height 22
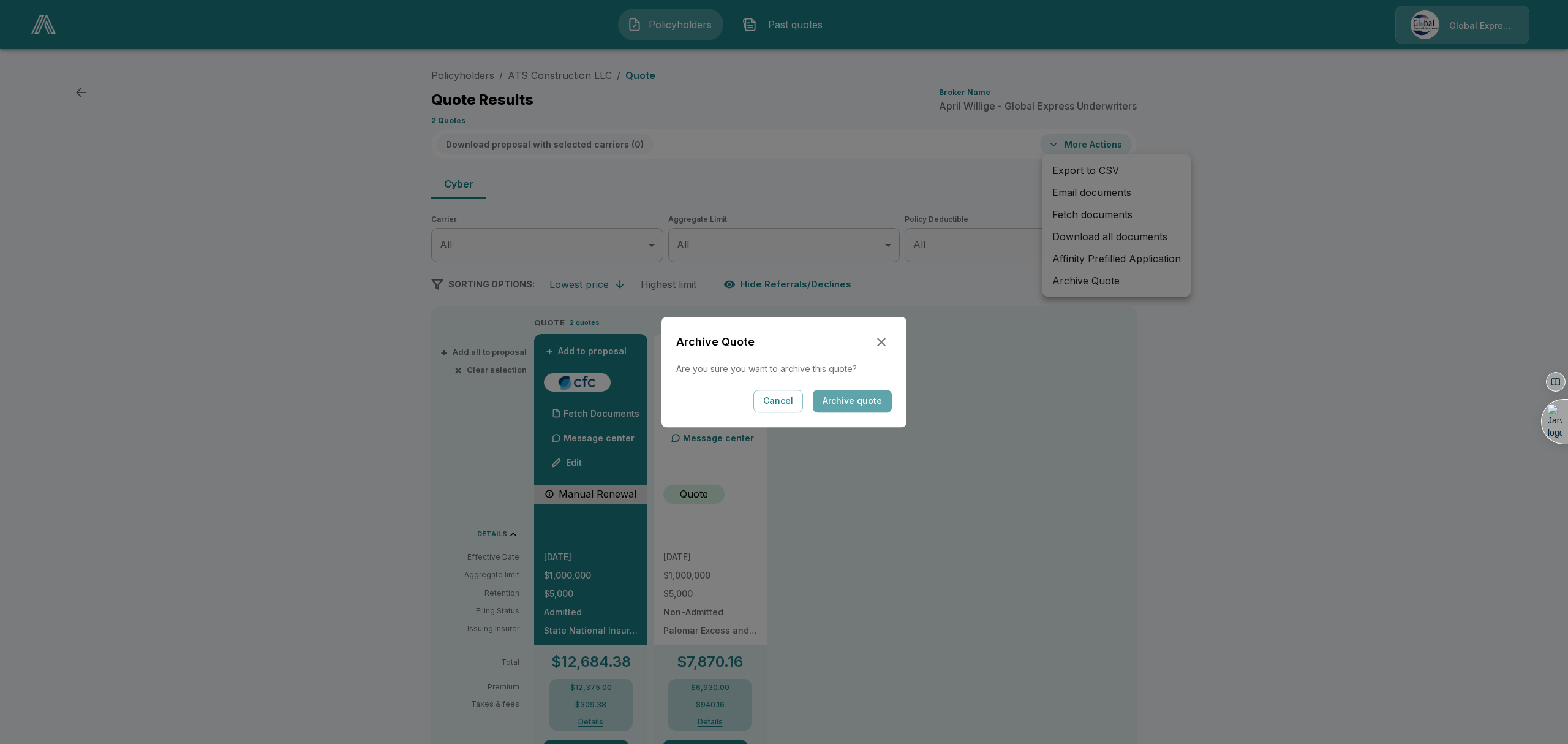
click at [855, 393] on button "Archive quote" at bounding box center [852, 401] width 79 height 23
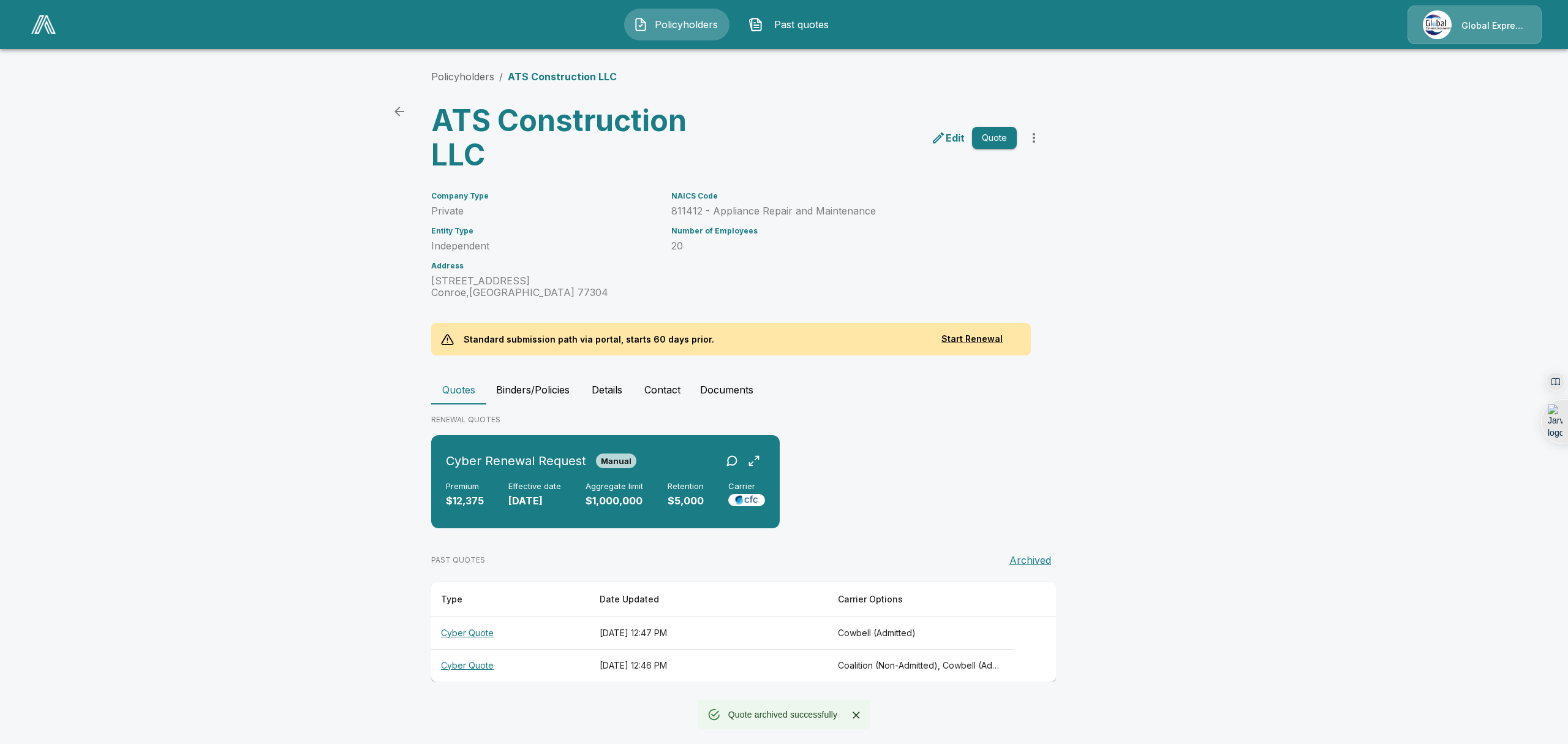
click at [464, 634] on th "Cyber Quote" at bounding box center [510, 632] width 159 height 32
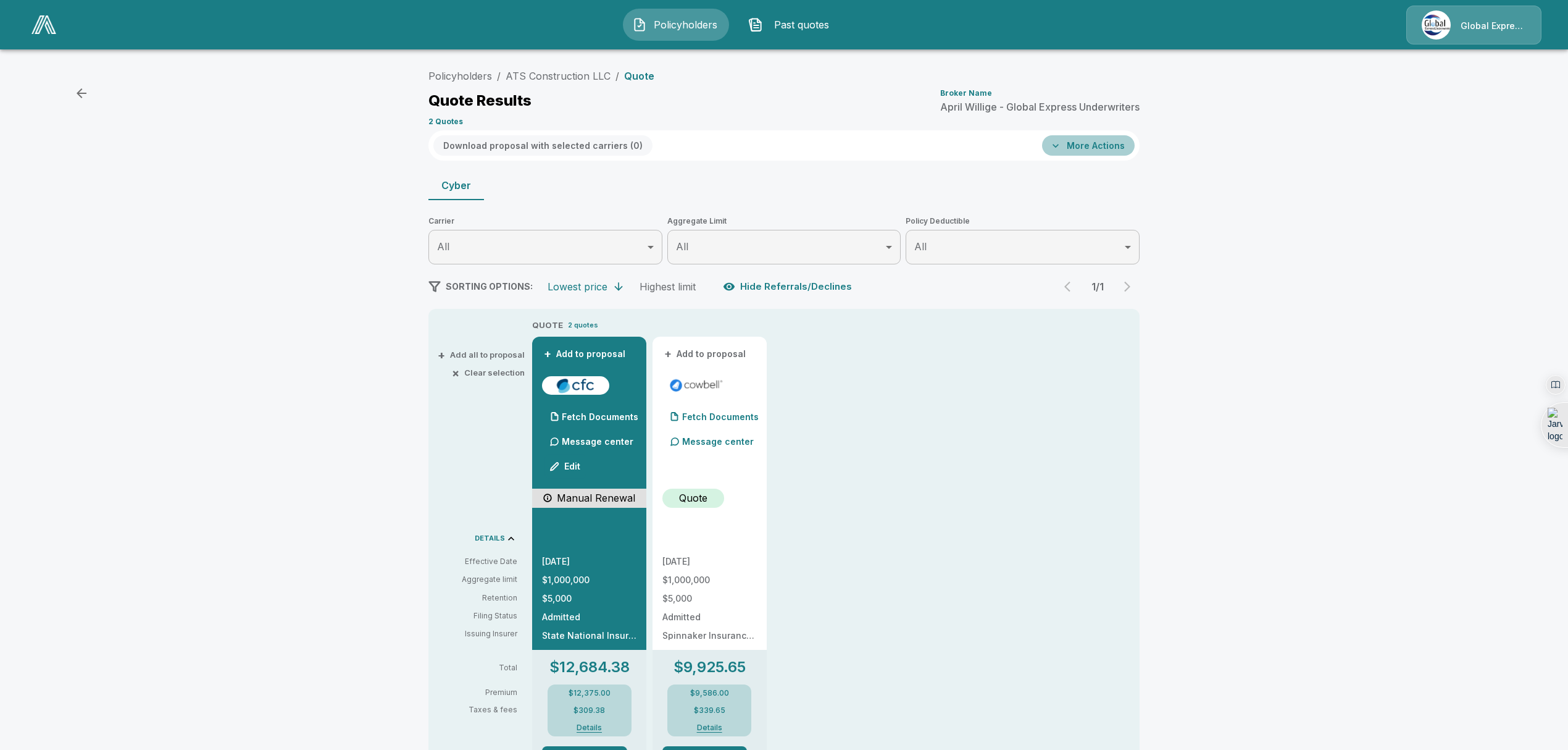
click at [1116, 145] on button "More Actions" at bounding box center [1088, 145] width 92 height 20
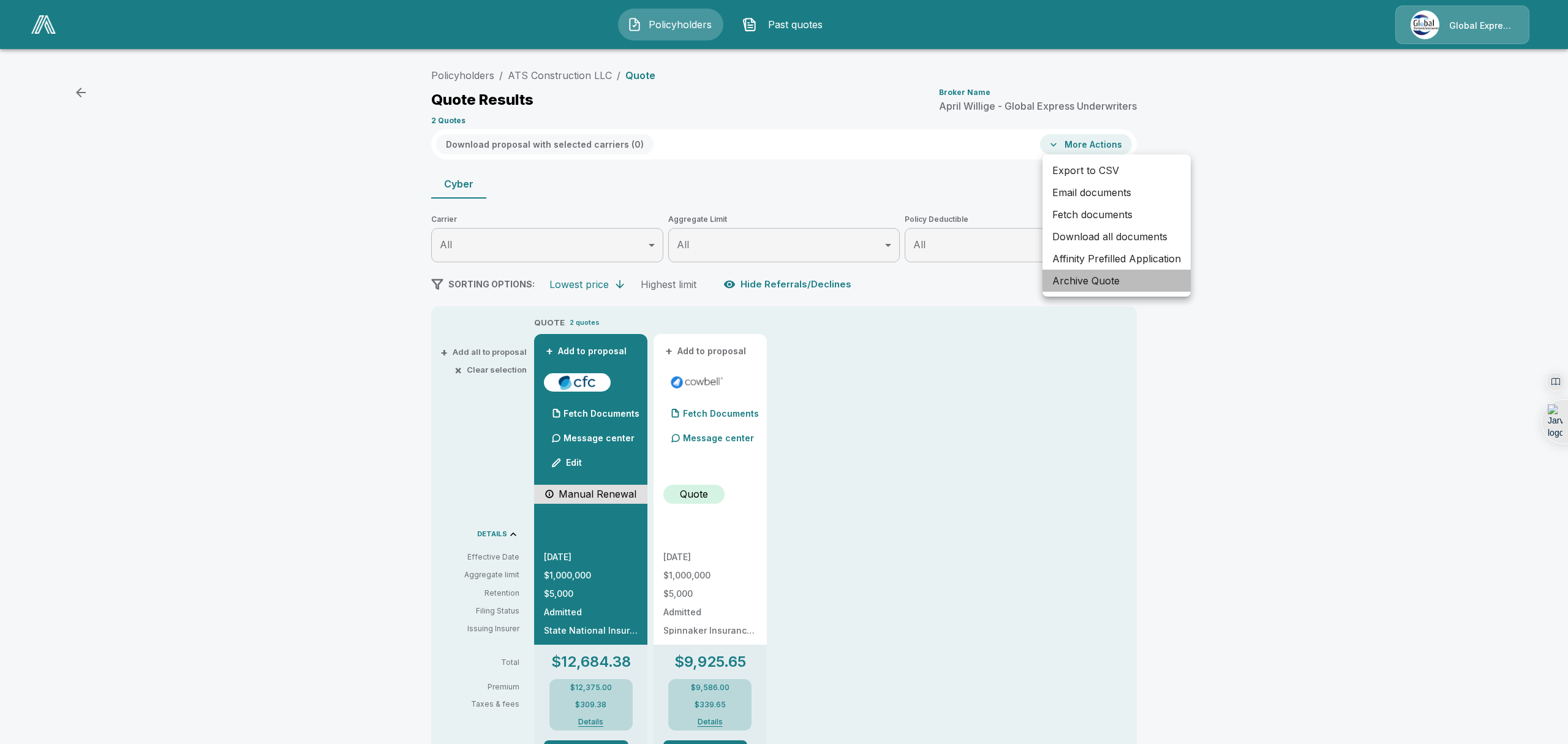
click at [1084, 282] on li "Archive Quote" at bounding box center [1116, 281] width 148 height 22
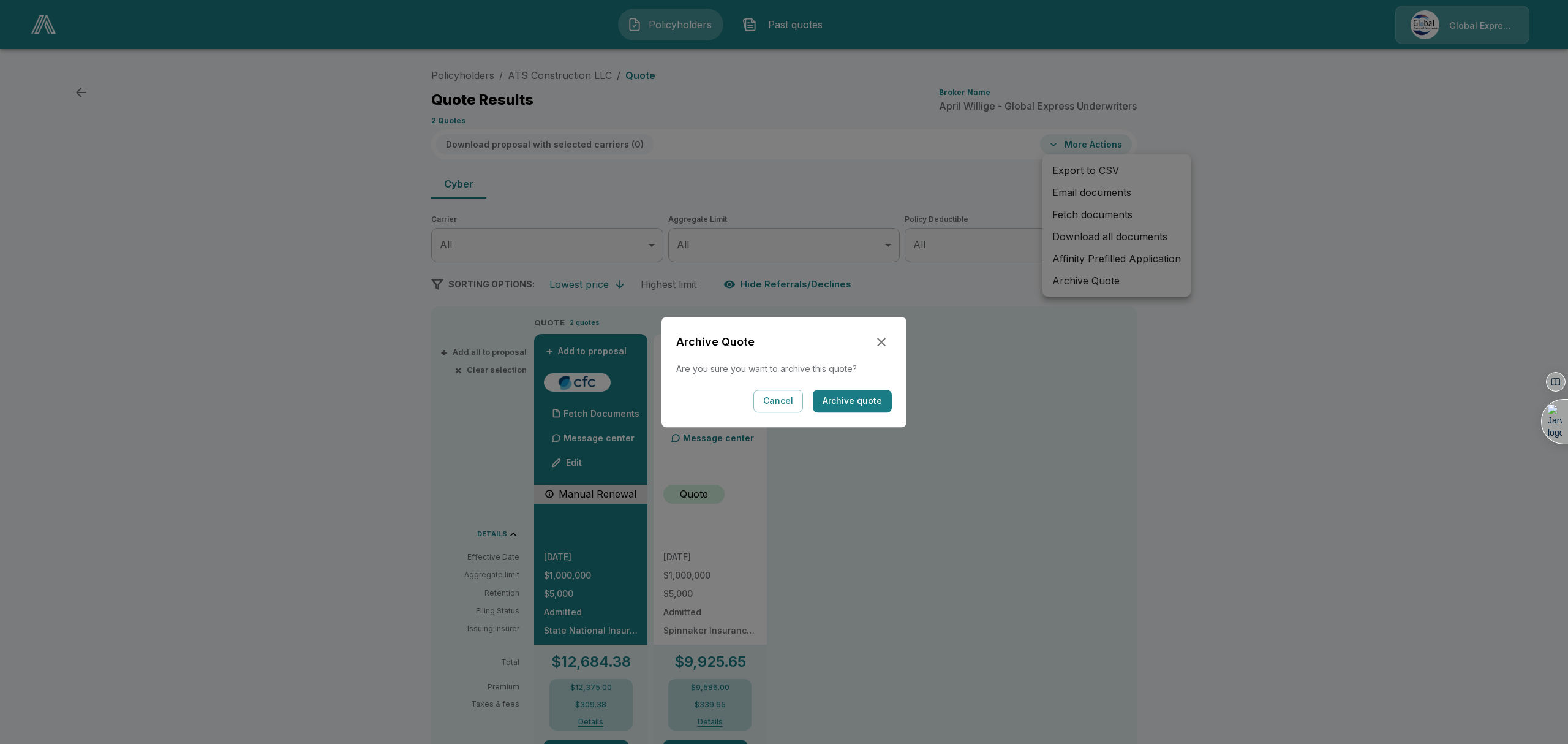
click at [851, 408] on button "Archive quote" at bounding box center [852, 401] width 79 height 23
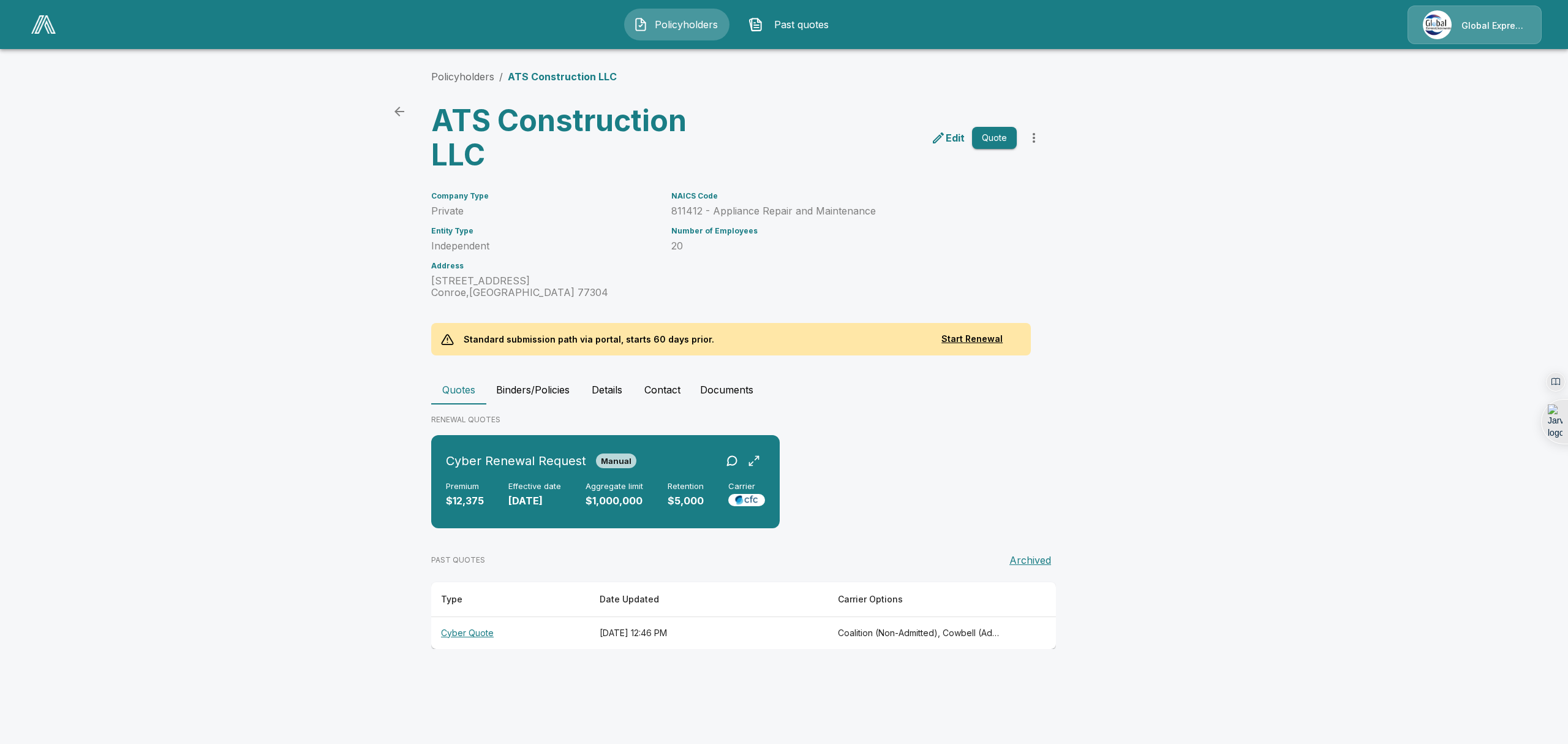
click at [461, 631] on th "Cyber Quote" at bounding box center [510, 632] width 159 height 32
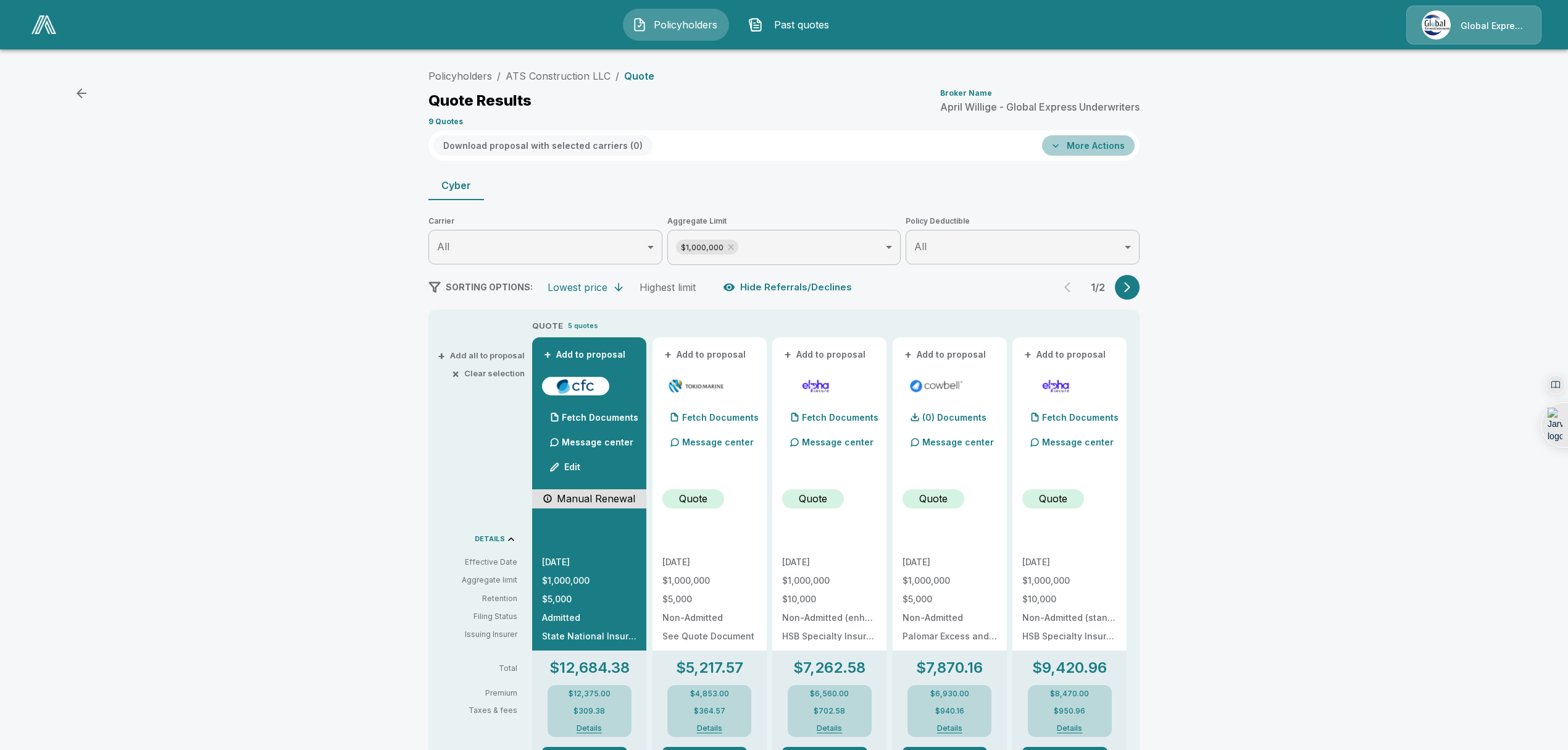
click at [1126, 148] on button "More Actions" at bounding box center [1088, 145] width 92 height 20
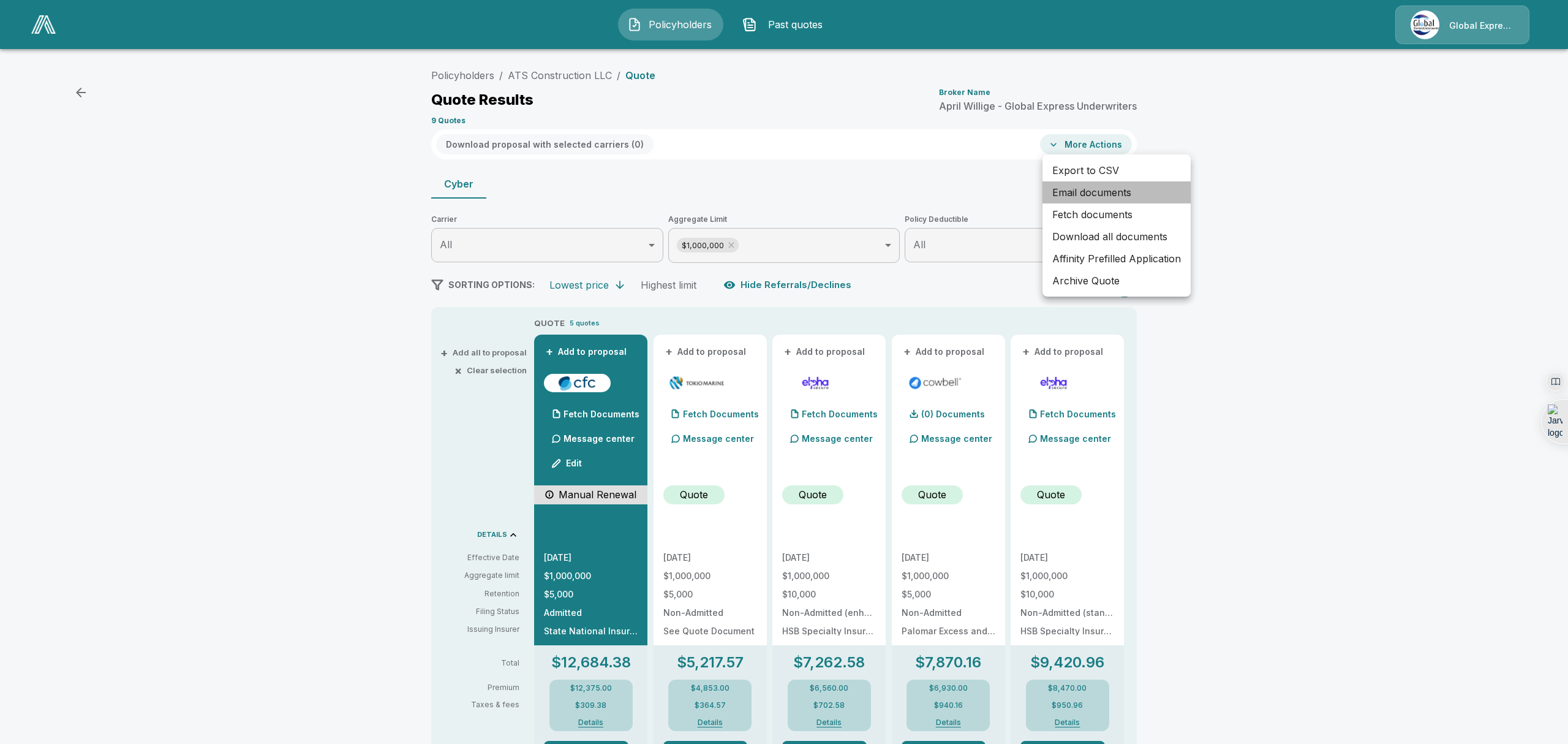
click at [1072, 190] on li "Email documents" at bounding box center [1116, 193] width 148 height 22
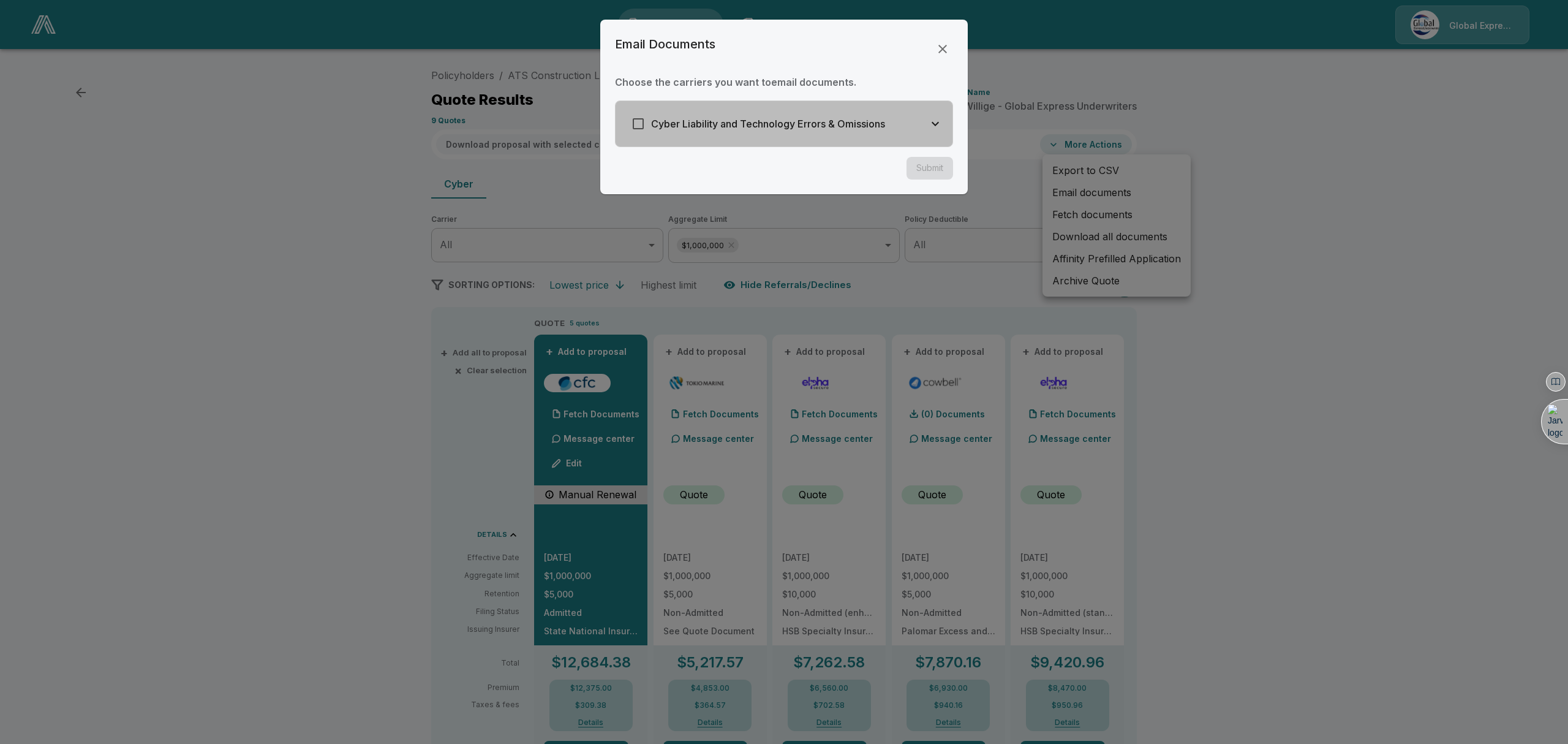
click at [937, 121] on icon "button" at bounding box center [935, 124] width 14 height 14
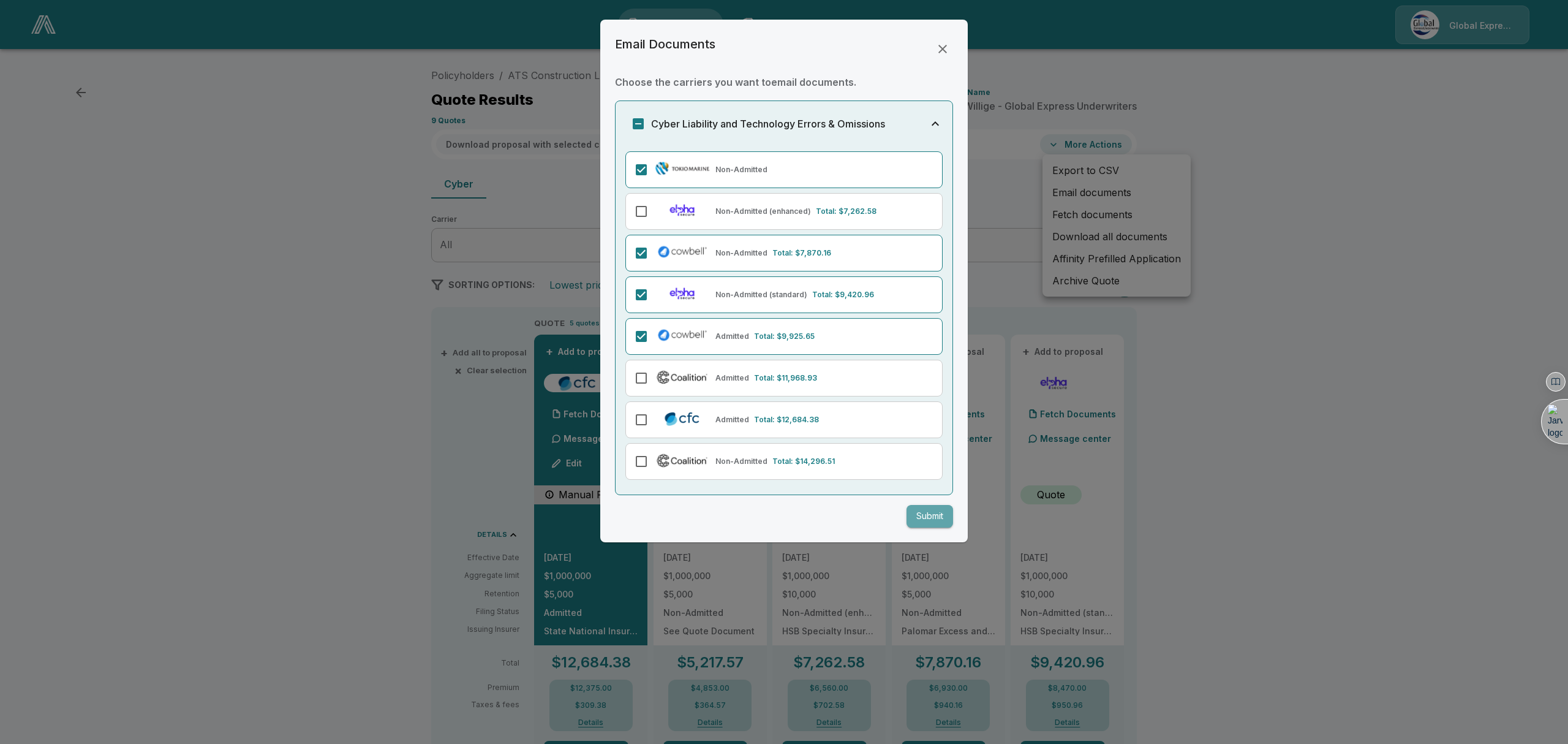
click at [929, 520] on button "Submit" at bounding box center [929, 516] width 46 height 23
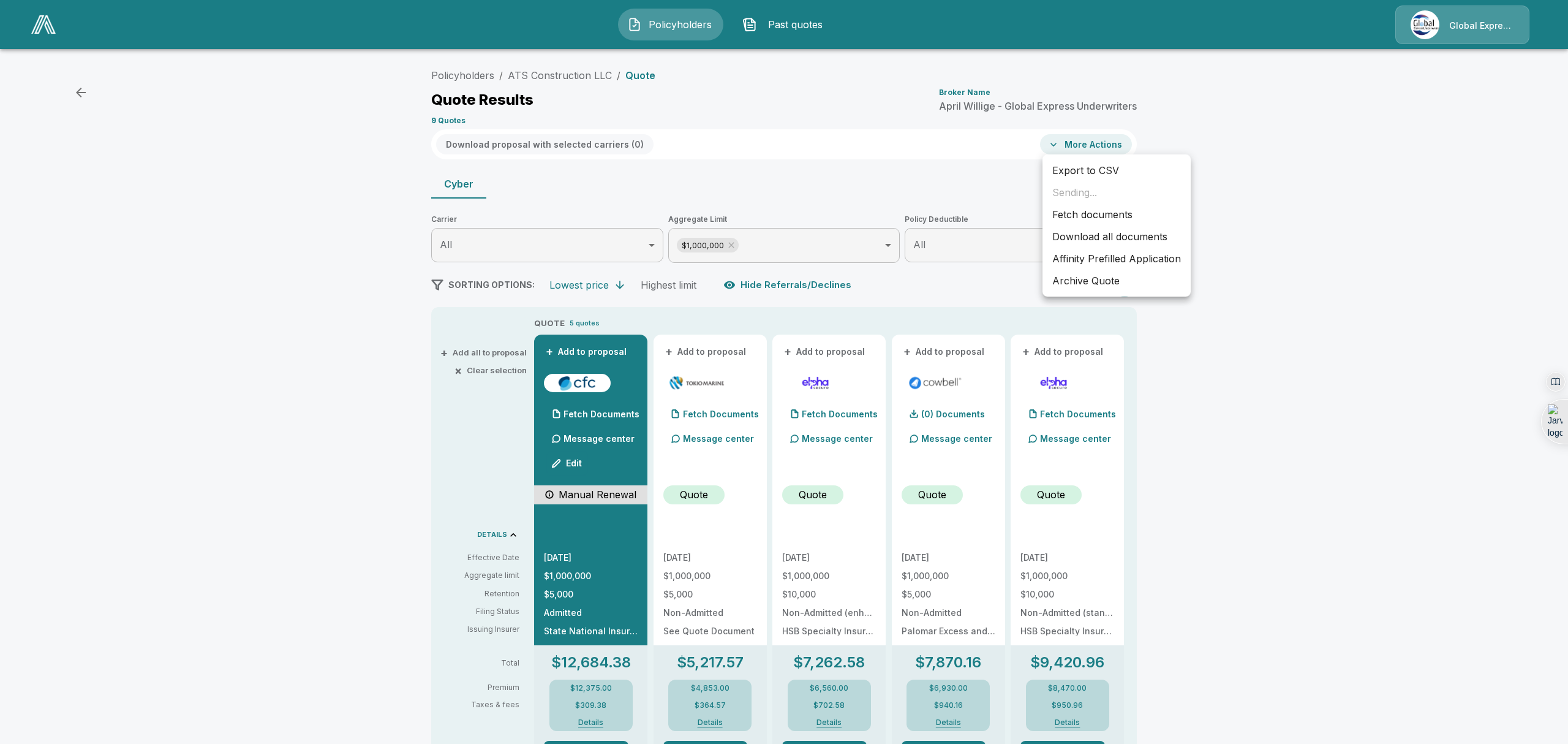
click at [613, 435] on div at bounding box center [784, 372] width 1568 height 744
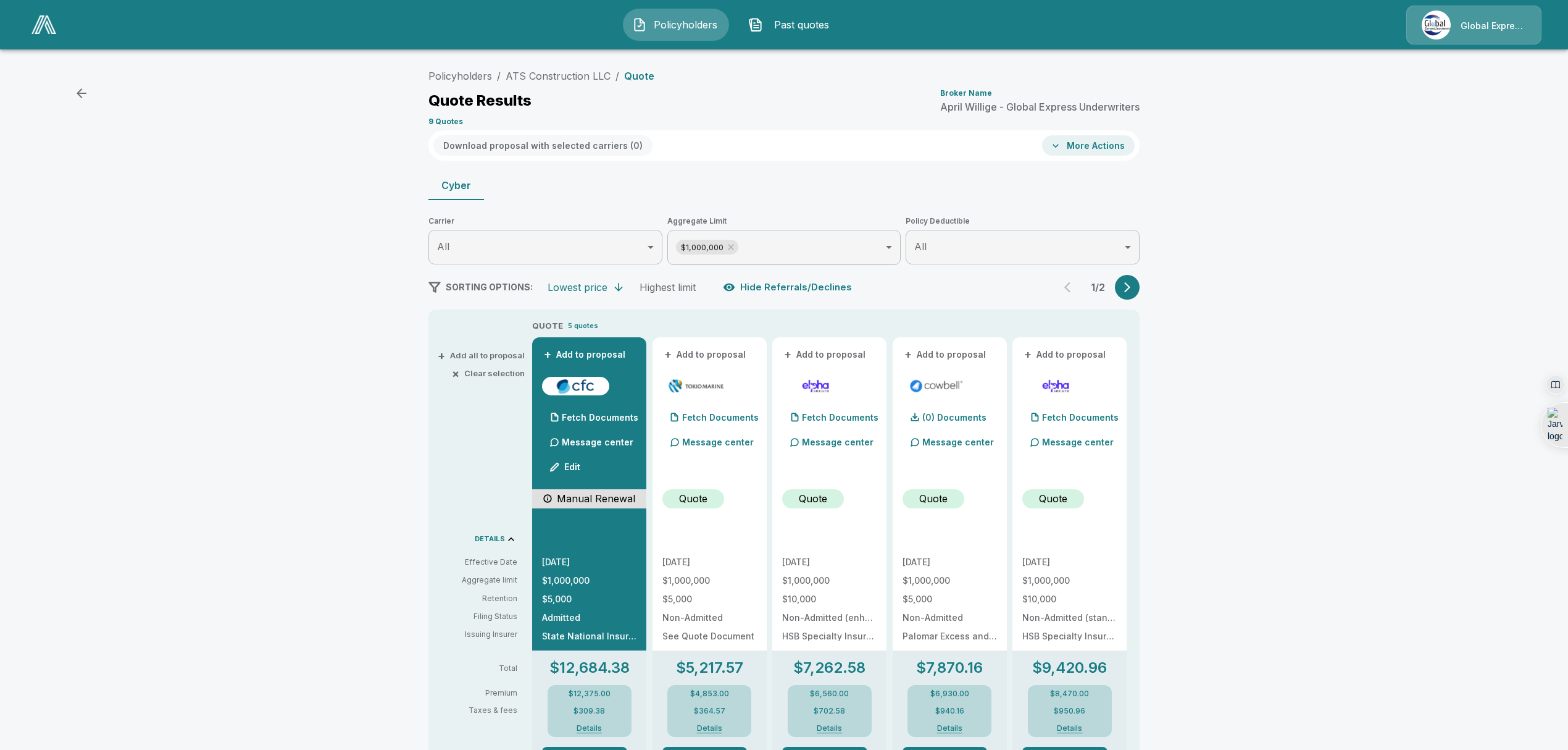
click at [601, 445] on p "Message center" at bounding box center [597, 442] width 72 height 13
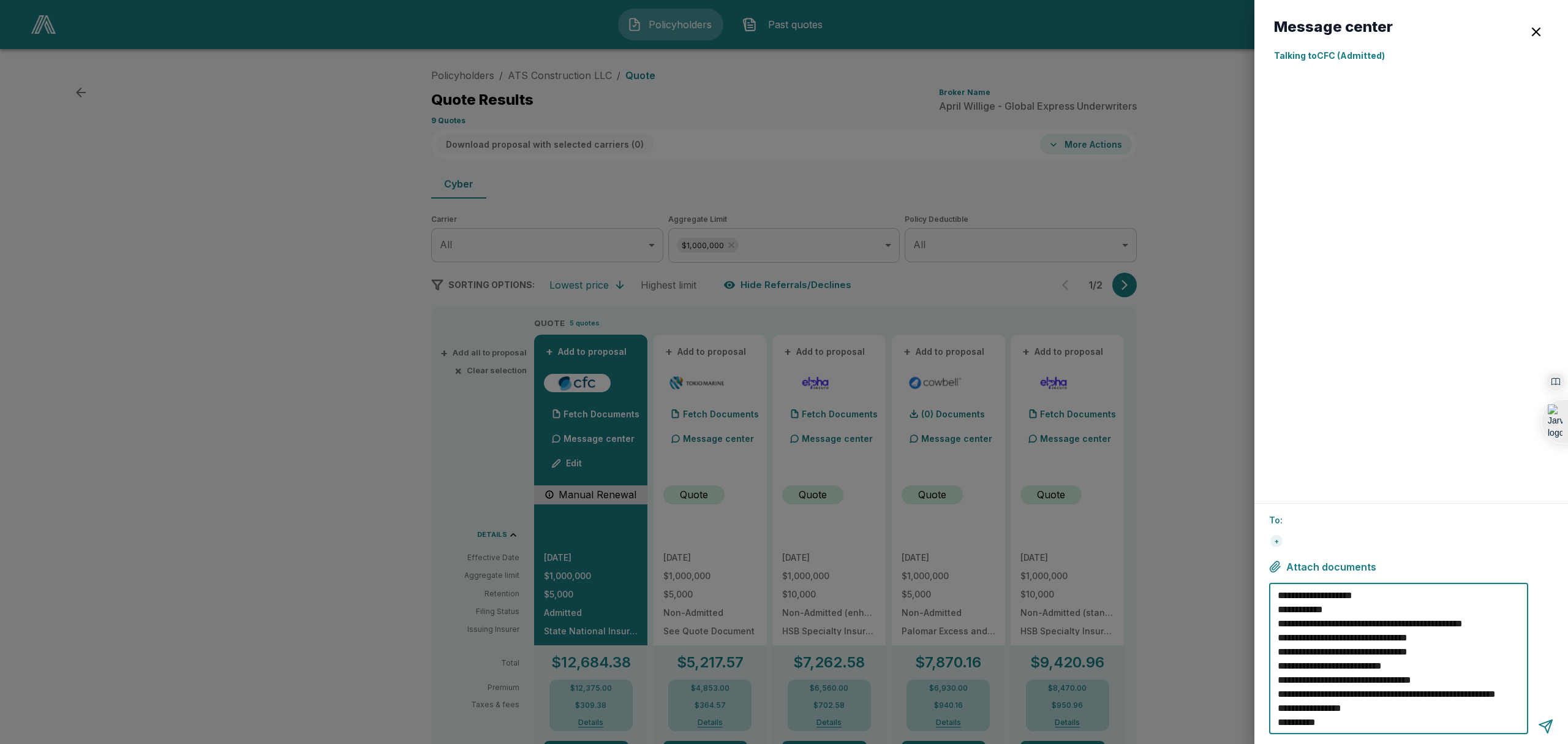
scroll to position [28, 0]
click at [1363, 682] on textarea "**********" at bounding box center [1400, 658] width 246 height 141
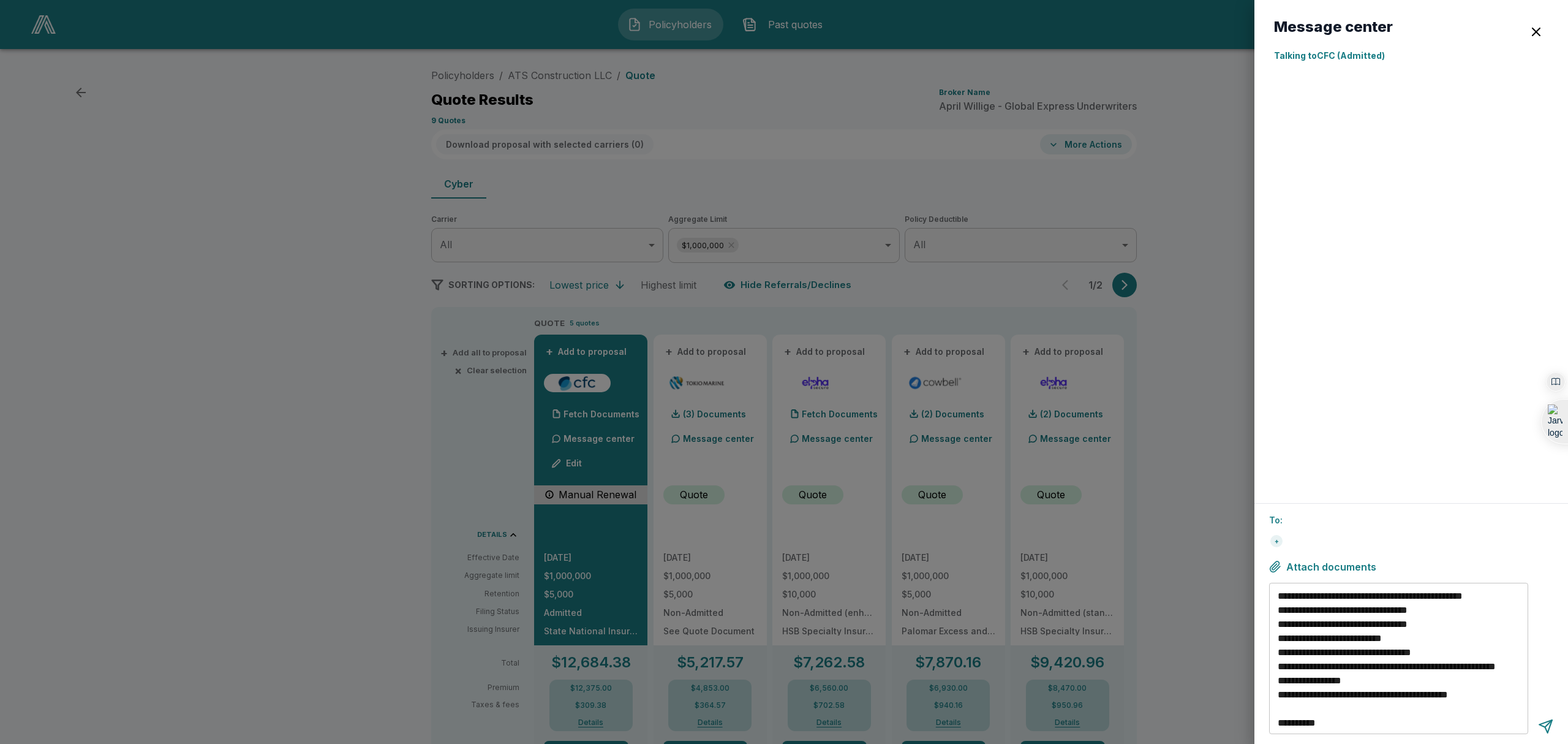
click at [1267, 282] on div "Message center Talking to CFC (Admitted)" at bounding box center [1411, 251] width 314 height 503
click at [1485, 707] on textarea "**********" at bounding box center [1400, 658] width 246 height 141
type textarea "**********"
click at [1549, 721] on div at bounding box center [1545, 726] width 15 height 15
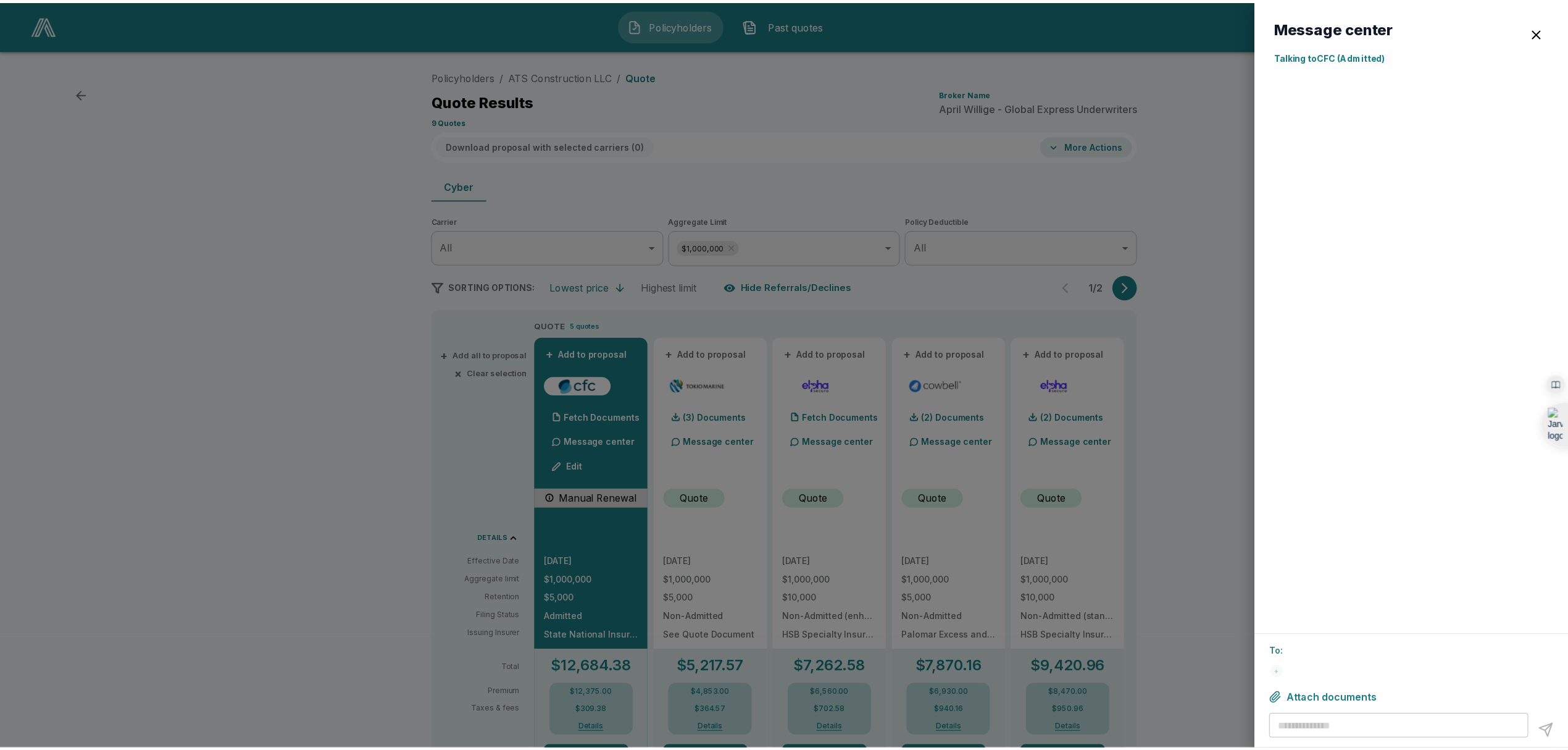
scroll to position [0, 0]
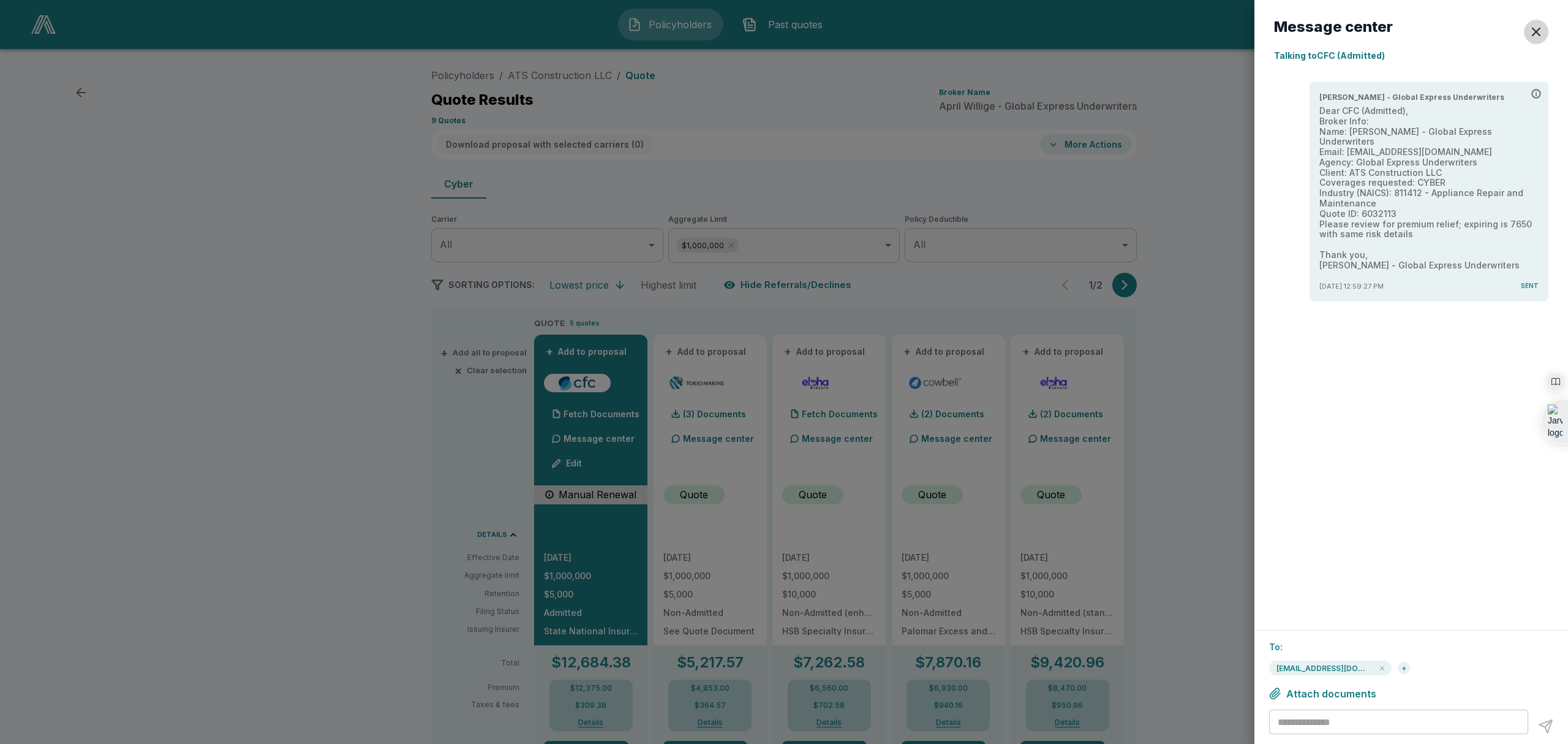
click at [1537, 32] on div "button" at bounding box center [1536, 32] width 14 height 14
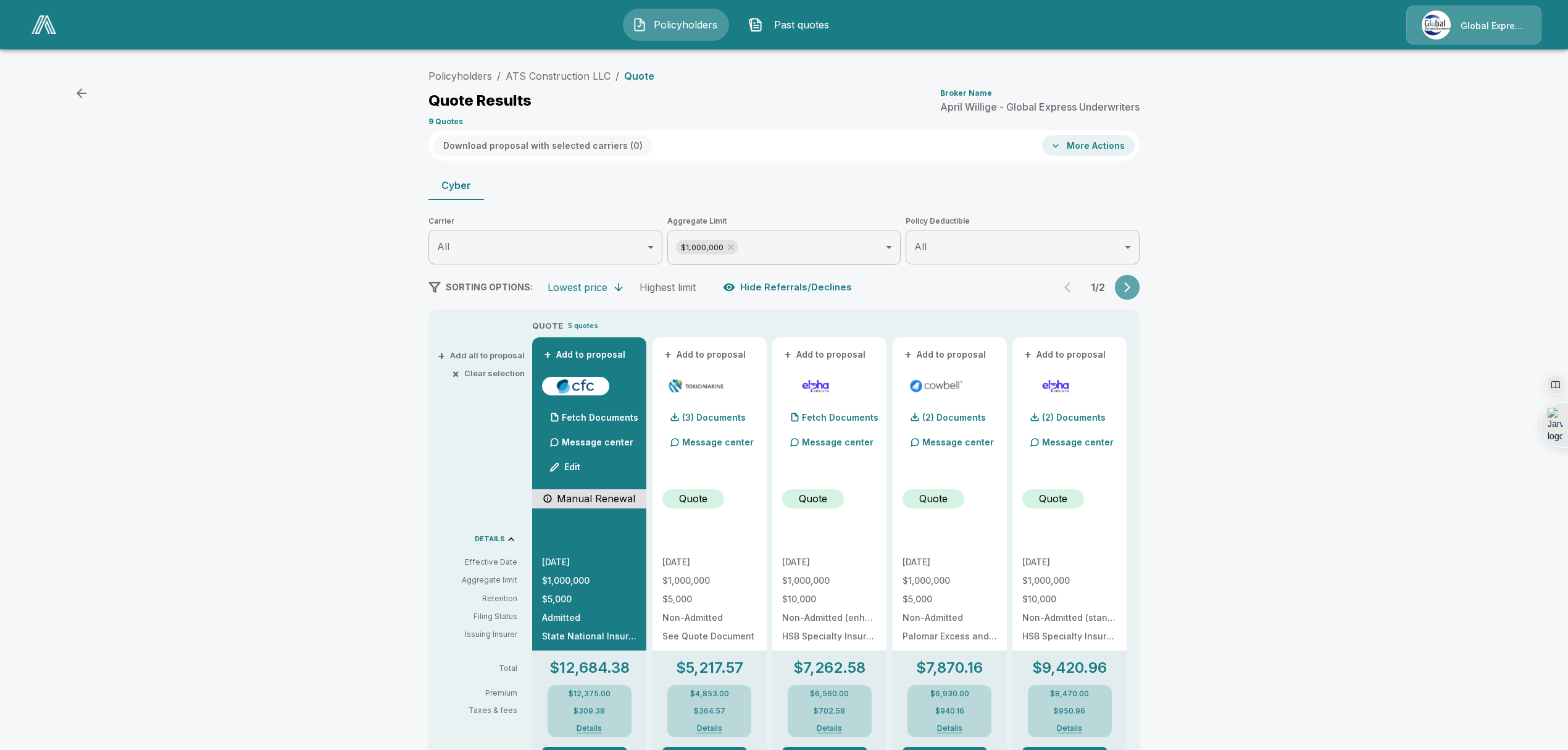
click at [1129, 290] on icon "button" at bounding box center [1127, 287] width 13 height 13
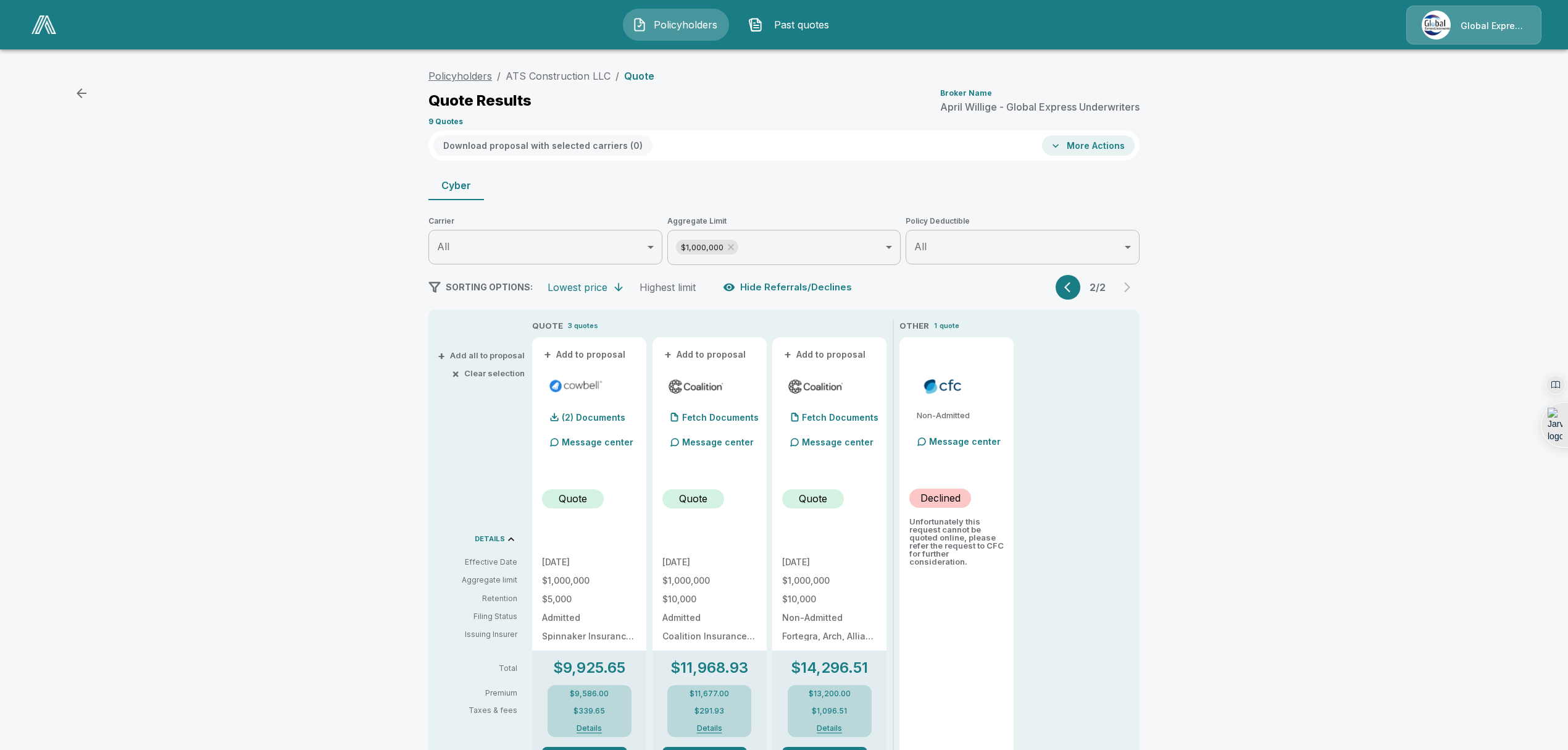
click at [454, 80] on link "Policyholders" at bounding box center [460, 76] width 63 height 13
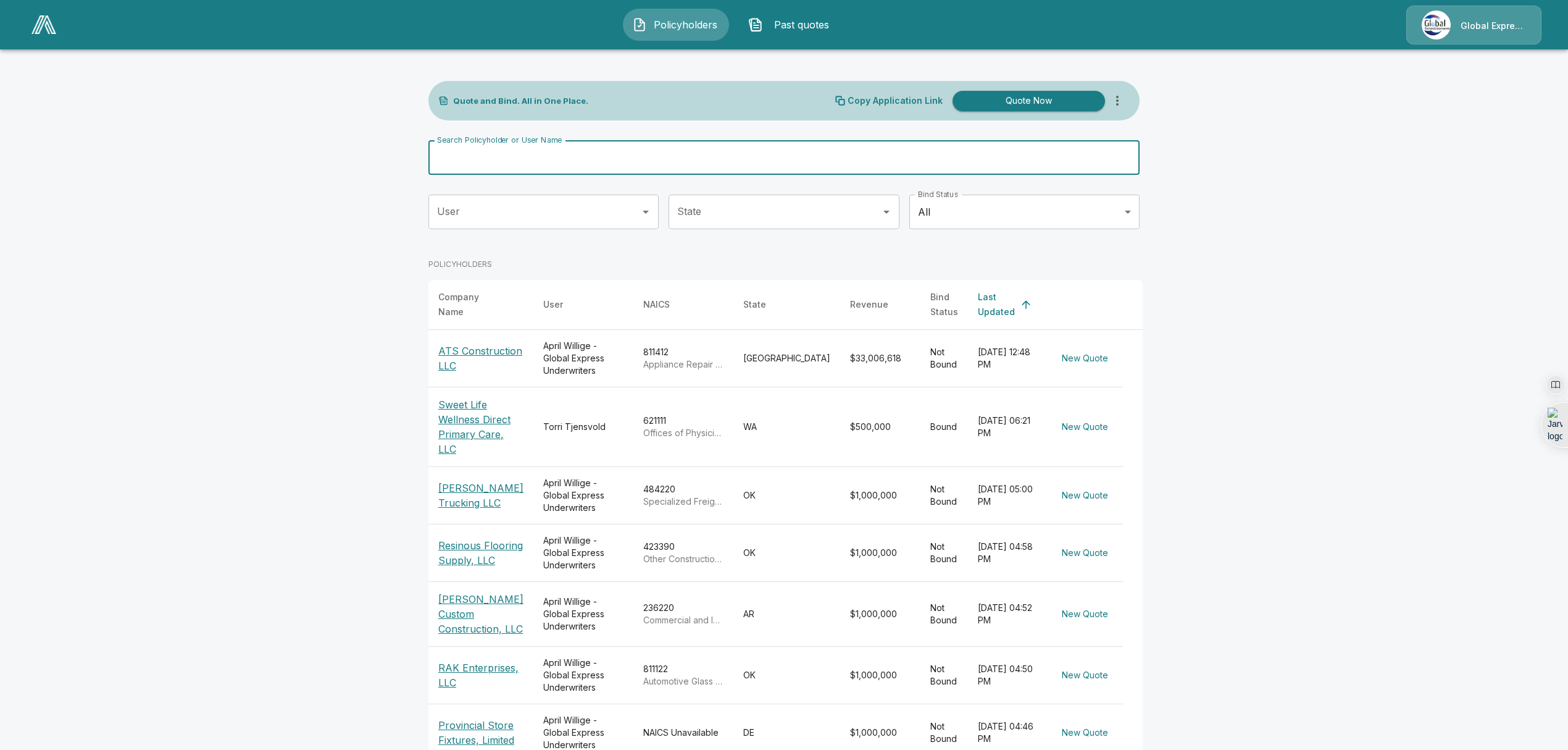
click at [647, 168] on input "Search Policyholder or User Name" at bounding box center [777, 158] width 697 height 35
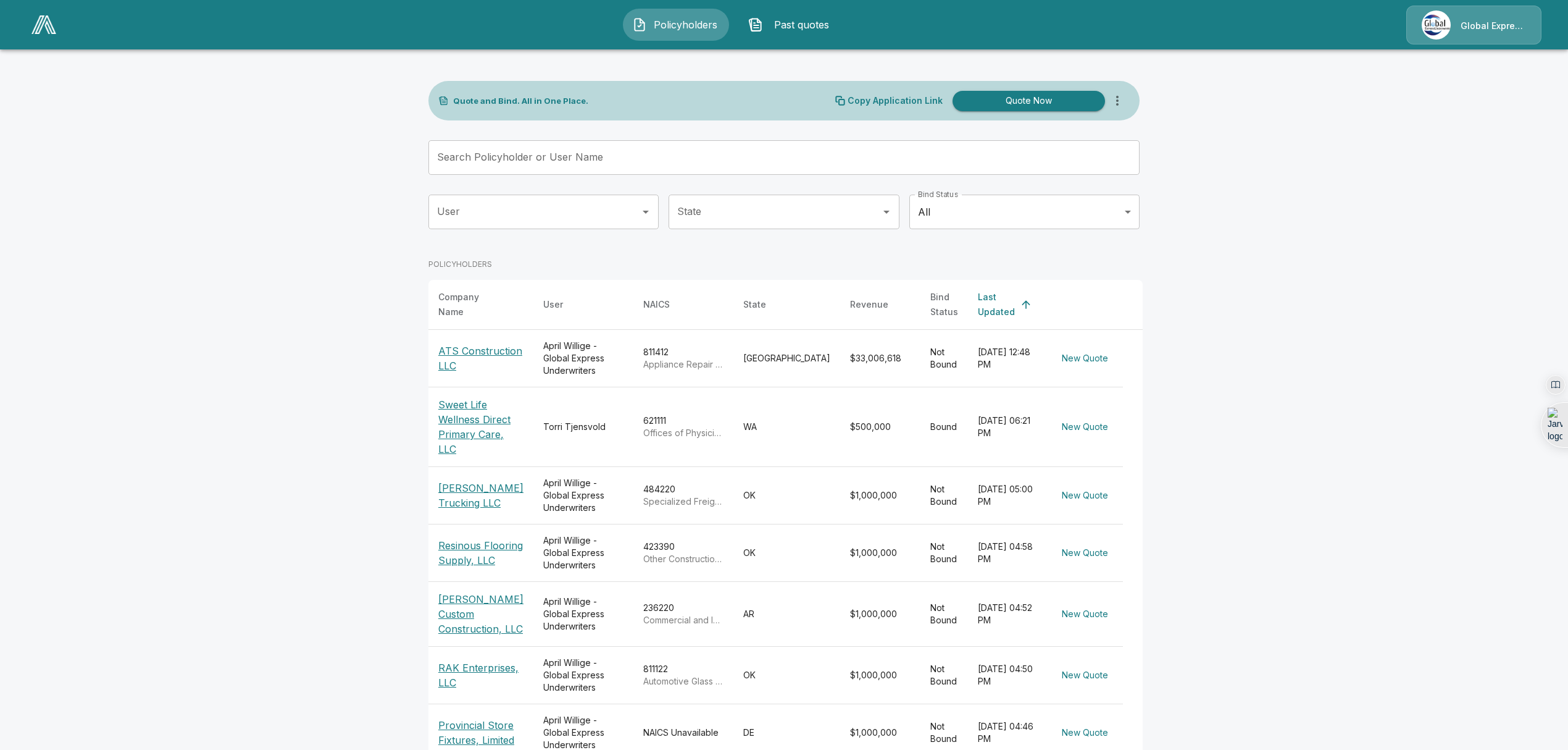
click at [458, 347] on p "ATS Construction LLC" at bounding box center [480, 358] width 86 height 30
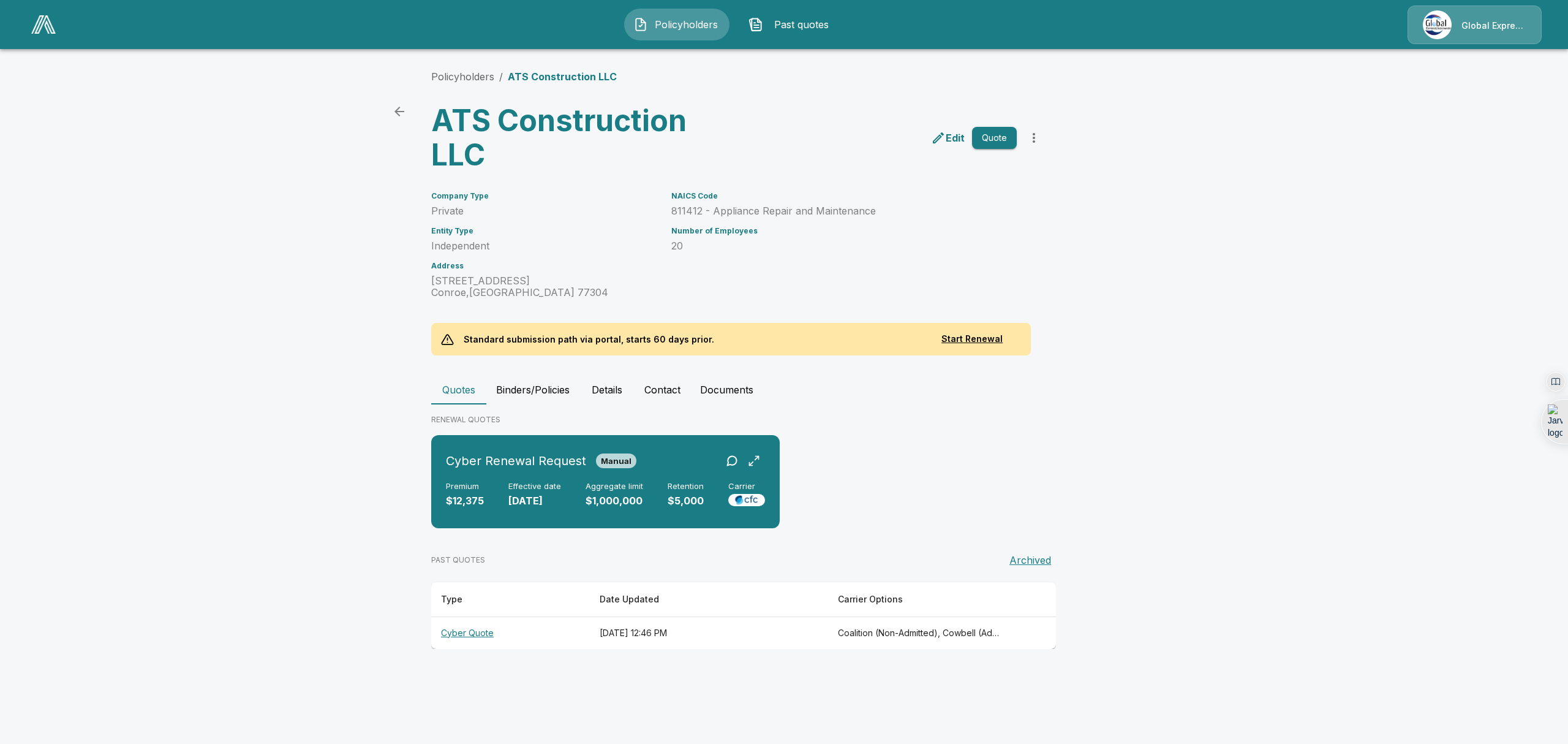
click at [464, 632] on th "Cyber Quote" at bounding box center [510, 632] width 159 height 32
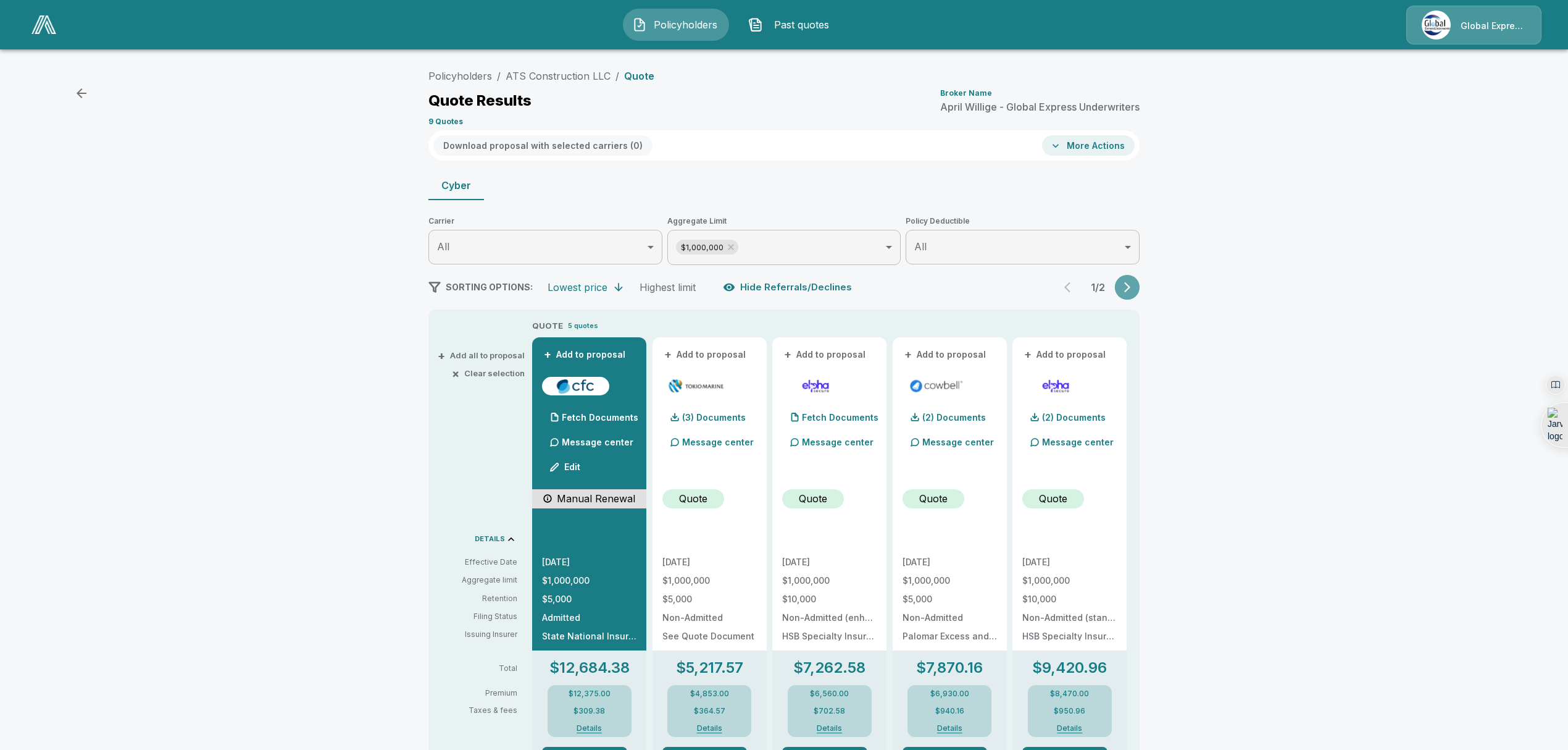
click at [1133, 287] on icon "button" at bounding box center [1127, 287] width 13 height 13
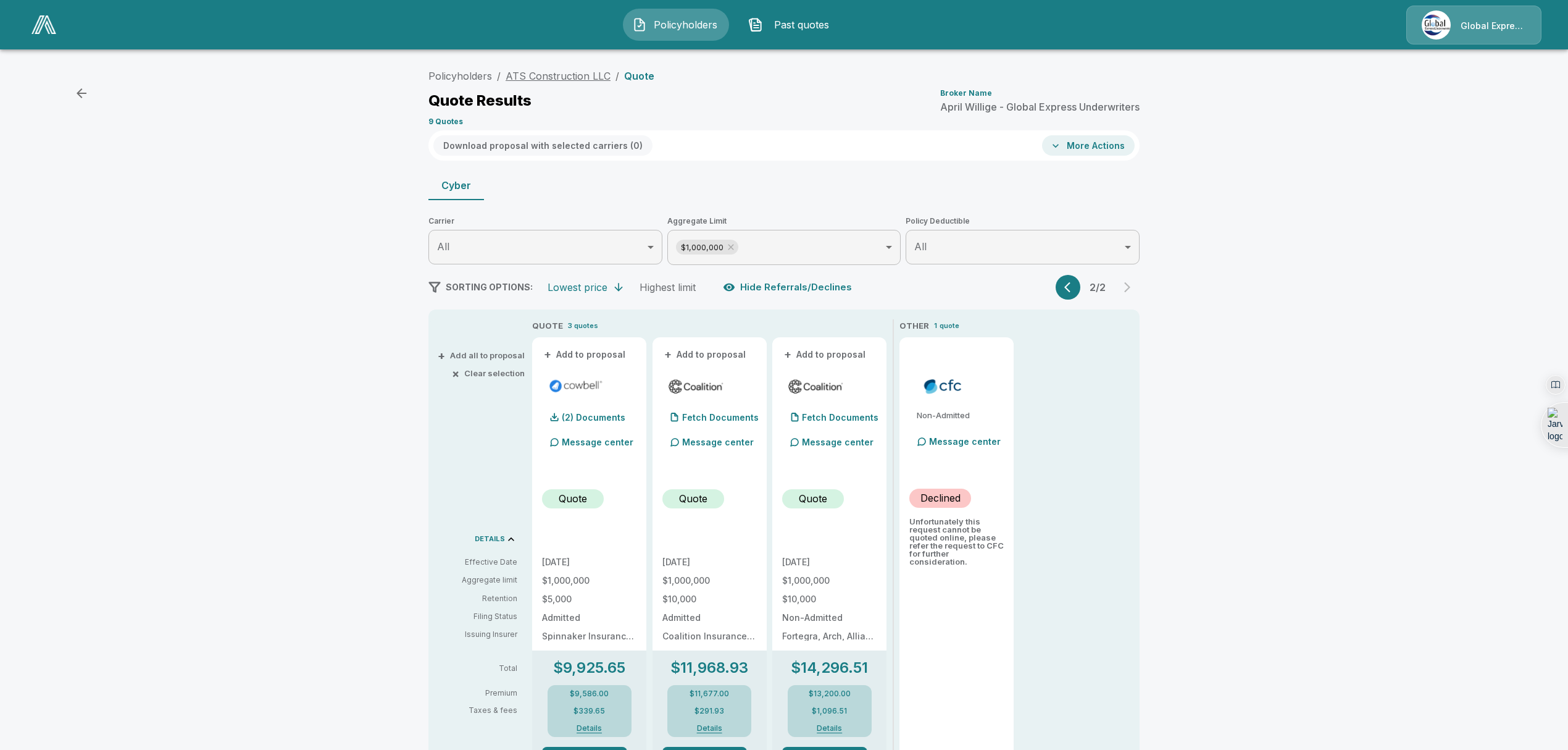
click at [549, 77] on link "ATS Construction LLC" at bounding box center [558, 76] width 105 height 13
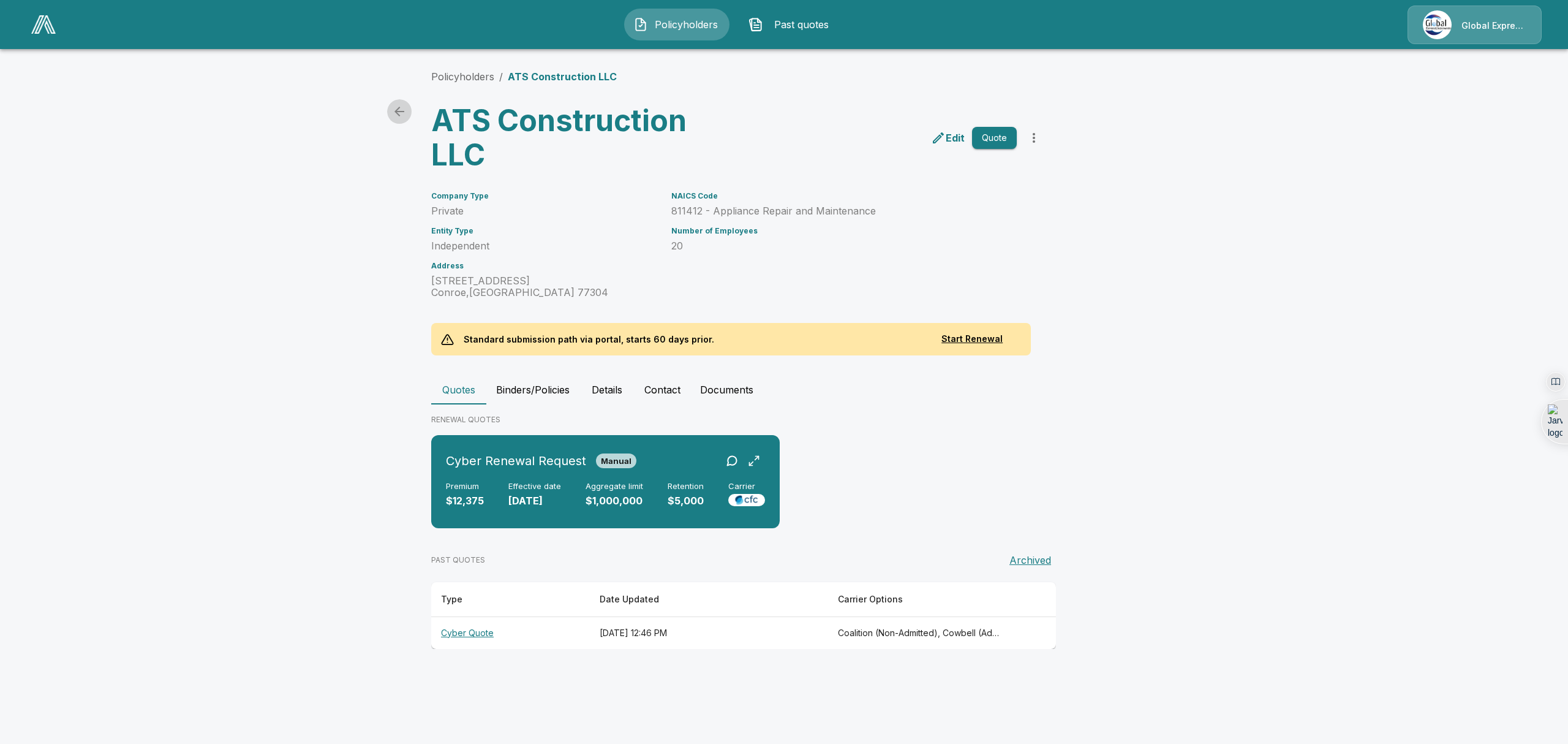
click at [398, 109] on icon "back" at bounding box center [399, 111] width 14 height 14
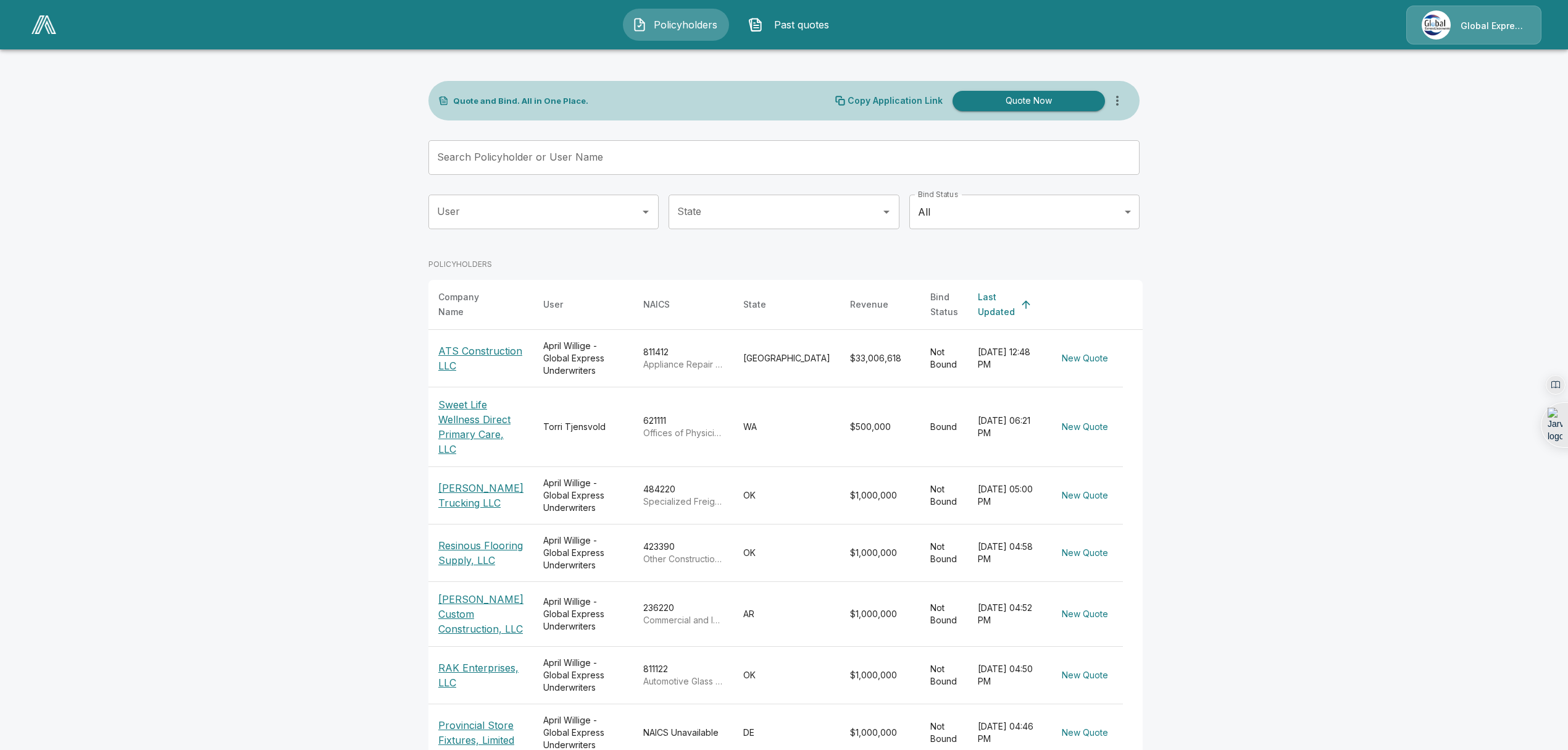
click at [482, 408] on p "Sweet Life Wellness Direct Primary Care, LLC" at bounding box center [480, 426] width 86 height 59
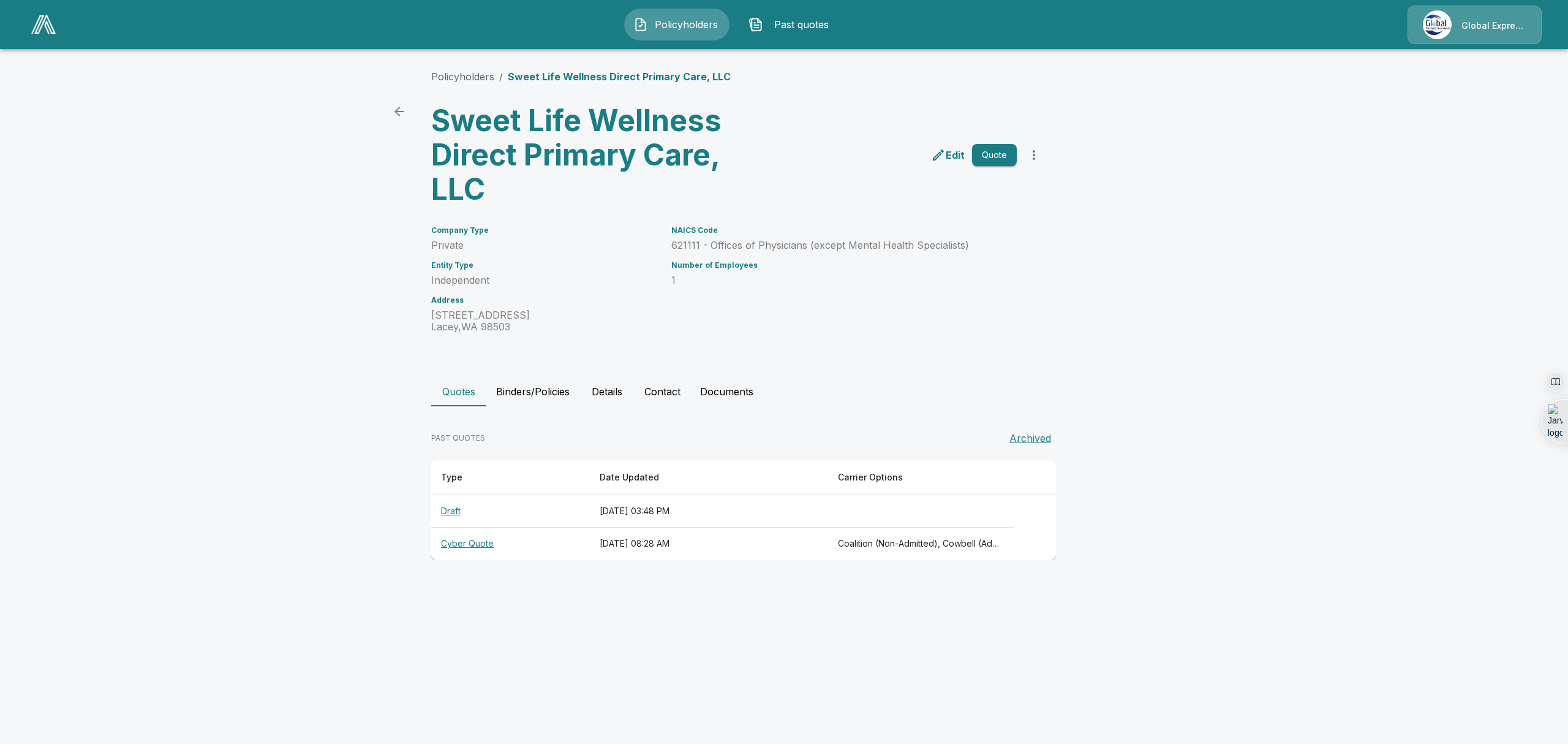
click at [468, 543] on th "Cyber Quote" at bounding box center [510, 543] width 159 height 32
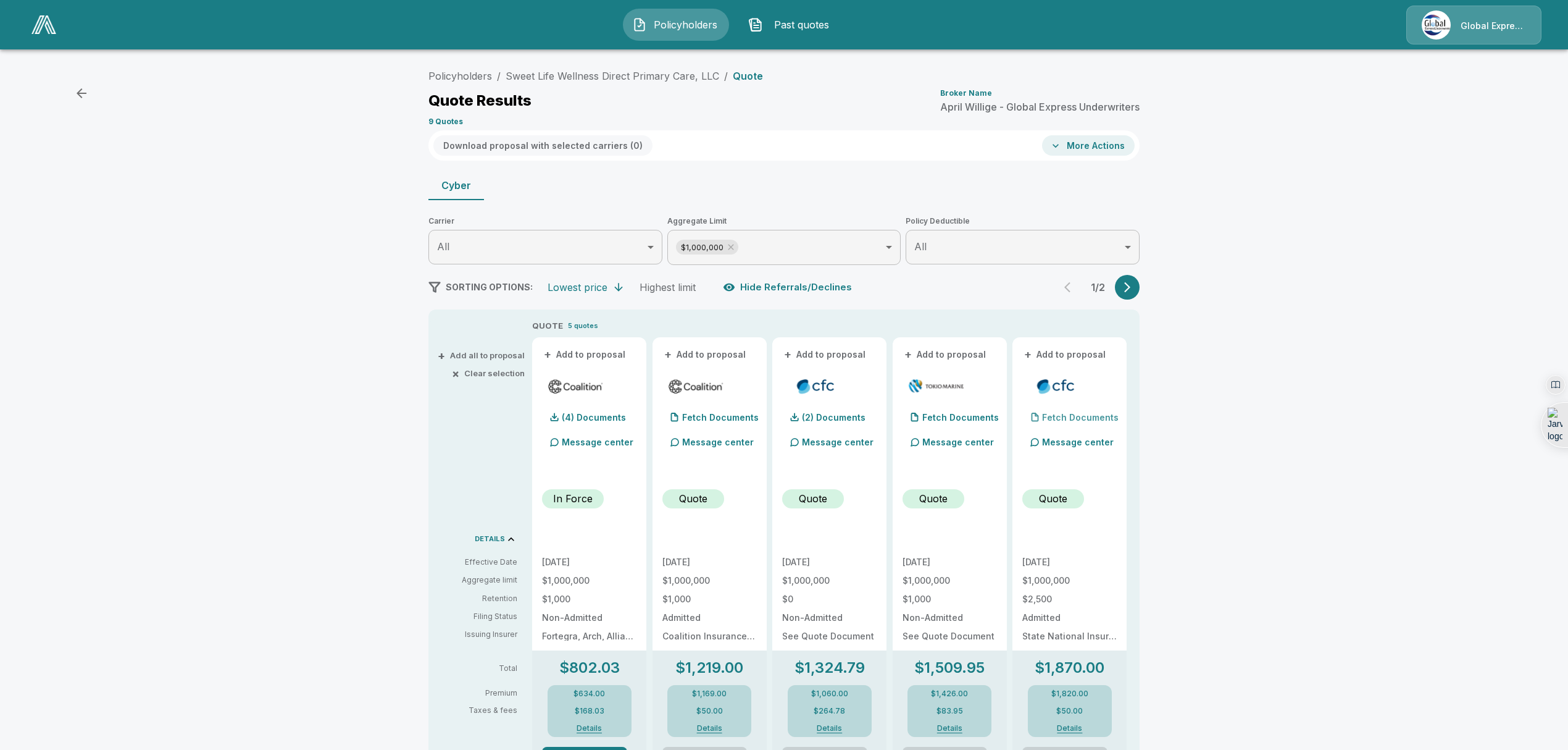
click at [1068, 420] on p "Fetch Documents" at bounding box center [1081, 417] width 76 height 8
click at [1081, 419] on p "Fetch Documents" at bounding box center [1081, 417] width 76 height 8
click at [1078, 415] on p "(2) Documents" at bounding box center [1074, 417] width 63 height 8
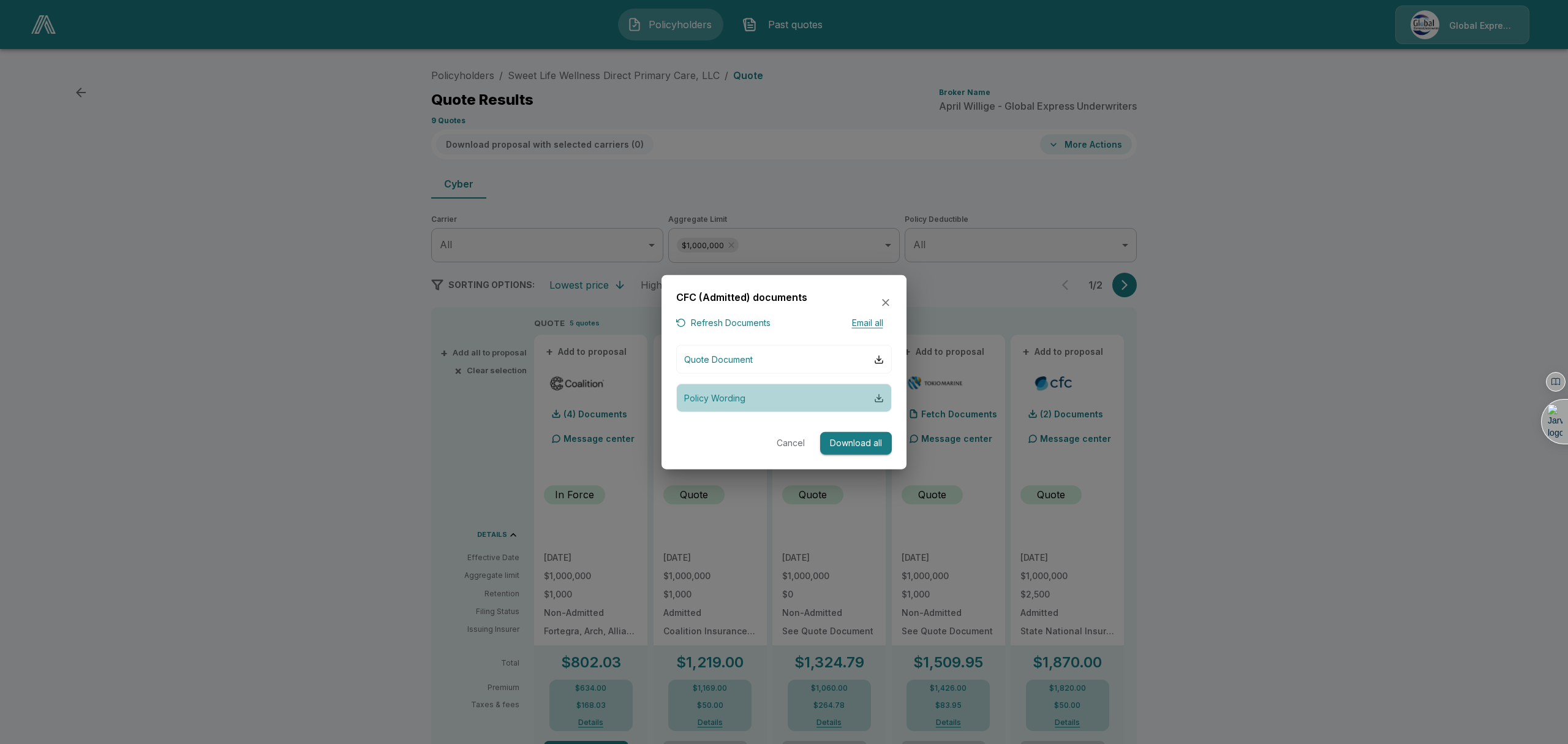
click at [880, 400] on div "button" at bounding box center [879, 398] width 10 height 10
click at [882, 304] on icon "button" at bounding box center [886, 303] width 12 height 12
